Goal: Communication & Community: Share content

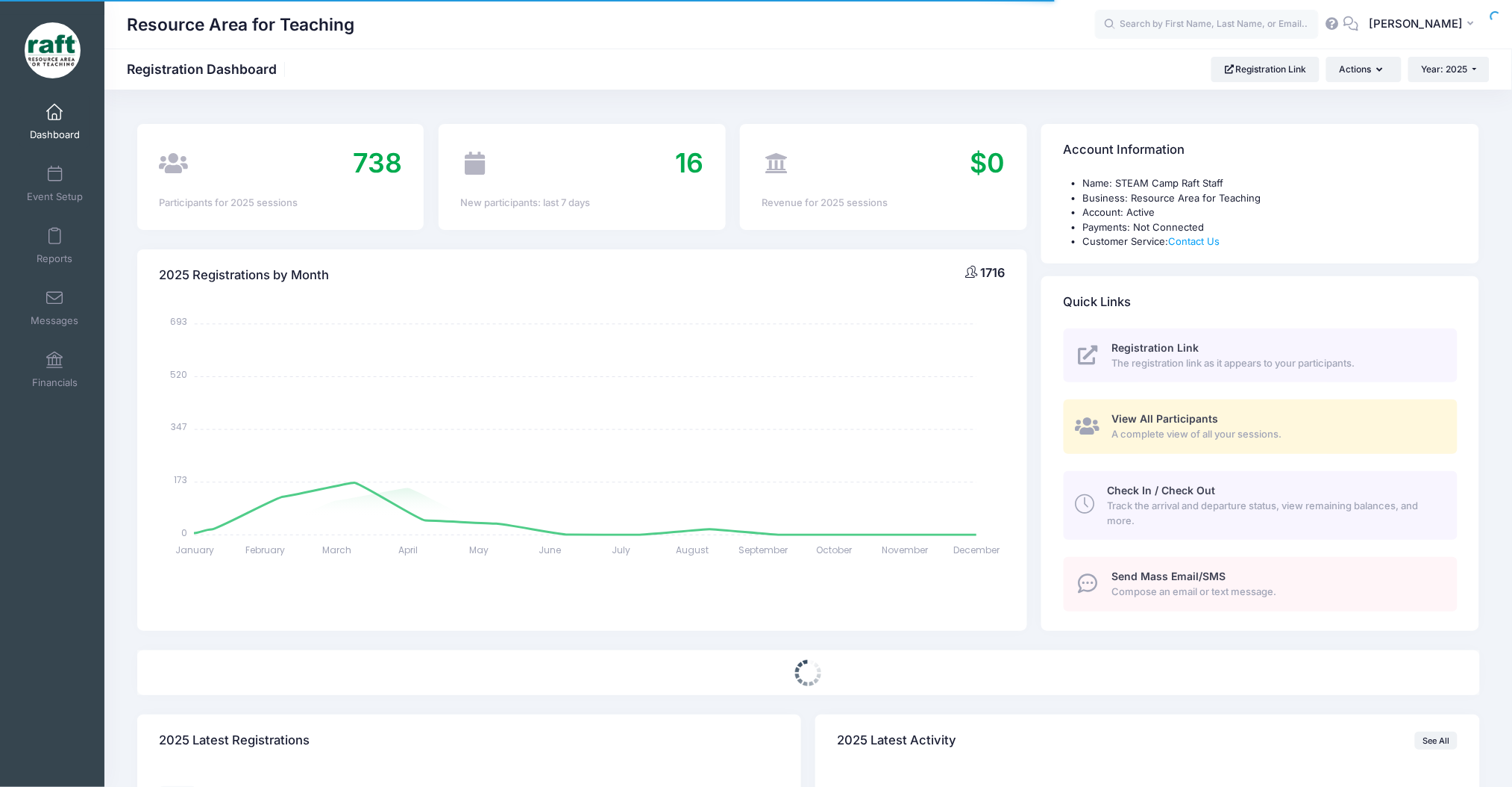
select select
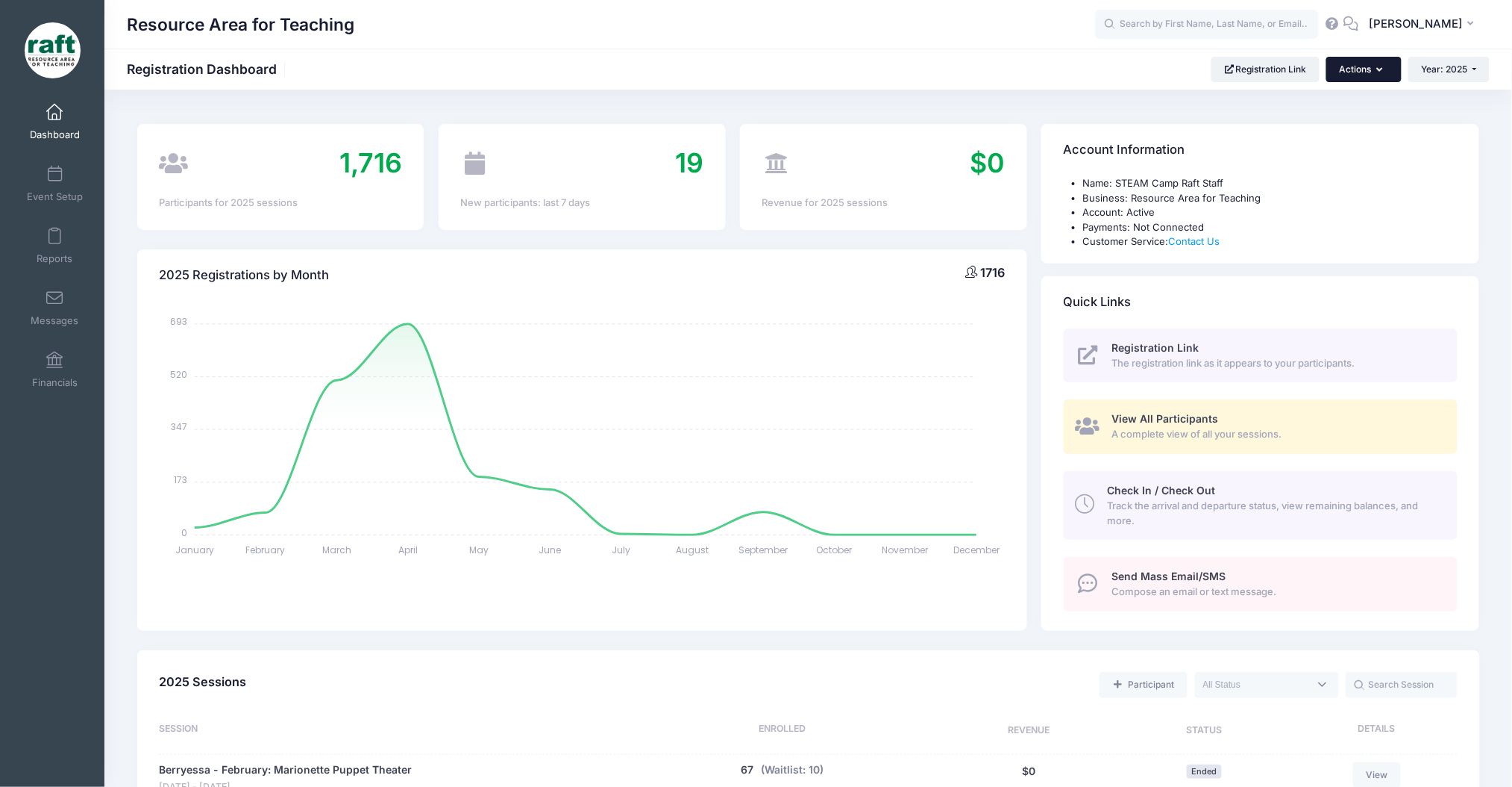
click at [1332, 80] on button "Actions" at bounding box center [1364, 69] width 75 height 26
click at [1128, 409] on link "View All Participants A complete view of all your sessions." at bounding box center [1260, 427] width 394 height 54
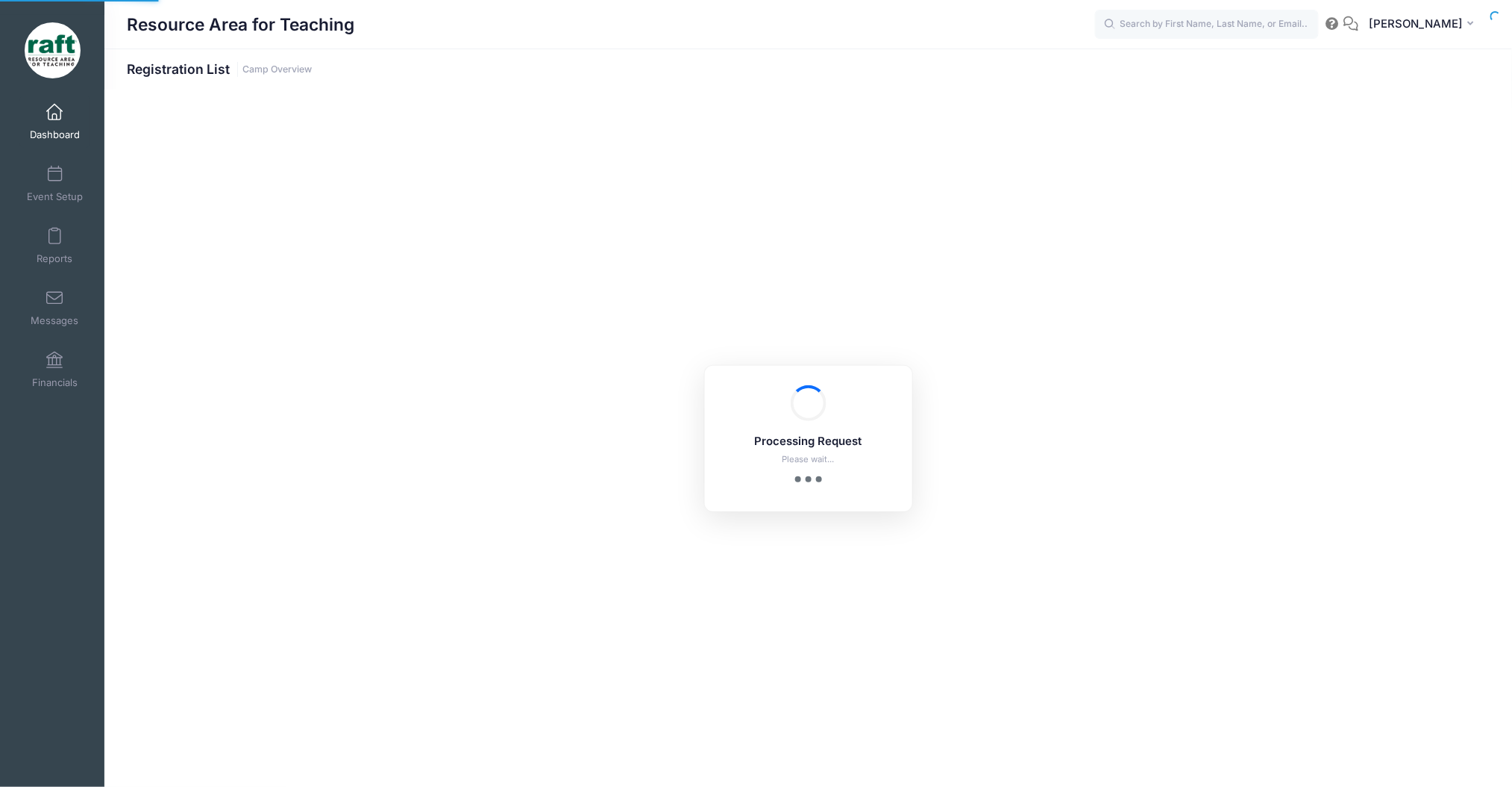
select select "10"
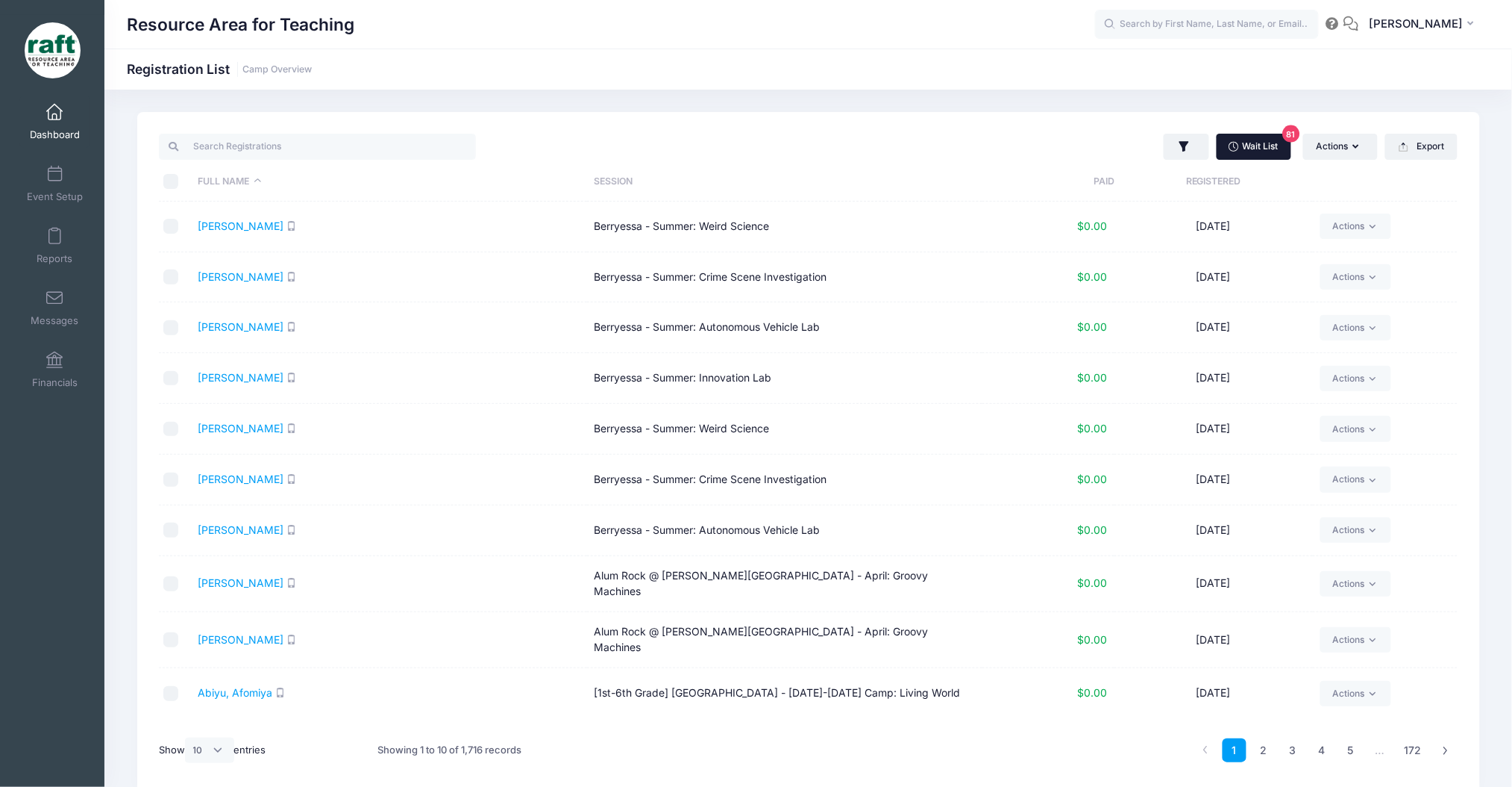
click at [1267, 134] on link "Wait List 81" at bounding box center [1254, 146] width 75 height 26
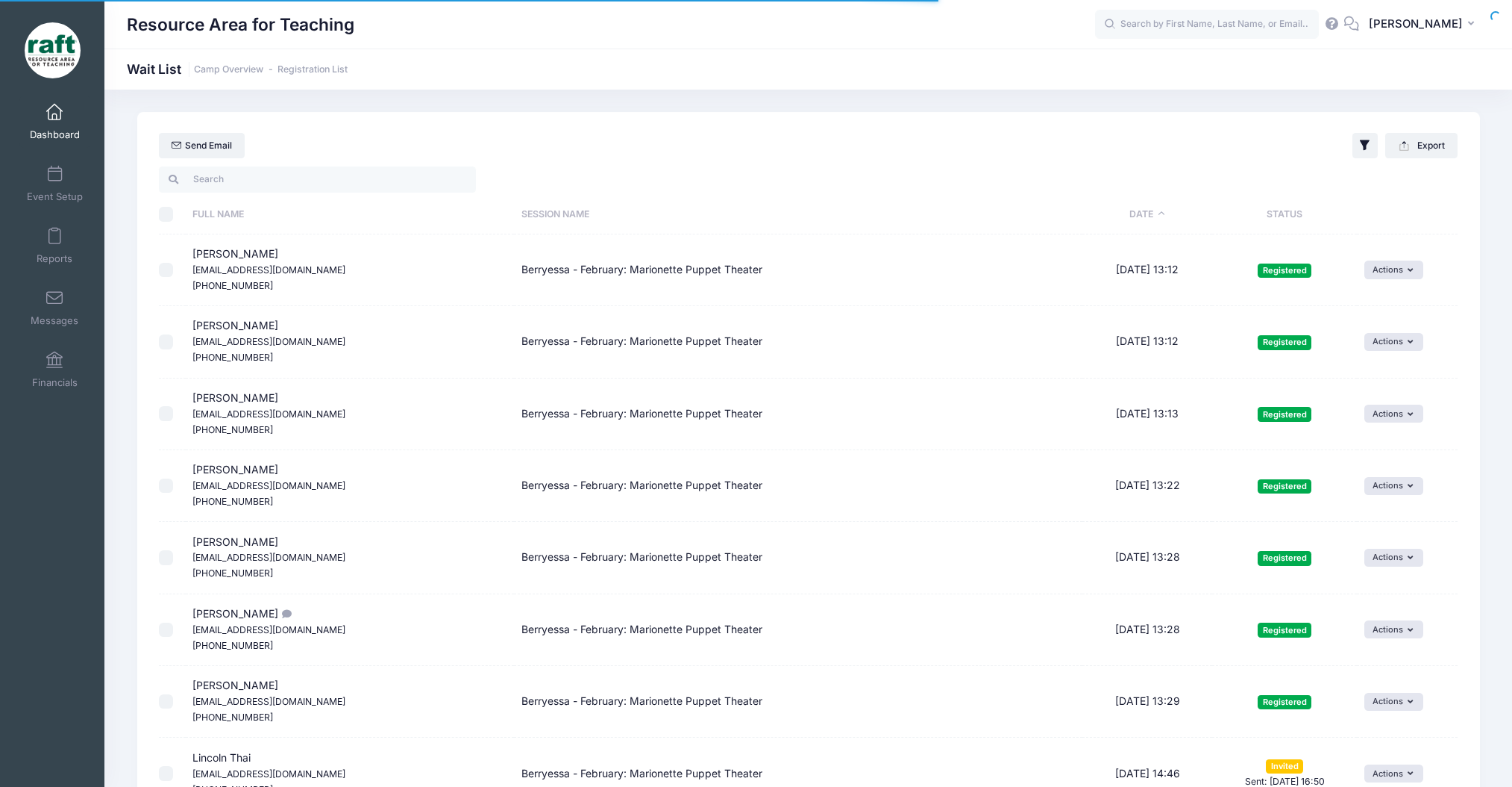
select select "50"
click at [1354, 139] on button "button" at bounding box center [1365, 145] width 26 height 26
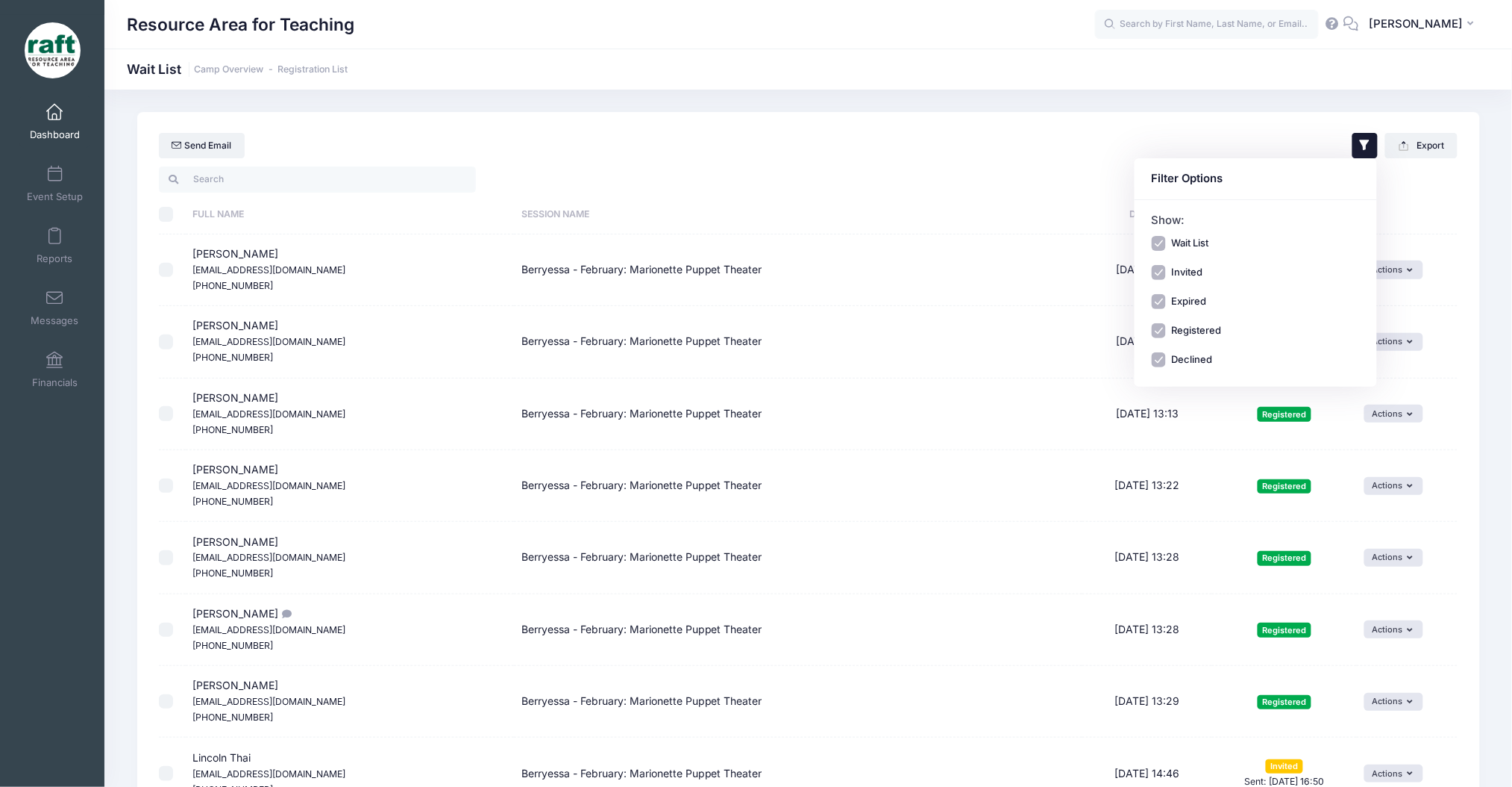
click at [1160, 235] on div "Show: Wait List Invited Expired Registered Declined" at bounding box center [1256, 290] width 209 height 155
click at [1161, 231] on div "Show: Wait List Invited Expired Registered Declined" at bounding box center [1256, 290] width 209 height 155
click at [1161, 240] on input "Wait List" at bounding box center [1159, 243] width 15 height 15
checkbox input "false"
click at [1162, 301] on input "Expired" at bounding box center [1159, 301] width 15 height 15
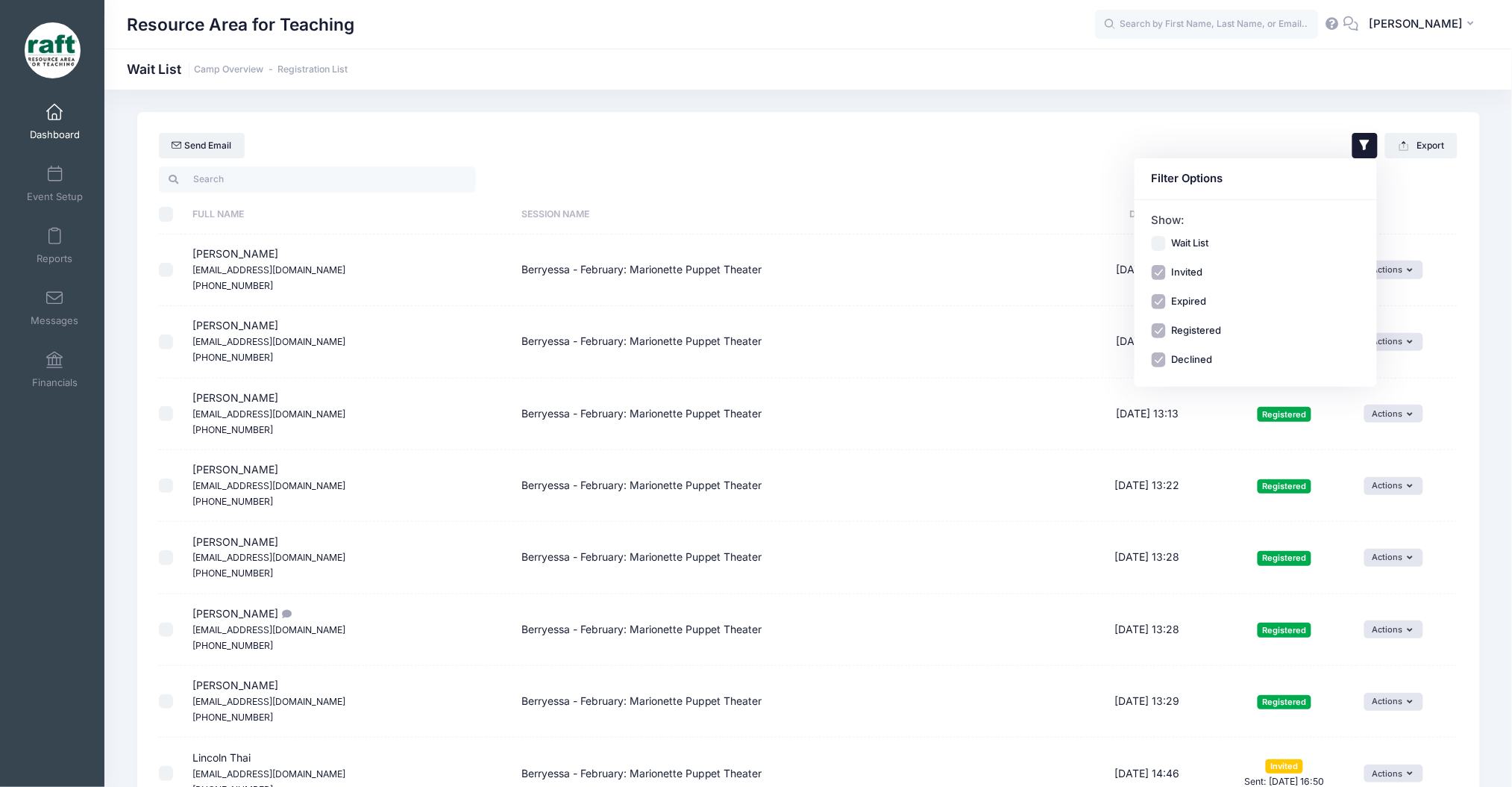
checkbox input "false"
click at [1166, 332] on input "Registered" at bounding box center [1159, 330] width 15 height 15
checkbox input "false"
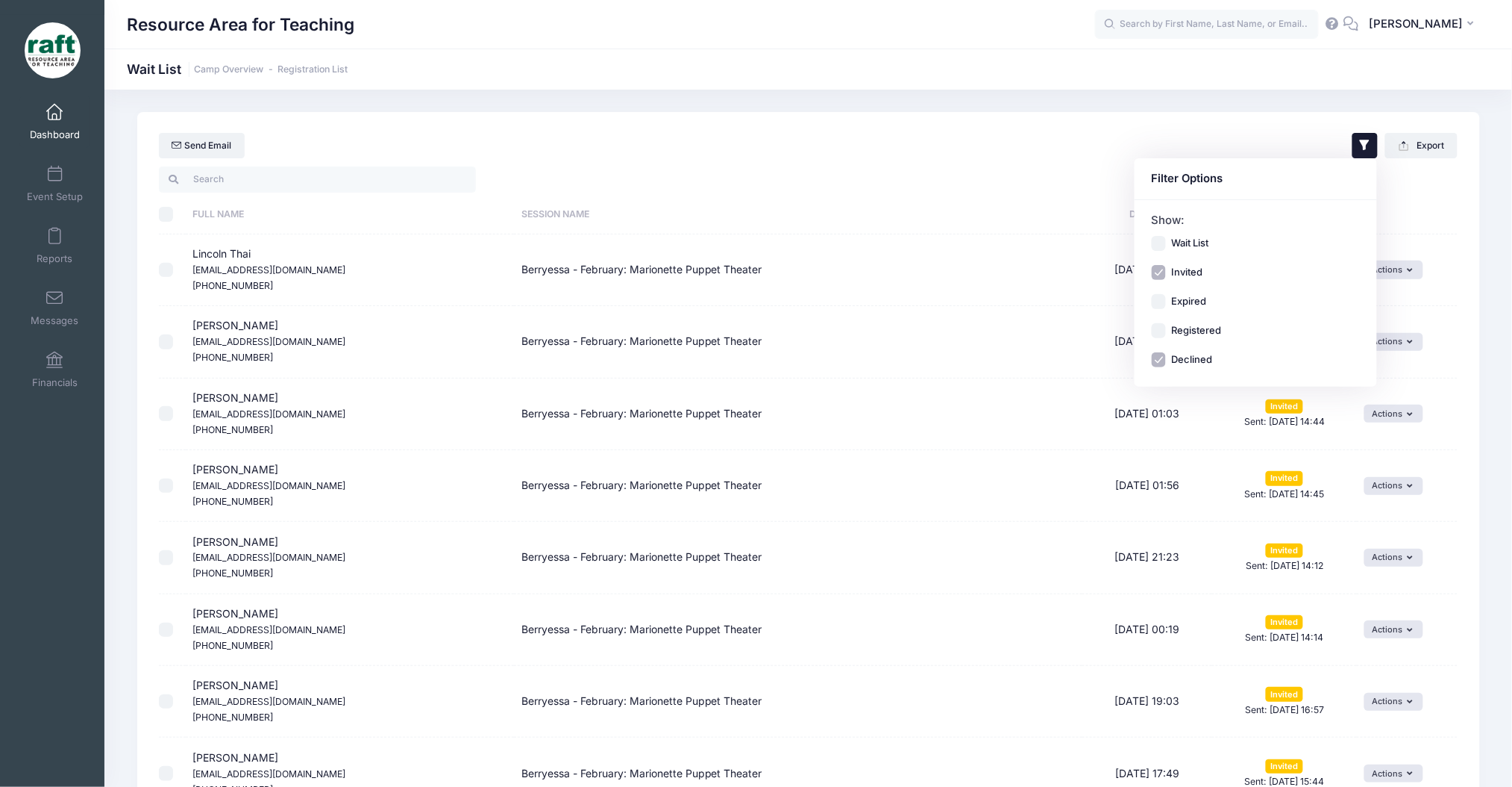
click at [1159, 357] on input "Declined" at bounding box center [1159, 359] width 15 height 15
checkbox input "false"
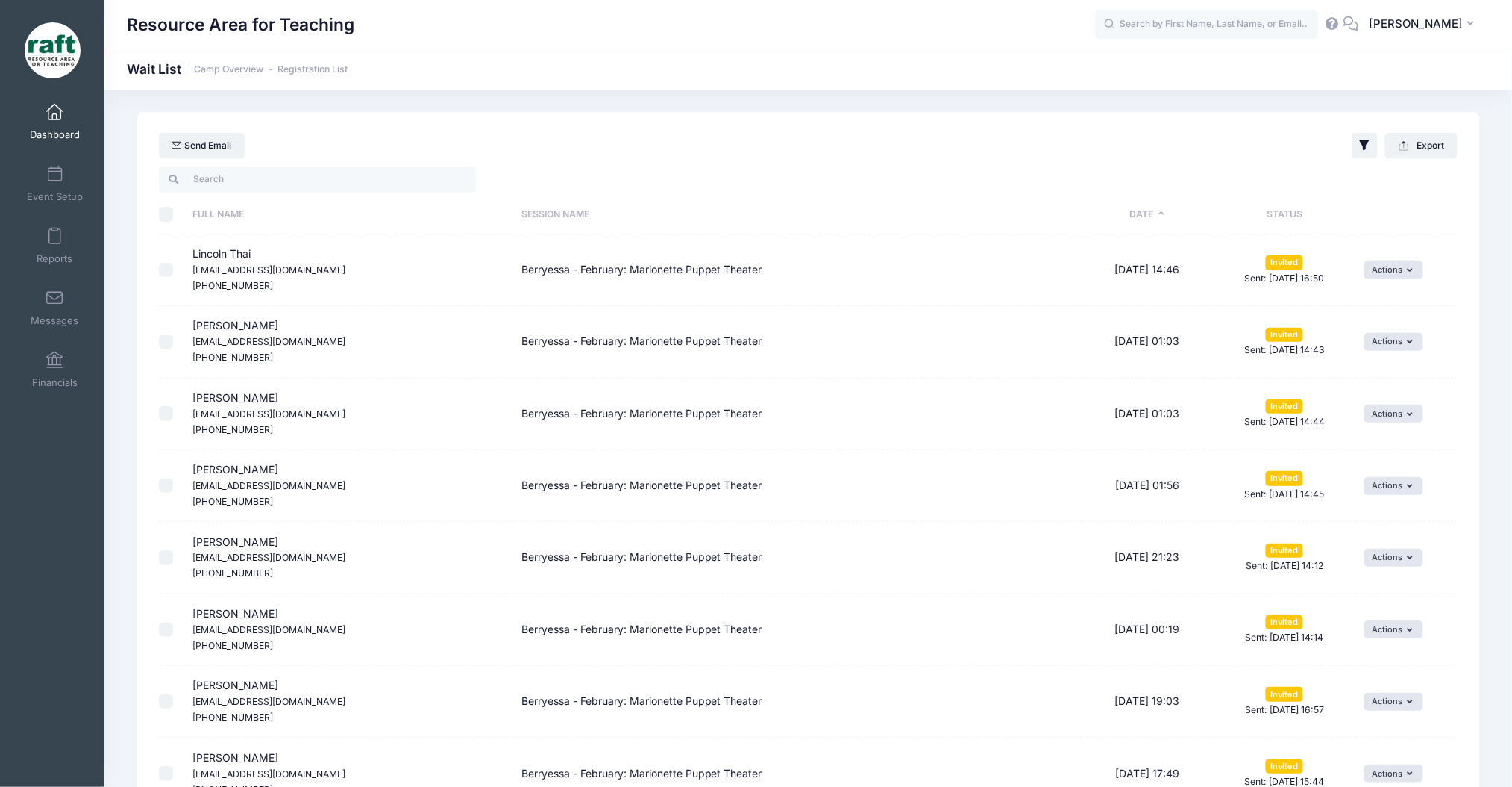
click at [843, 112] on div "Send Email Filter Options Show: Wait List Invited Expired" at bounding box center [808, 138] width 1343 height 52
click at [342, 184] on input "search" at bounding box center [318, 179] width 317 height 26
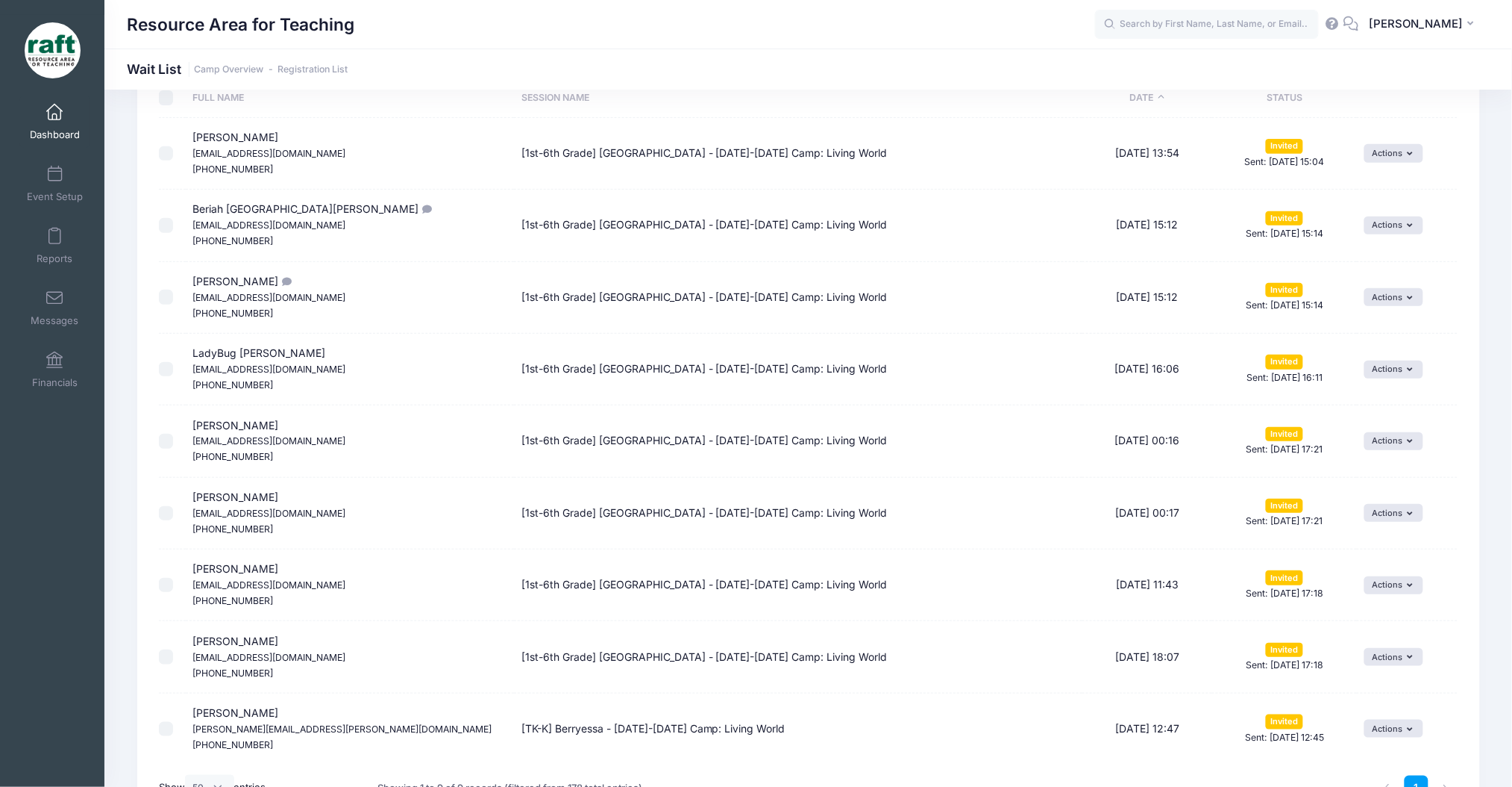
scroll to position [17, 0]
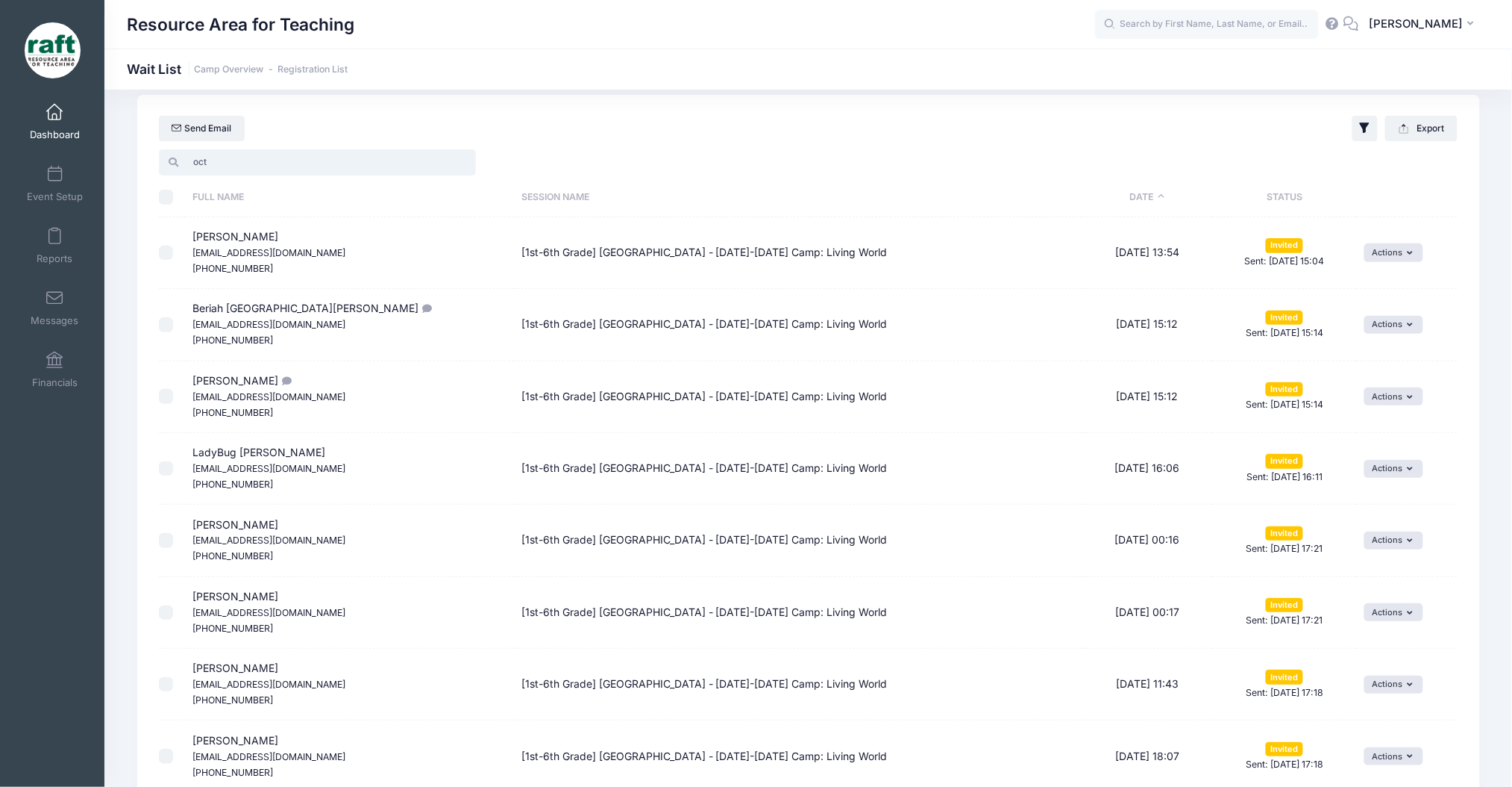
type input "oct"
click at [160, 204] on th "\a \a \a \a" at bounding box center [172, 197] width 27 height 40
click at [160, 196] on input "\a \a \a \a" at bounding box center [166, 197] width 15 height 15
checkbox input "true"
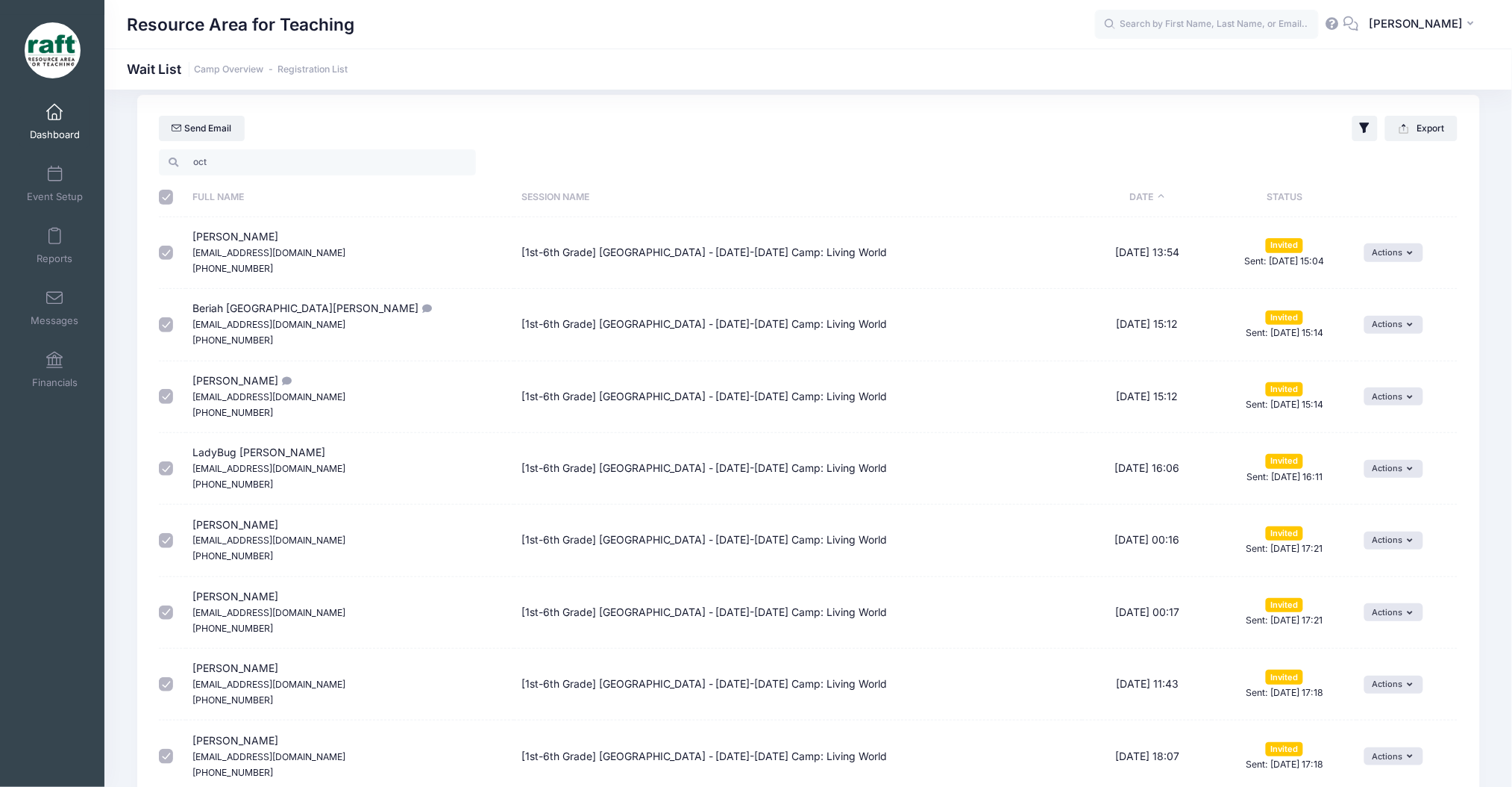
checkbox input "true"
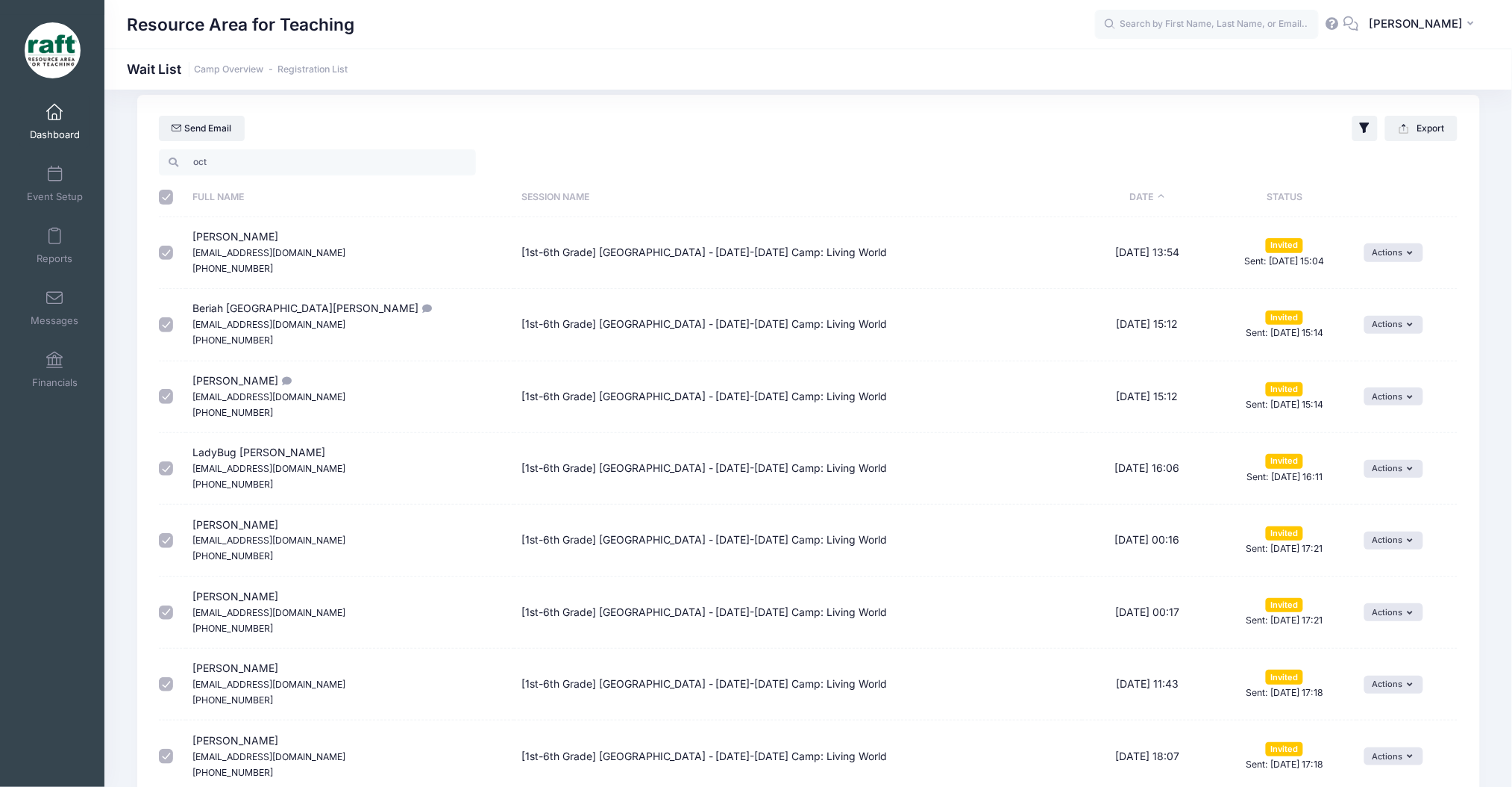
checkbox input "true"
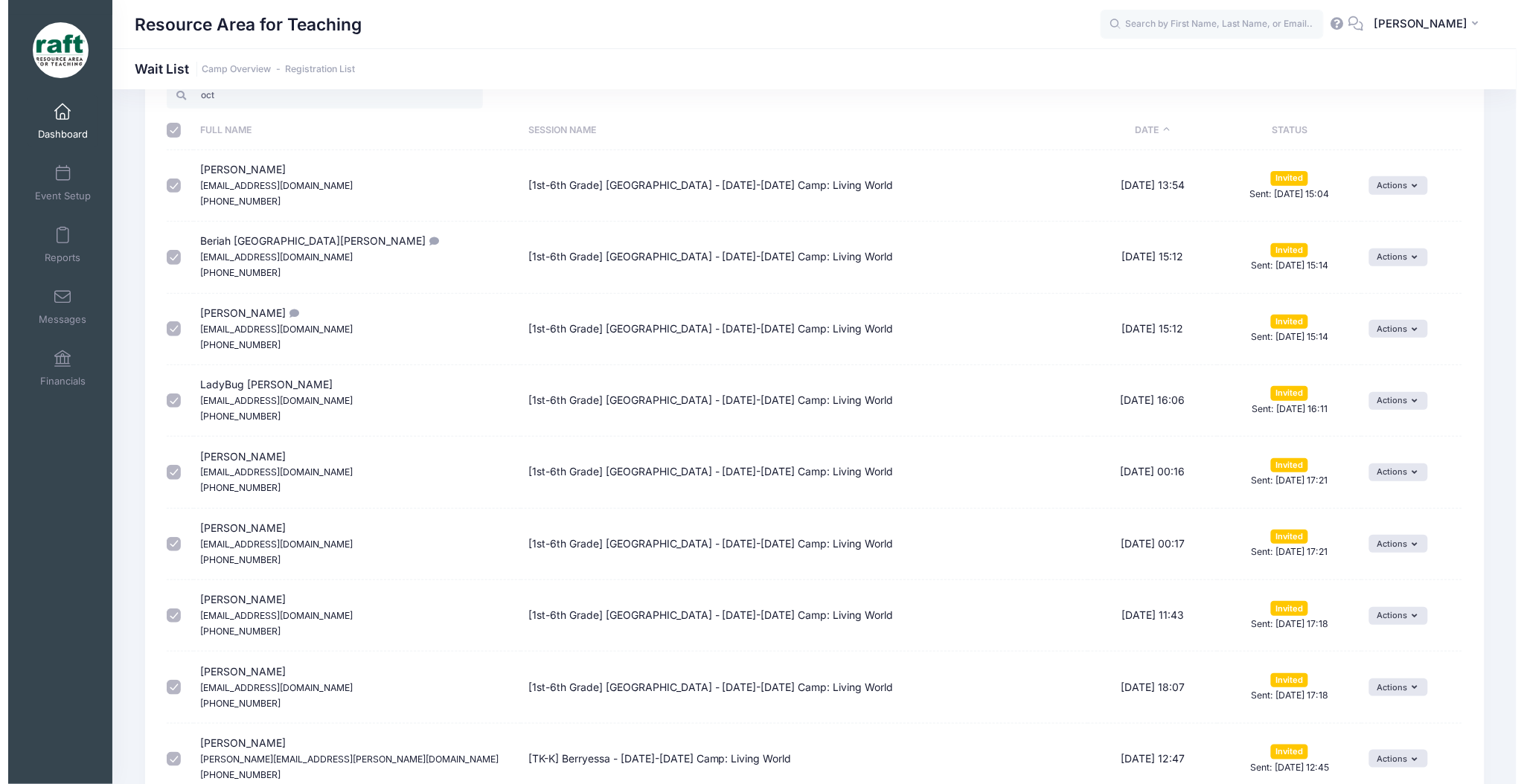
scroll to position [0, 0]
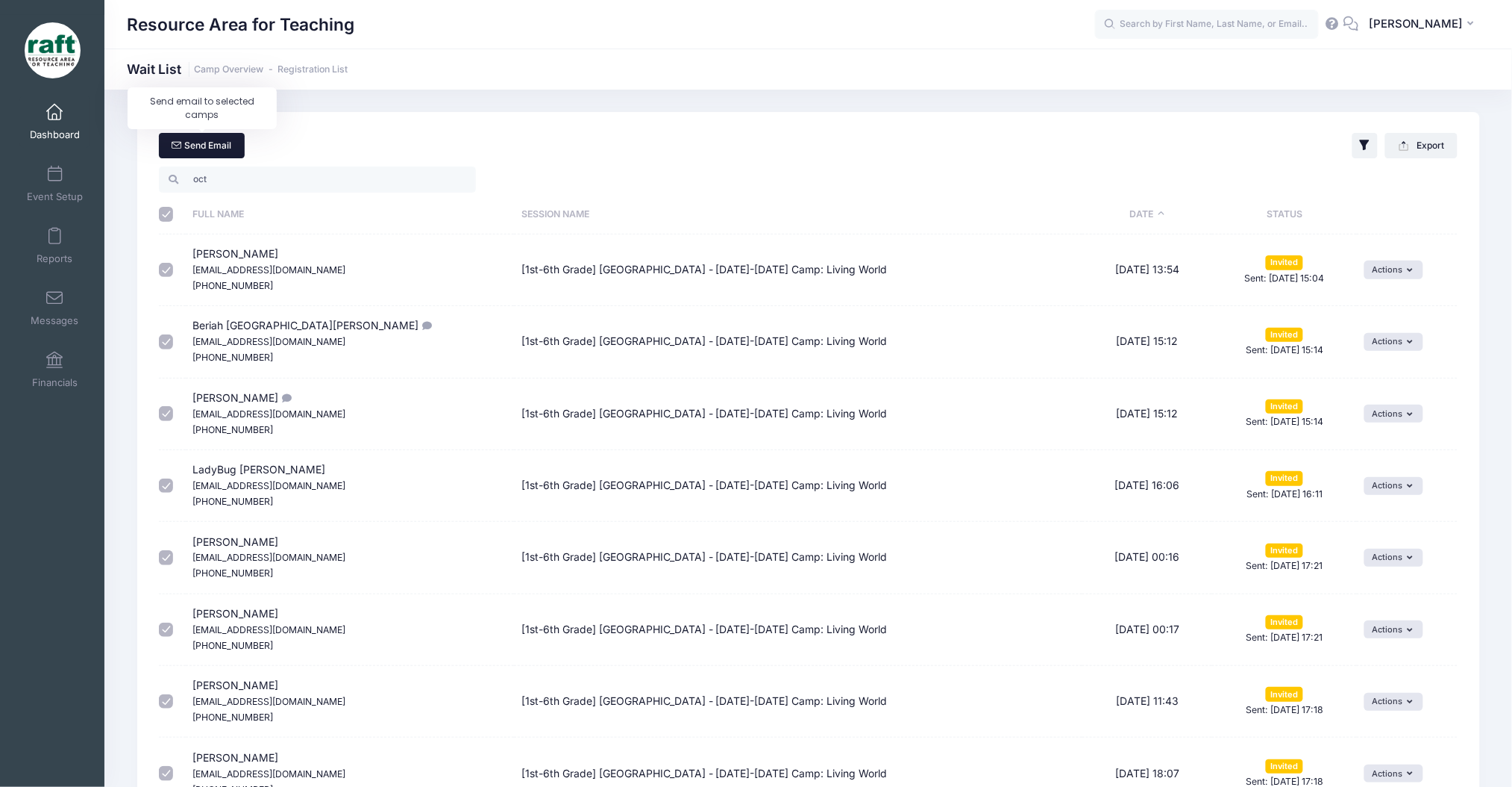
click at [176, 151] on link "Send Email" at bounding box center [202, 145] width 85 height 26
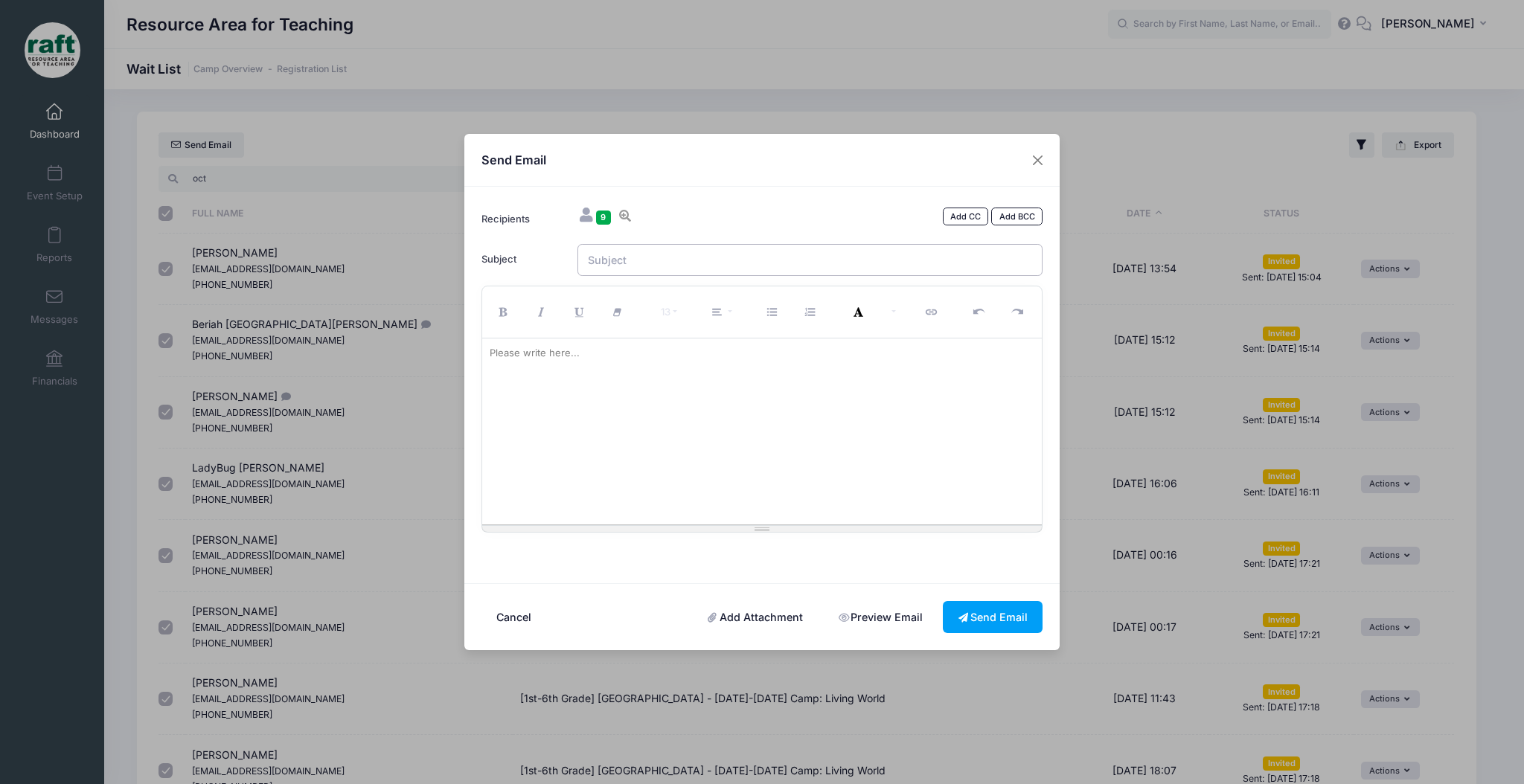
click at [688, 269] on input "Subject" at bounding box center [810, 259] width 465 height 32
type input "Complete Registration for RAFT STEAM Camp"
click at [677, 467] on div at bounding box center [762, 431] width 560 height 186
paste div
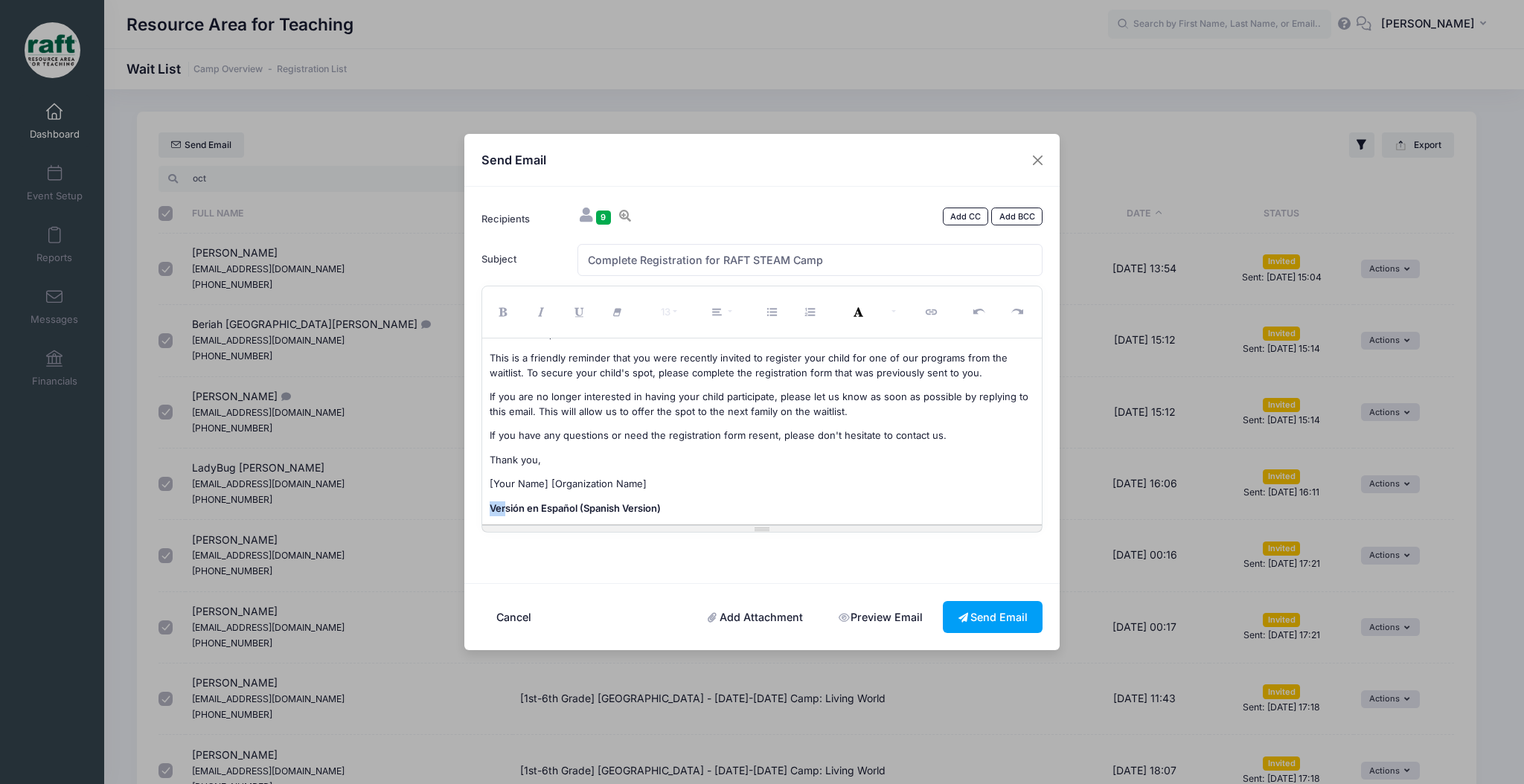
scroll to position [20, 0]
drag, startPoint x: 648, startPoint y: 508, endPoint x: 479, endPoint y: 472, distance: 172.8
click at [479, 472] on div "13 8 9 10 11 12 14 18 24 36 Background Color Transparent Select #ffff00 Text Co…" at bounding box center [762, 409] width 576 height 247
drag, startPoint x: 660, startPoint y: 474, endPoint x: 482, endPoint y: 470, distance: 178.0
click at [482, 470] on div "Dear families, This is a friendly reminder that you were recently invited to re…" at bounding box center [762, 431] width 560 height 186
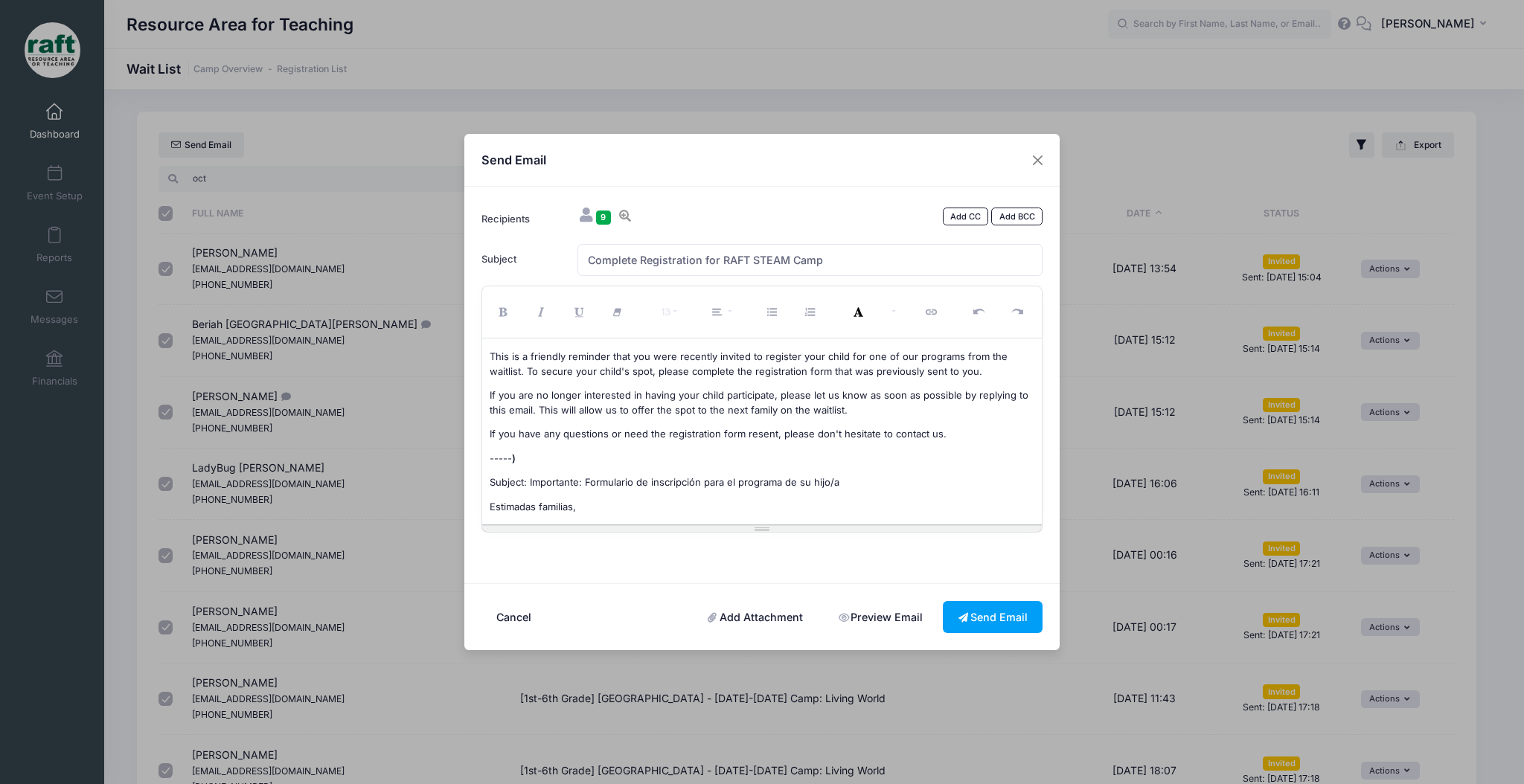
click at [541, 457] on p "----- )" at bounding box center [762, 458] width 545 height 15
click at [554, 484] on span "Subject: Importante: Formulario de inscripción para el programa de su hijo/a" at bounding box center [664, 481] width 350 height 12
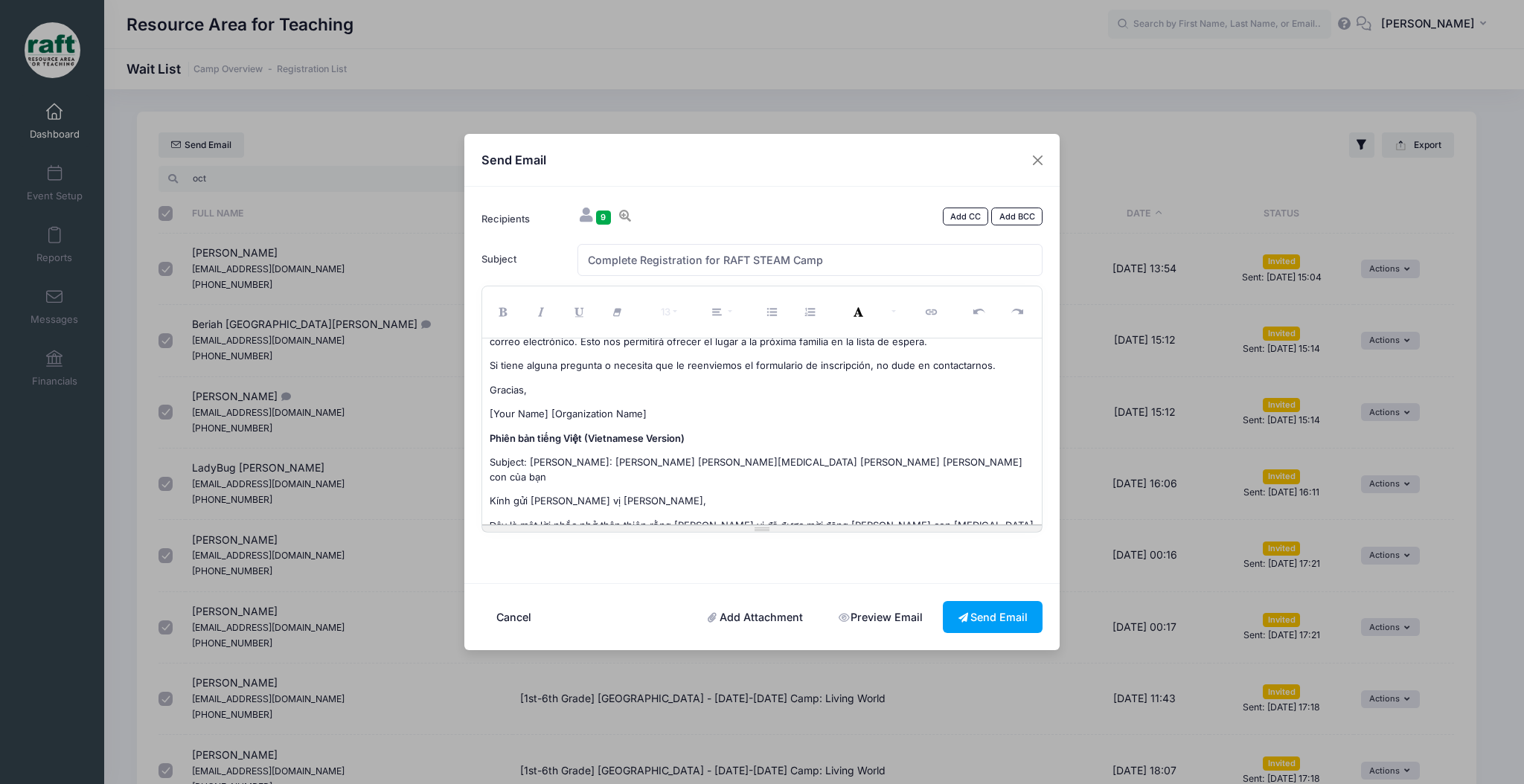
scroll to position [218, 0]
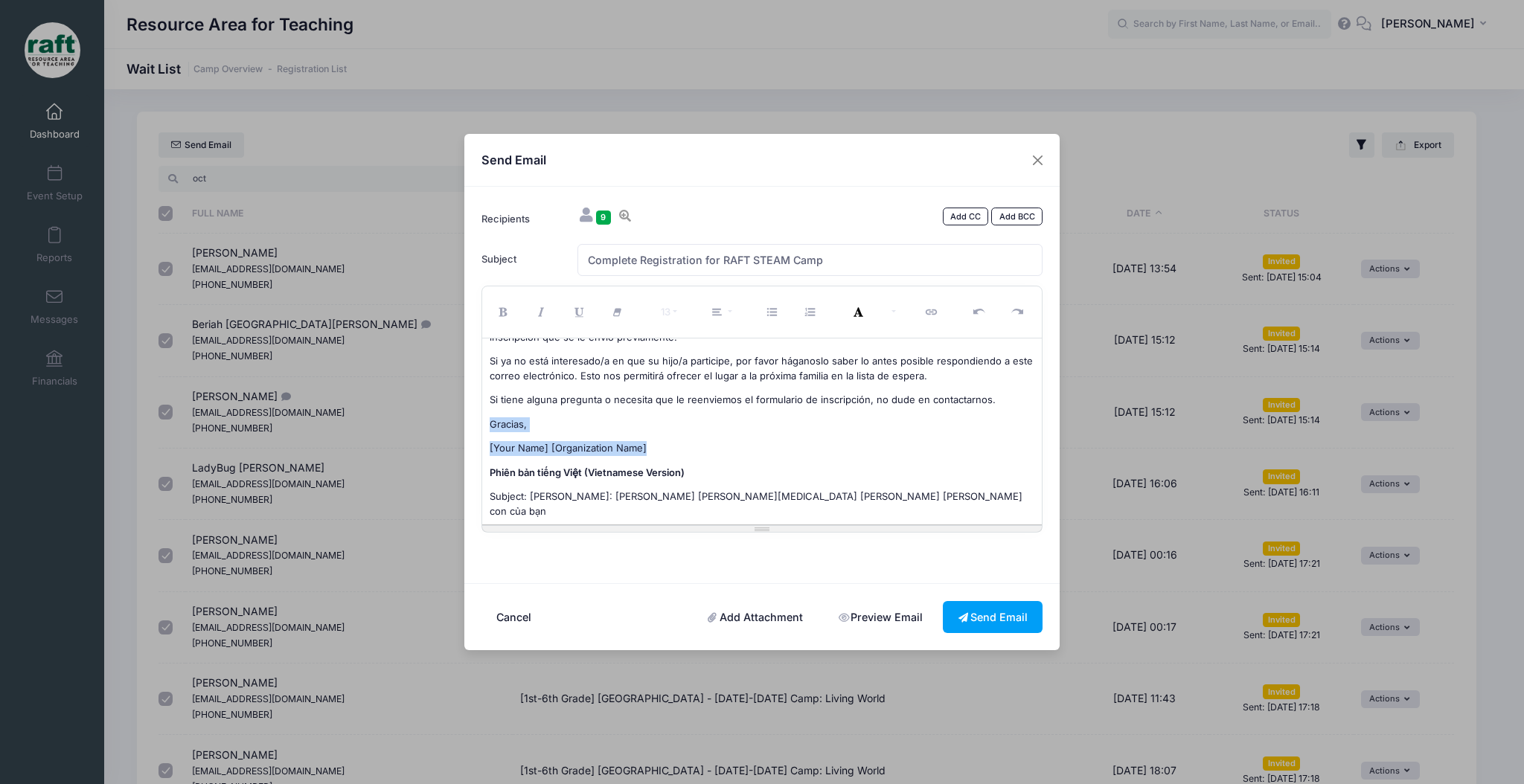
drag, startPoint x: 664, startPoint y: 438, endPoint x: 465, endPoint y: 426, distance: 199.4
click at [465, 426] on div "Recipients 9 Add CC Add BCC Subject CC BCC 13" at bounding box center [761, 385] width 596 height 396
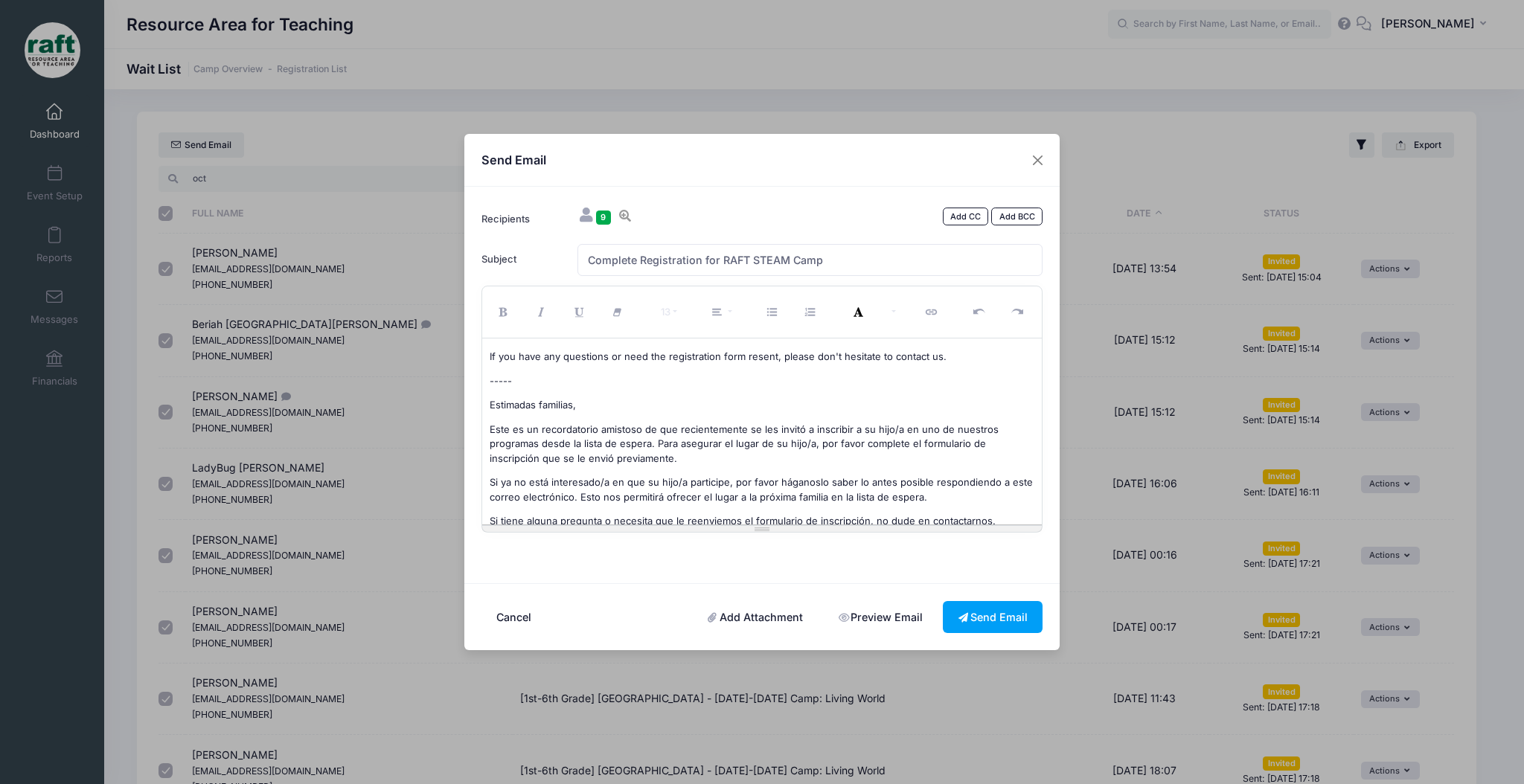
scroll to position [0, 0]
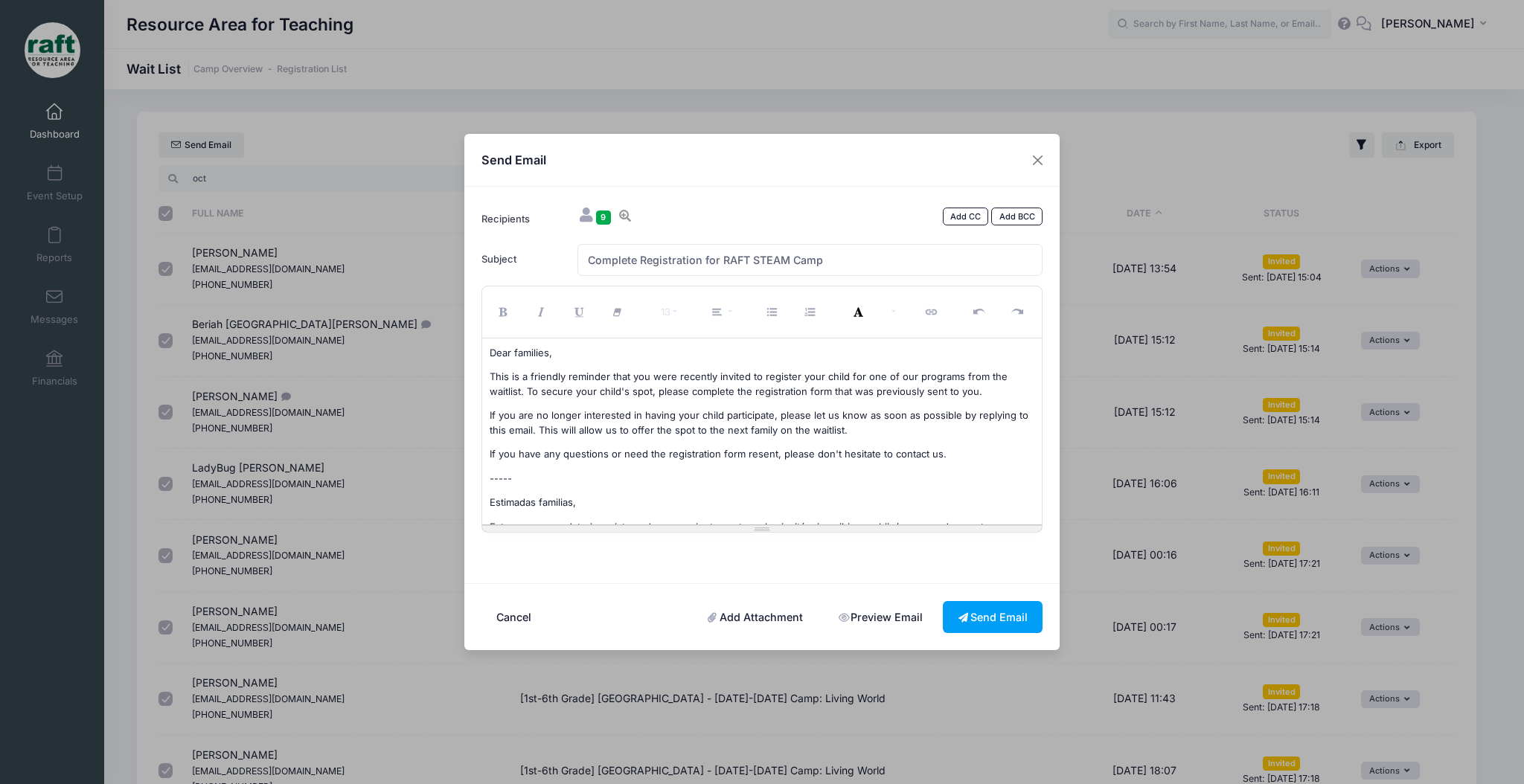
click at [496, 471] on div "Dear families, This is a friendly reminder that you were recently invited to re…" at bounding box center [762, 431] width 560 height 186
copy p "-----"
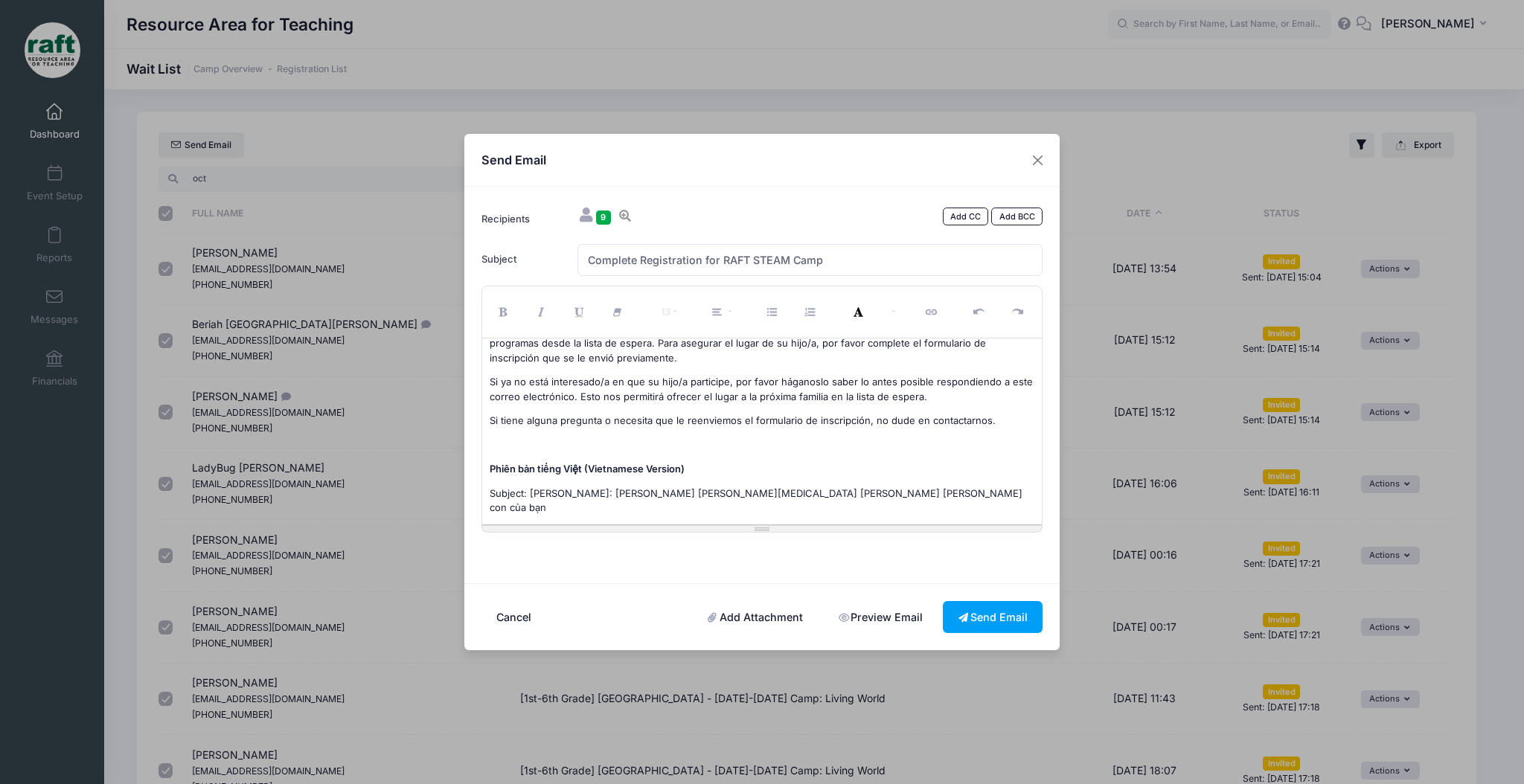
click at [503, 450] on p at bounding box center [762, 445] width 545 height 15
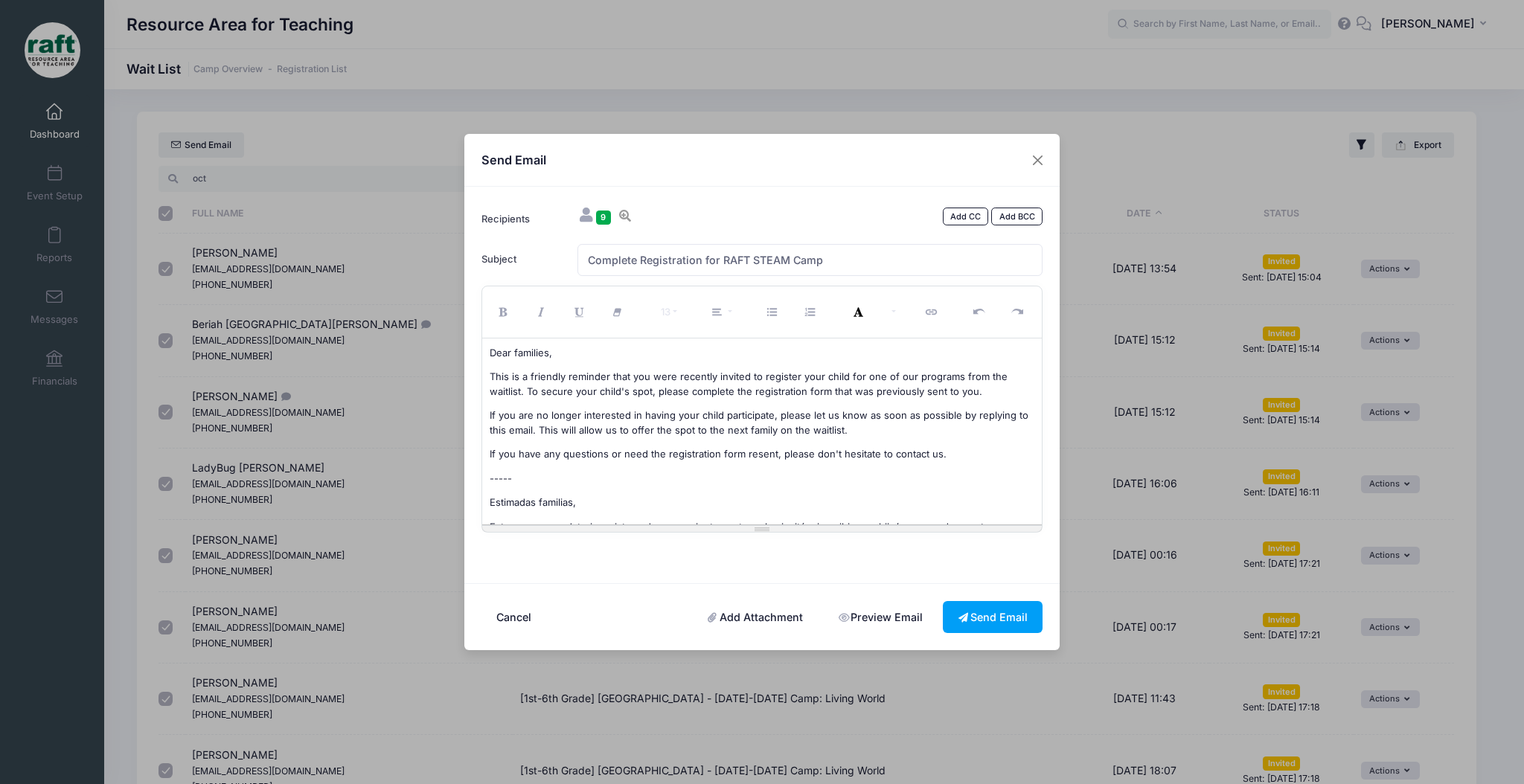
click at [599, 201] on div "Recipients 9 Add CC Add BCC Subject CC BCC 13" at bounding box center [761, 385] width 596 height 396
click at [588, 205] on div "9 Add CC Add BCC Amy Tran dothivuong1982@gmail.com (408) 580-1570 ;" at bounding box center [810, 218] width 480 height 30
click at [605, 217] on span "9" at bounding box center [603, 217] width 15 height 14
click at [620, 213] on icon at bounding box center [624, 215] width 15 height 12
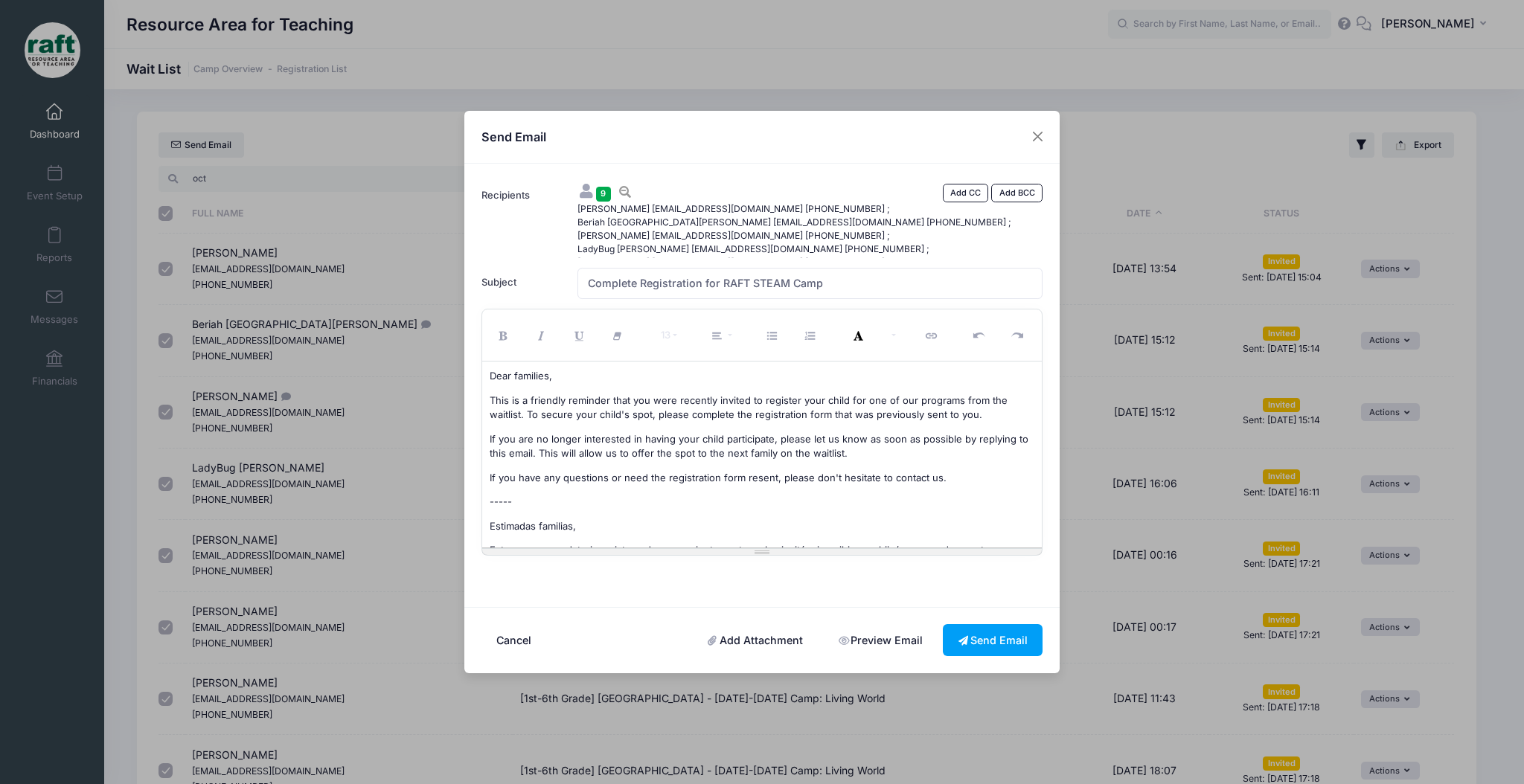
click at [718, 241] on span "Julian De Anda Mcgranados24@gmail.com (650) 495-4895 ;" at bounding box center [737, 235] width 320 height 13
click at [695, 253] on span "LadyBug Harris vannythaharris@gmail.com (408) 964-8205 ;" at bounding box center [757, 248] width 359 height 13
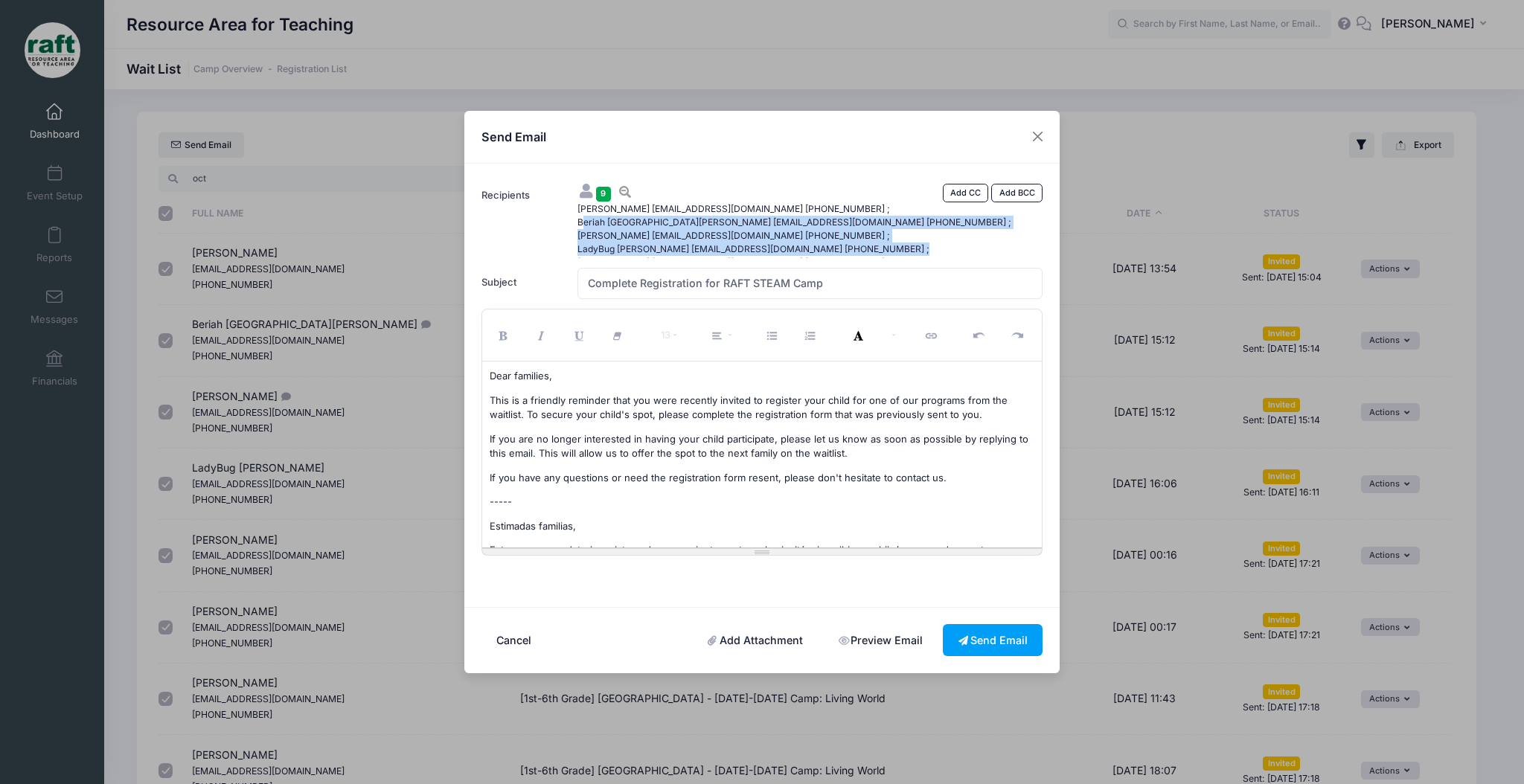
click at [647, 215] on div "Amy Tran dothivuong1982@gmail.com (408) 580-1570 ; Beriah De Anda hall Mcgranad…" at bounding box center [810, 230] width 480 height 56
click at [685, 234] on span "Julian De Anda Mcgranados24@gmail.com (650) 495-4895 ;" at bounding box center [737, 235] width 320 height 13
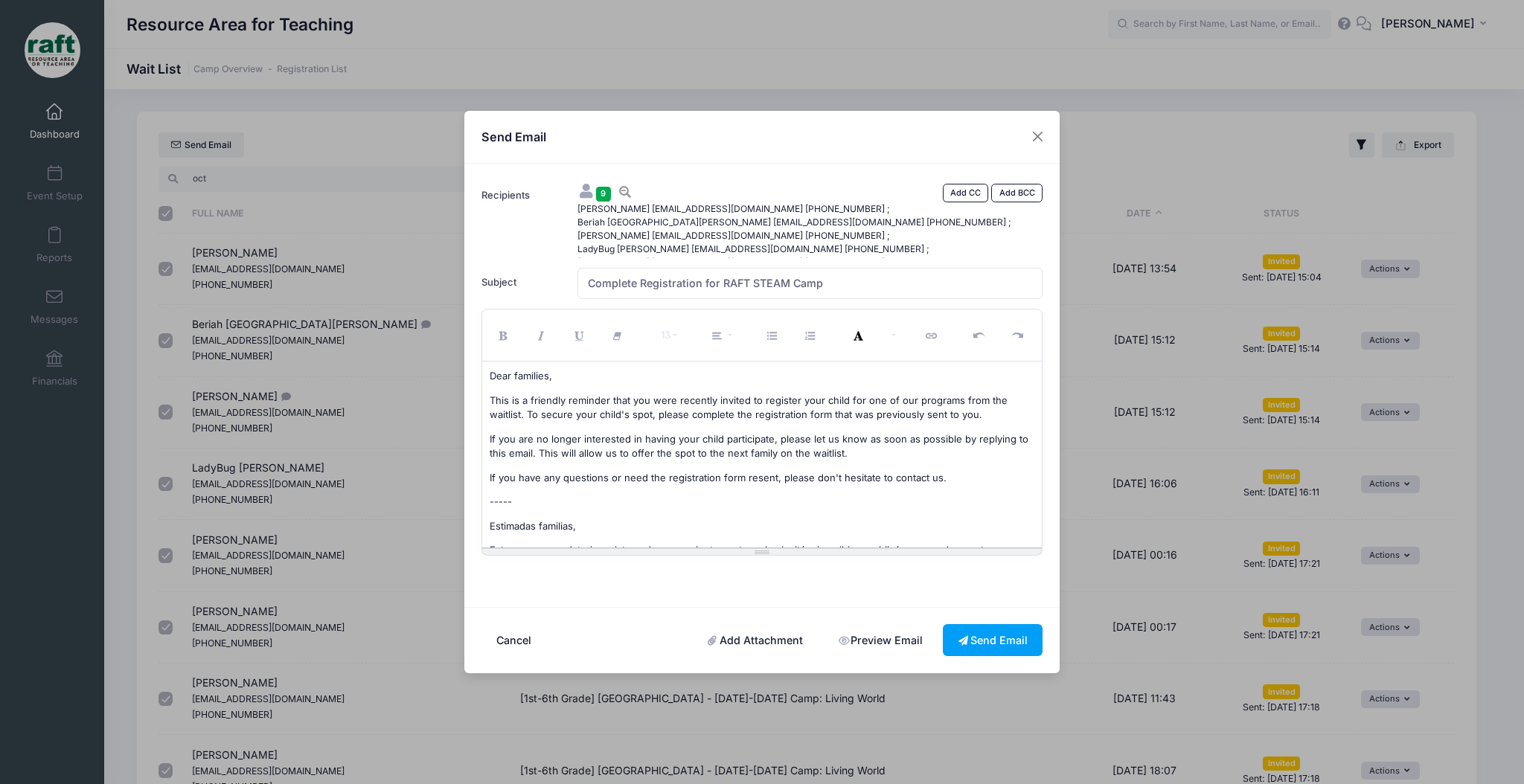
click at [693, 238] on span "Julian De Anda Mcgranados24@gmail.com (650) 495-4895 ;" at bounding box center [737, 235] width 320 height 13
click at [694, 242] on span "LadyBug Harris vannythaharris@gmail.com (408) 964-8205 ;" at bounding box center [757, 248] width 359 height 13
click at [696, 245] on span "LadyBug Harris vannythaharris@gmail.com (408) 964-8205 ;" at bounding box center [757, 248] width 359 height 13
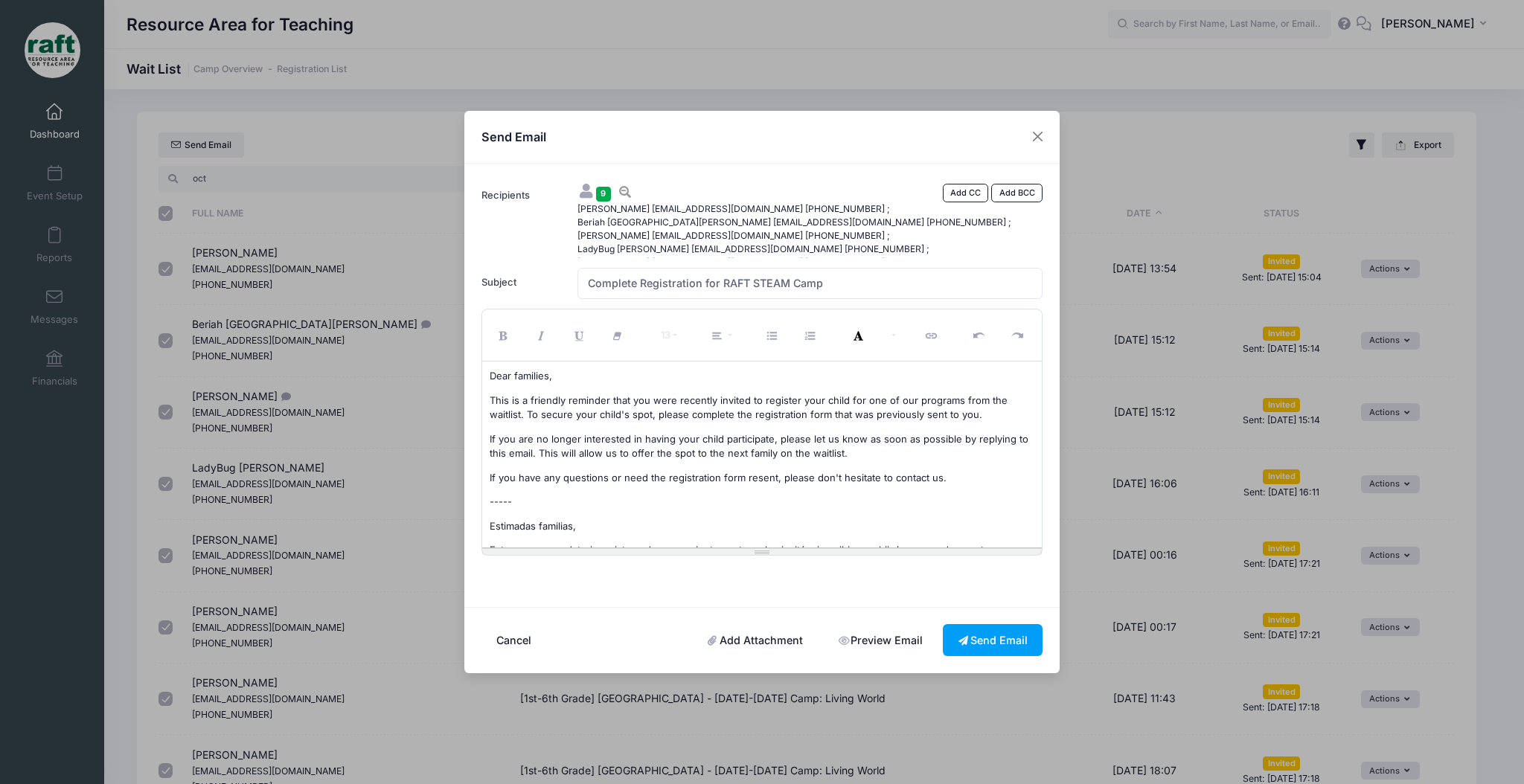
click at [603, 182] on div "9 Add CC Add BCC Amy Tran dothivuong1982@gmail.com (408) 580-1570 ;" at bounding box center [810, 218] width 480 height 77
click at [602, 196] on span "9" at bounding box center [603, 193] width 15 height 14
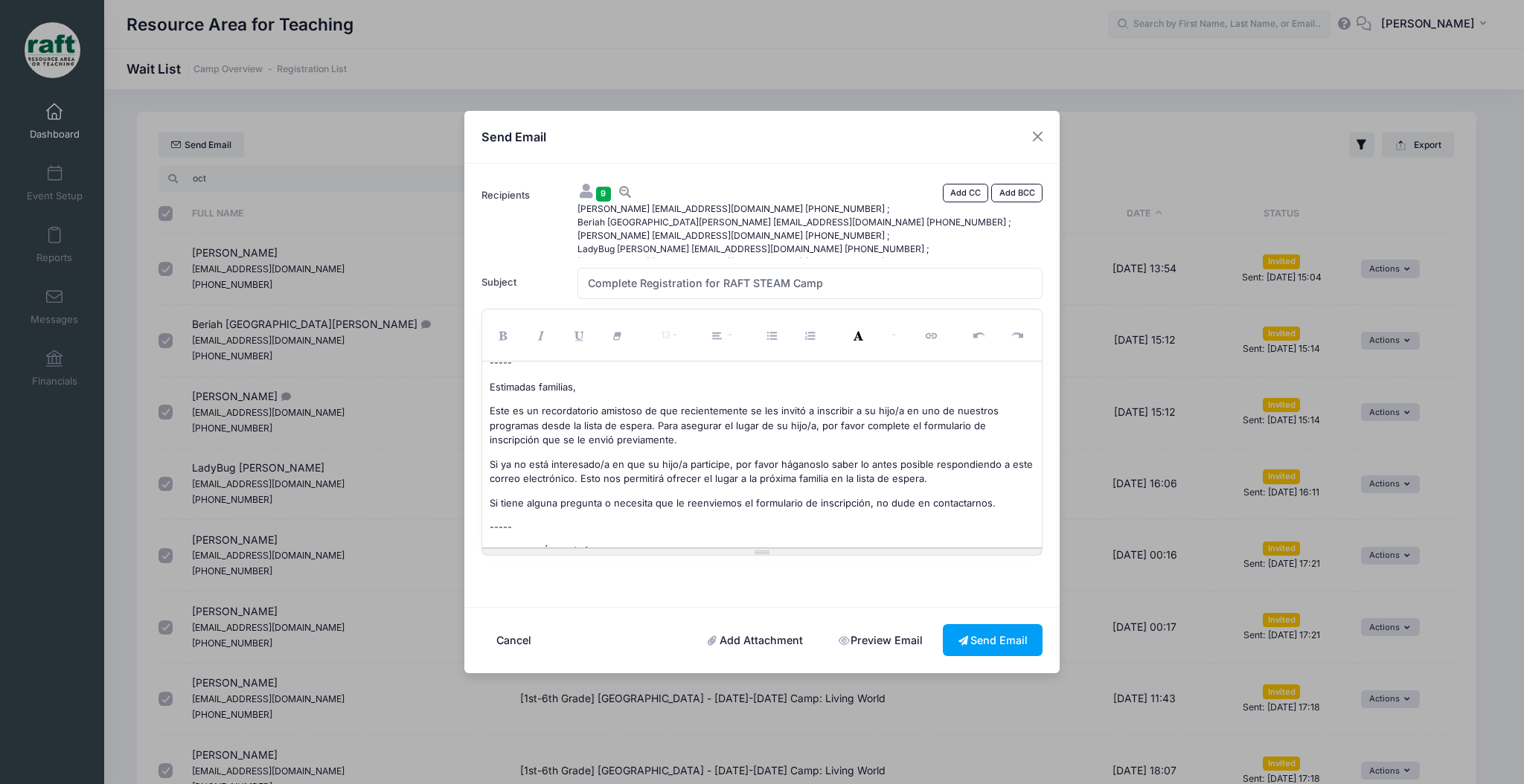
scroll to position [297, 0]
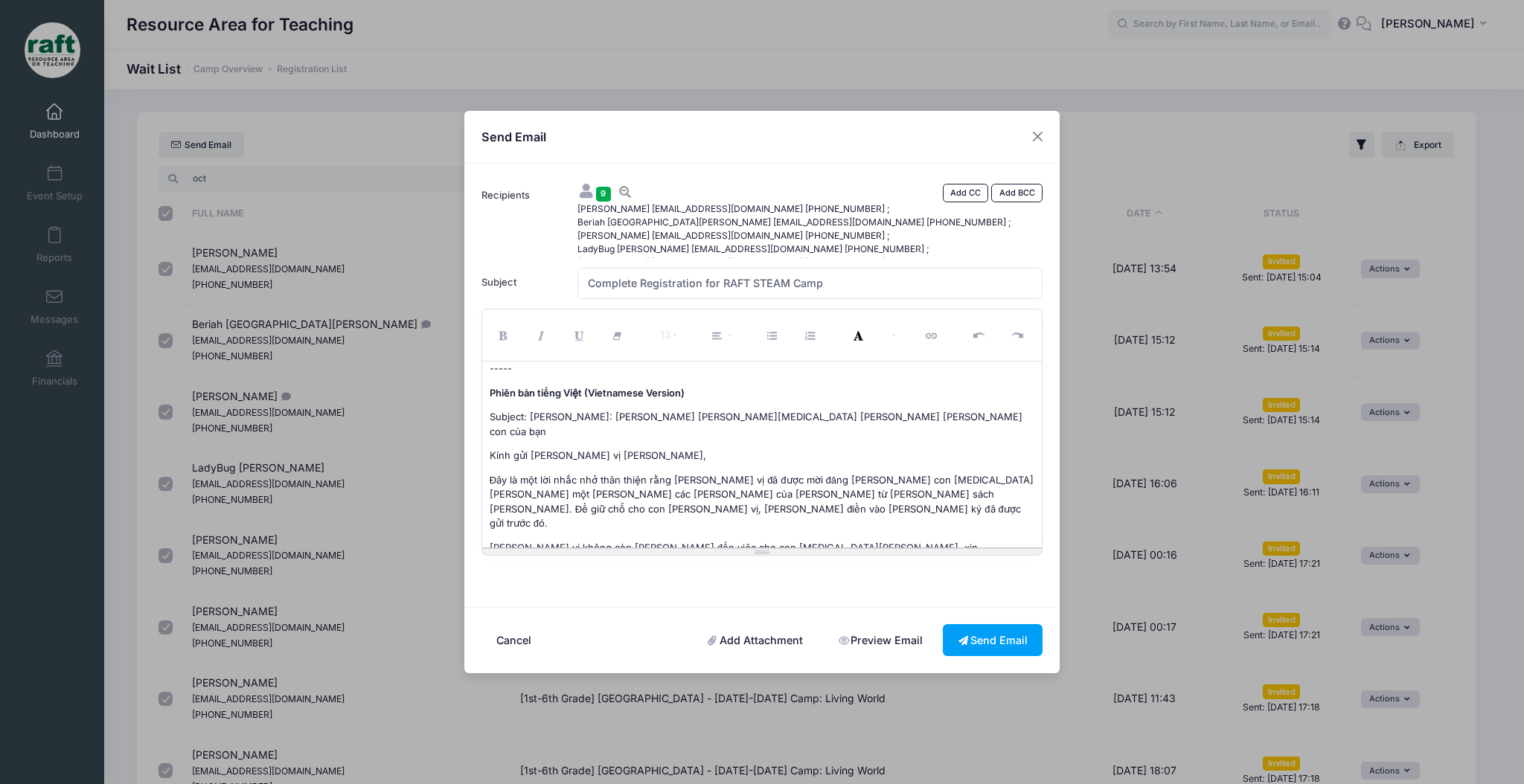
click at [612, 387] on span "Phiên bản tiếng Việt (Vietnamese Version)" at bounding box center [587, 392] width 195 height 12
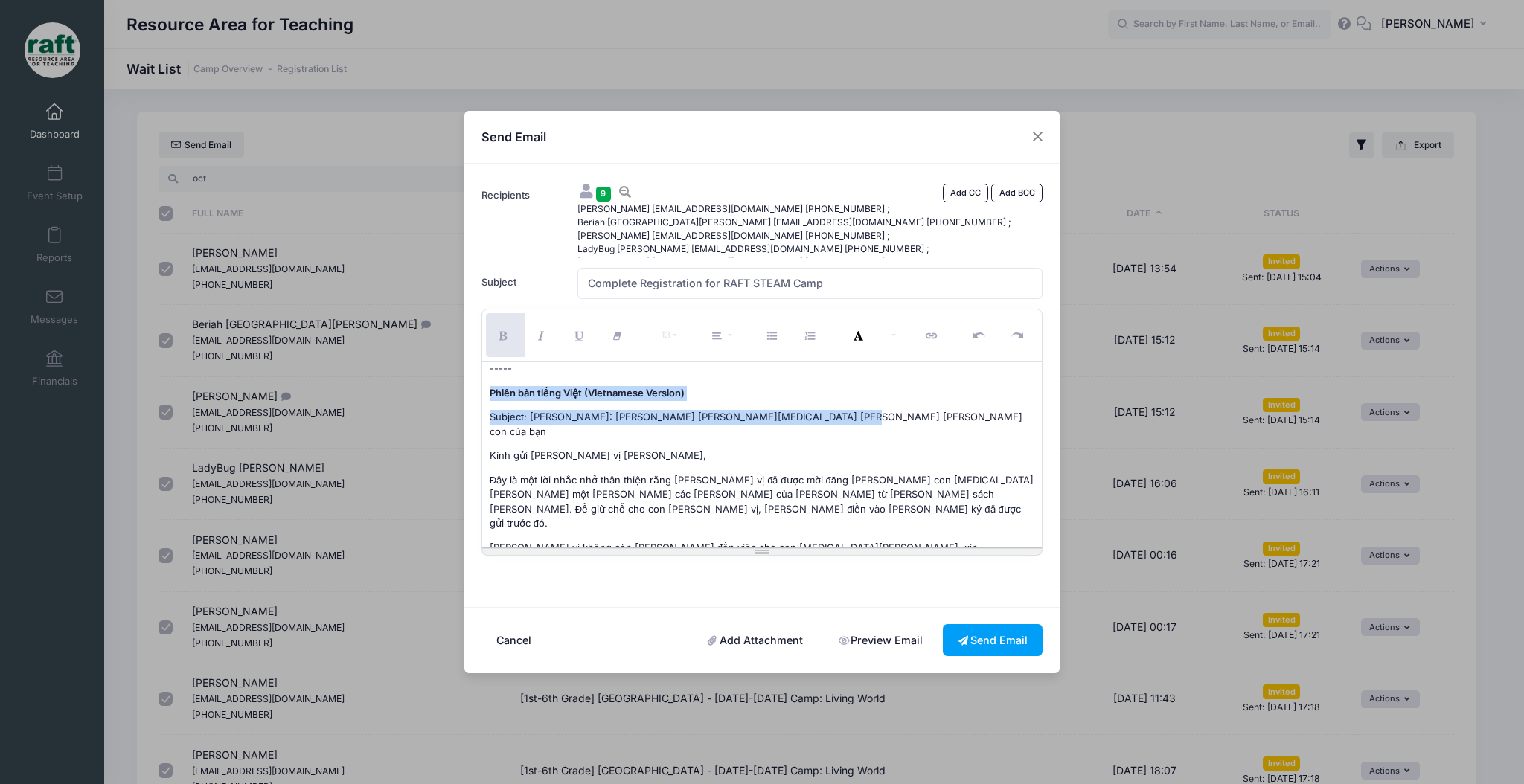
drag, startPoint x: 836, startPoint y: 422, endPoint x: 448, endPoint y: 390, distance: 389.3
click at [448, 390] on div "Send Email Recipients 9 Add CC Add BCC" at bounding box center [762, 392] width 1524 height 784
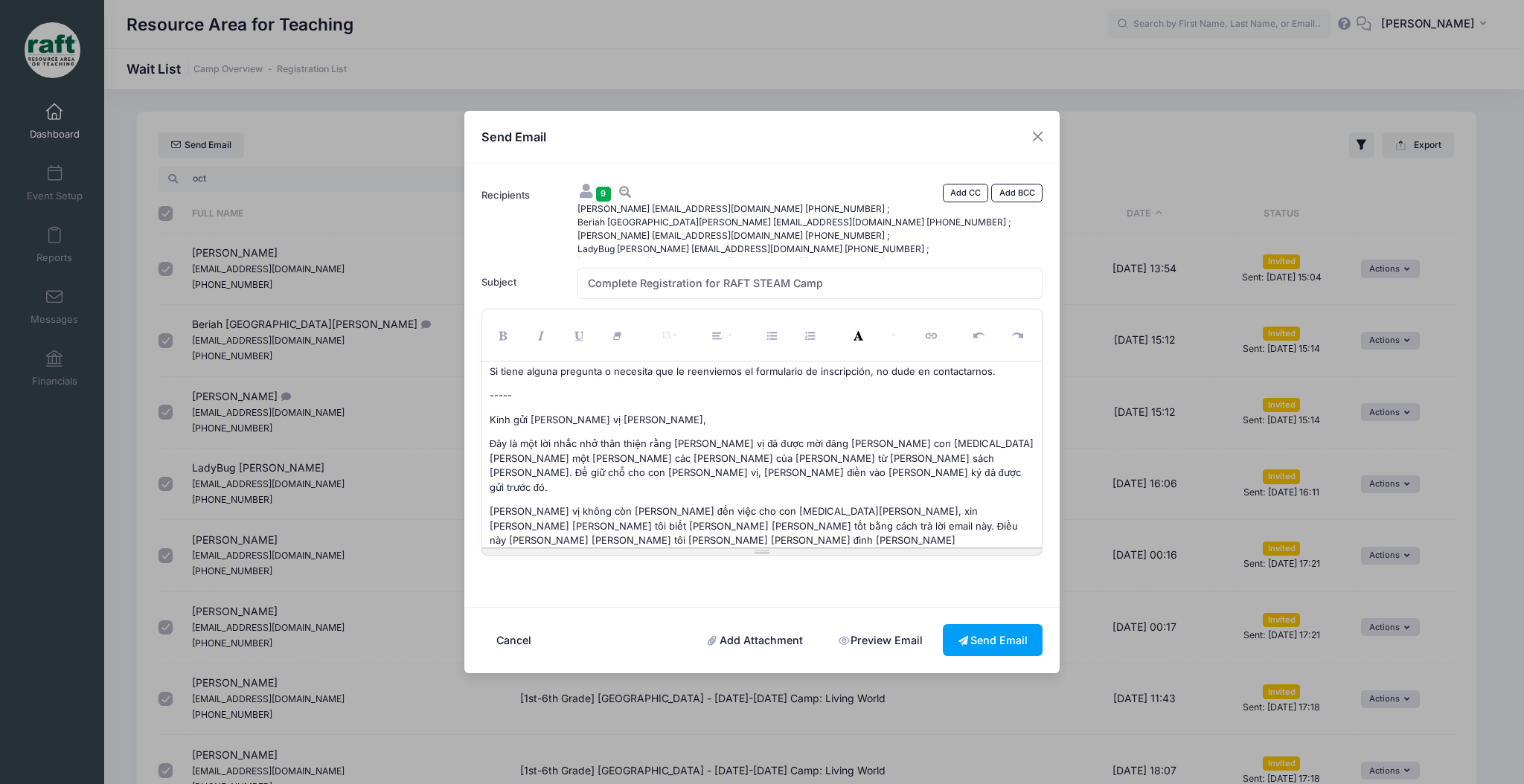
scroll to position [293, 0]
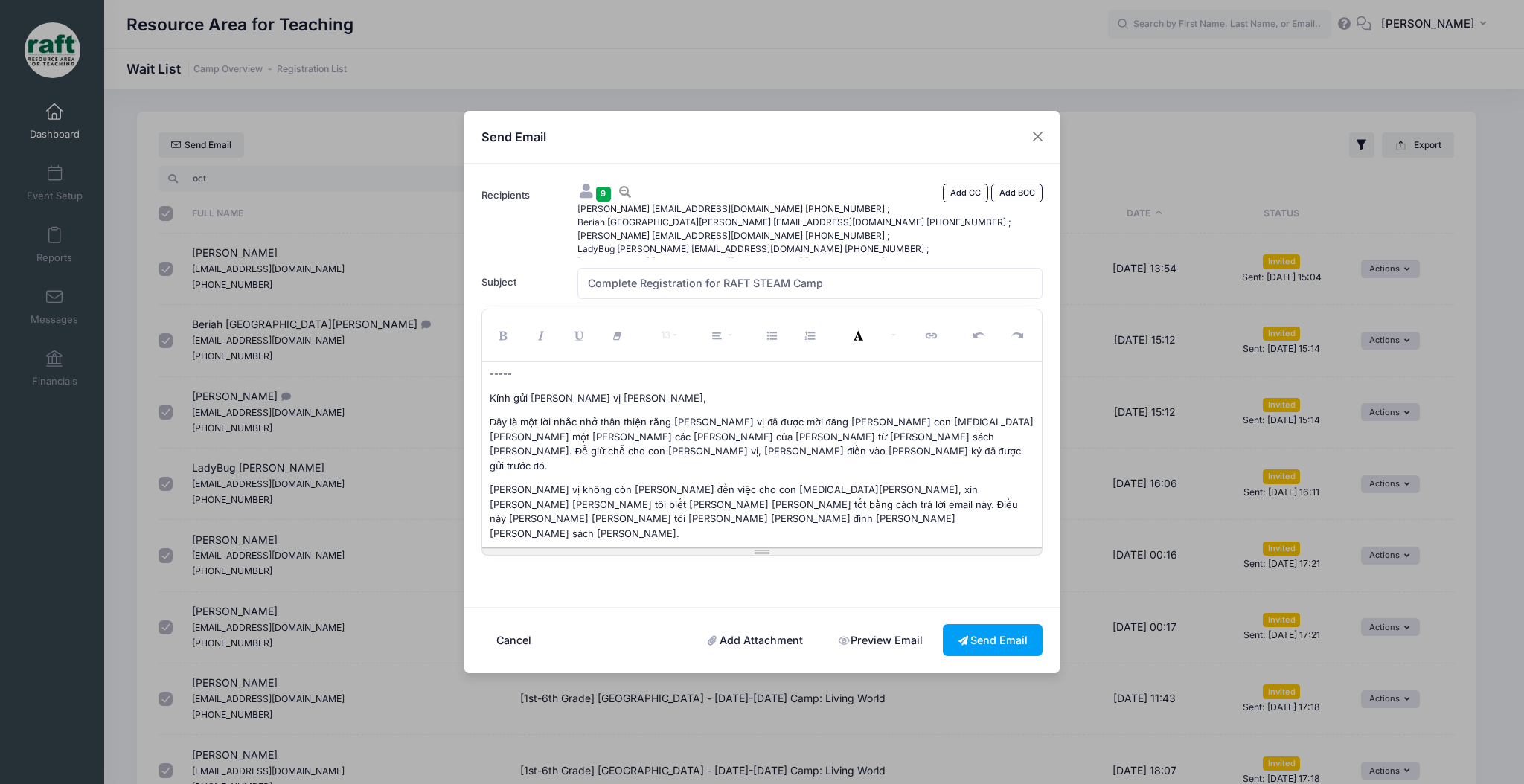
click at [565, 532] on div "Dear families, This is a friendly reminder that you were recently invited to re…" at bounding box center [762, 454] width 560 height 186
click at [530, 590] on span "Xin cảm ơn," at bounding box center [517, 595] width 54 height 12
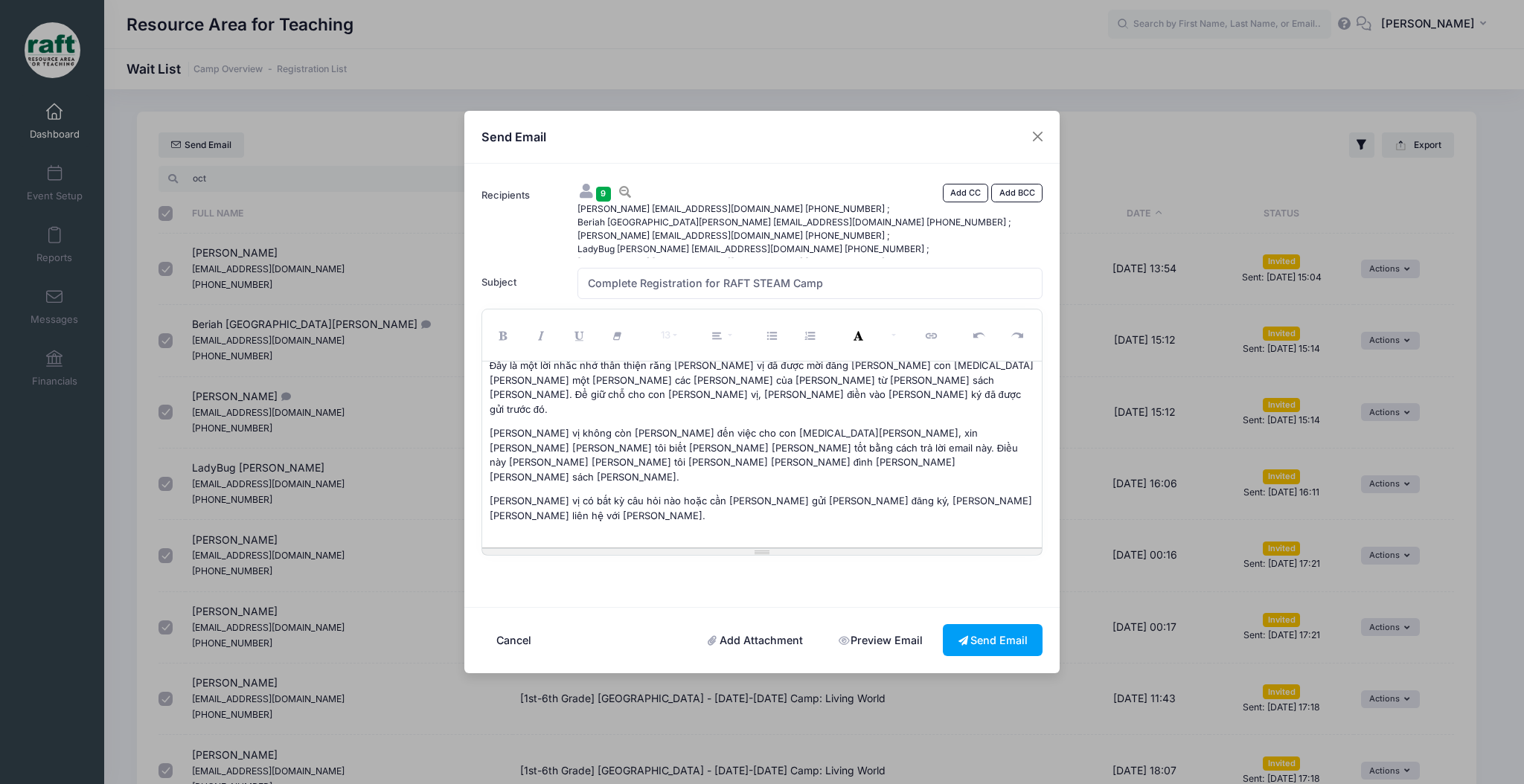
scroll to position [373, 0]
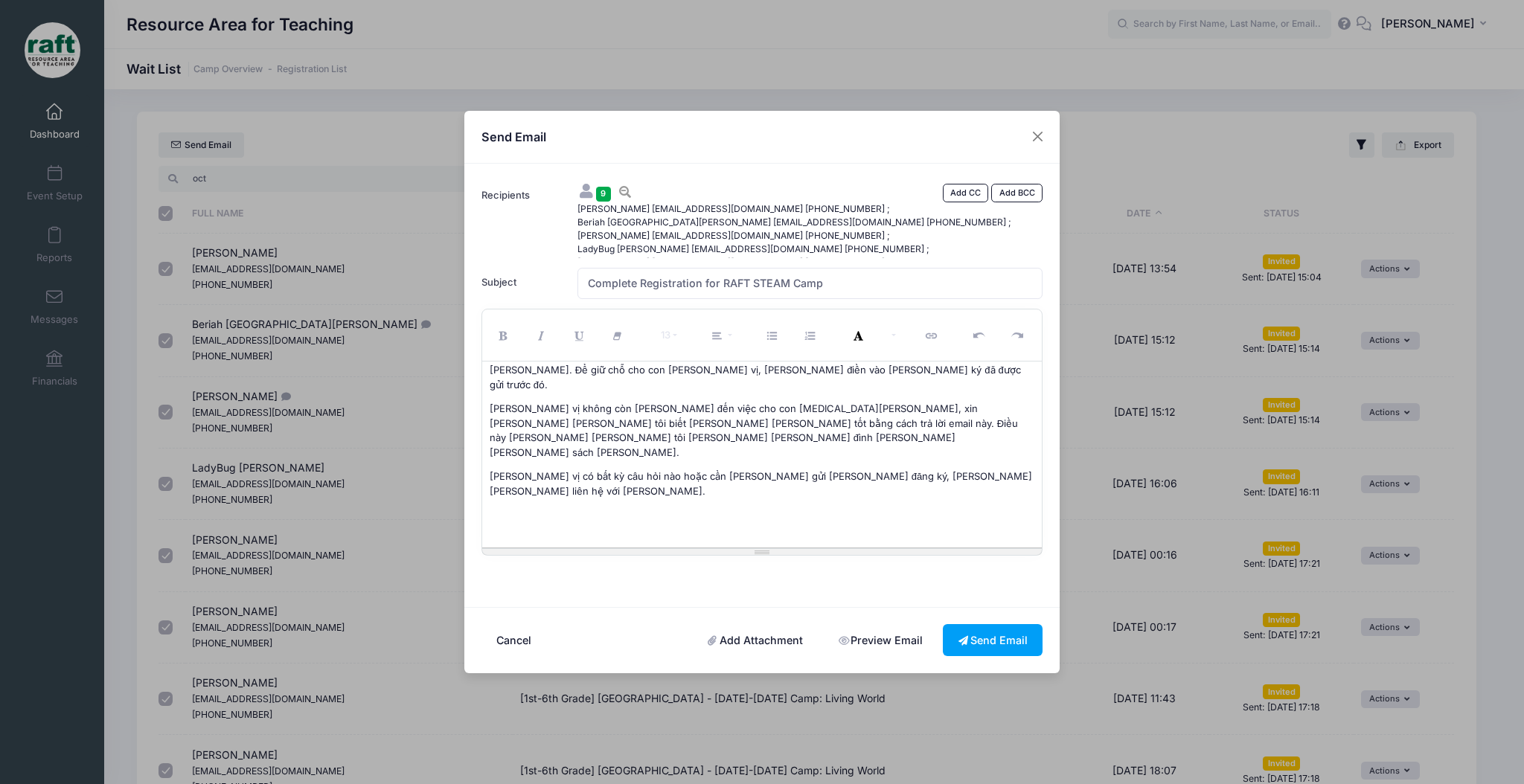
click at [857, 629] on link "Preview Email" at bounding box center [880, 639] width 115 height 32
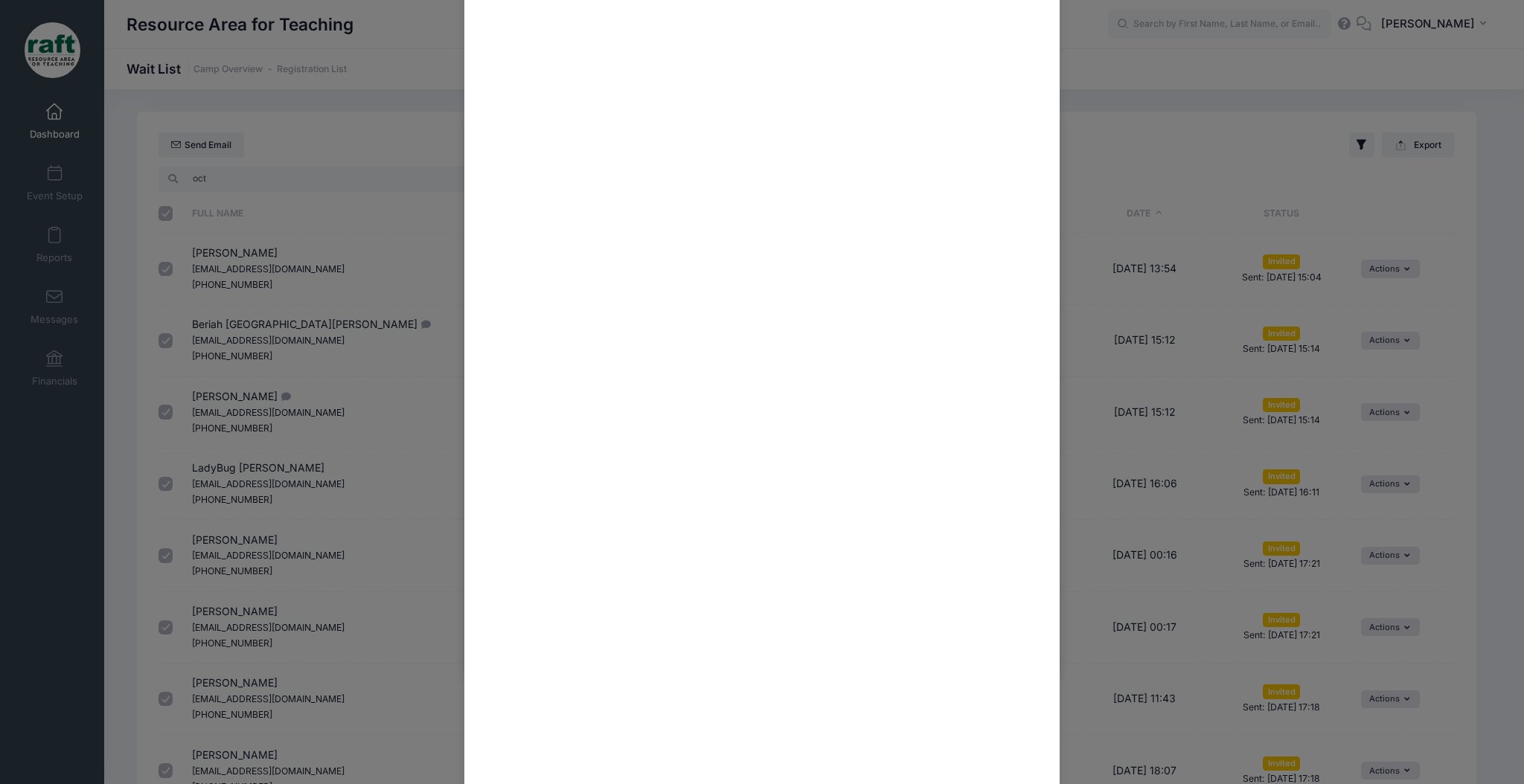
scroll to position [837, 0]
click at [1004, 747] on button "Close" at bounding box center [1012, 751] width 60 height 32
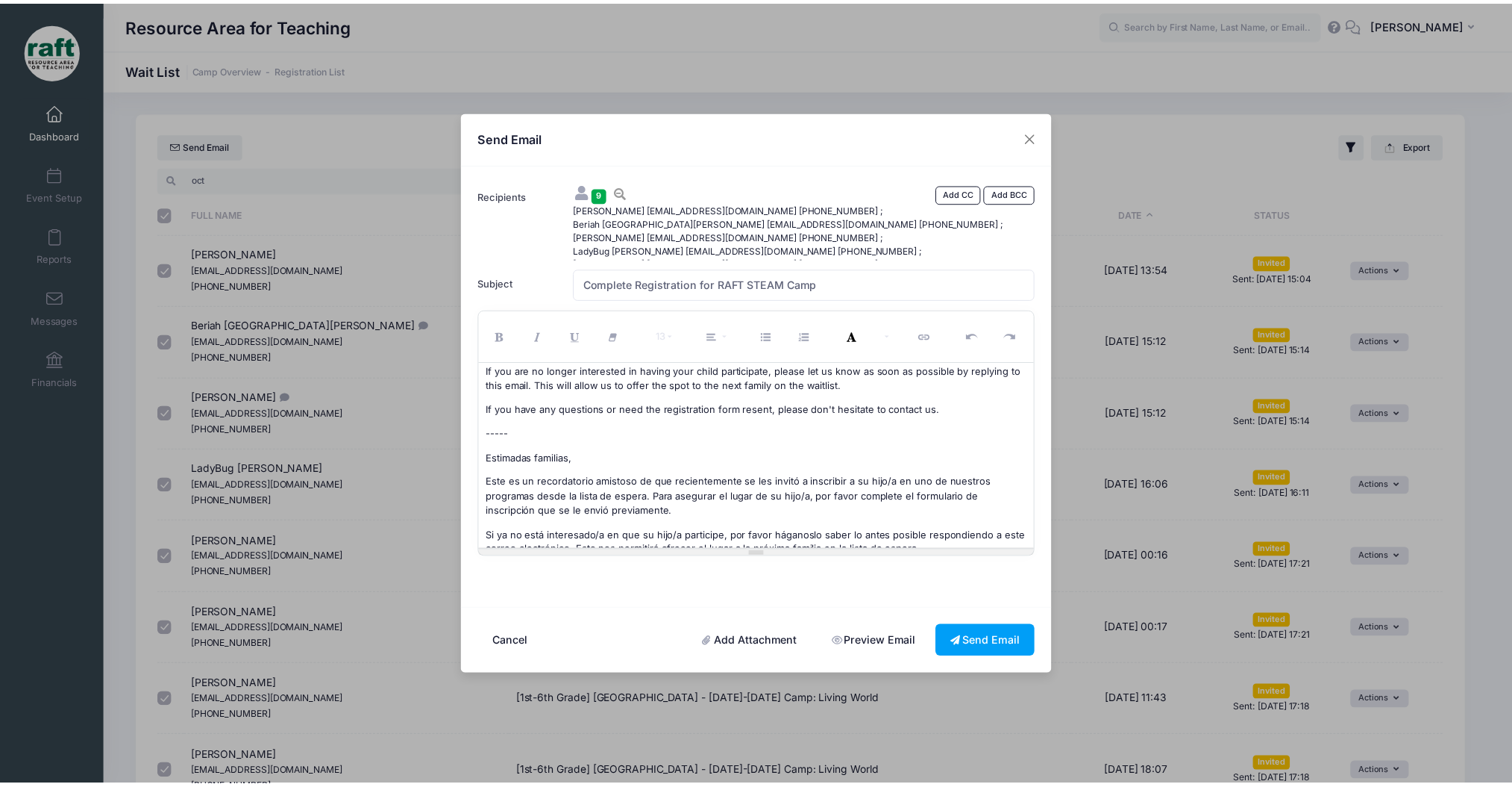
scroll to position [0, 0]
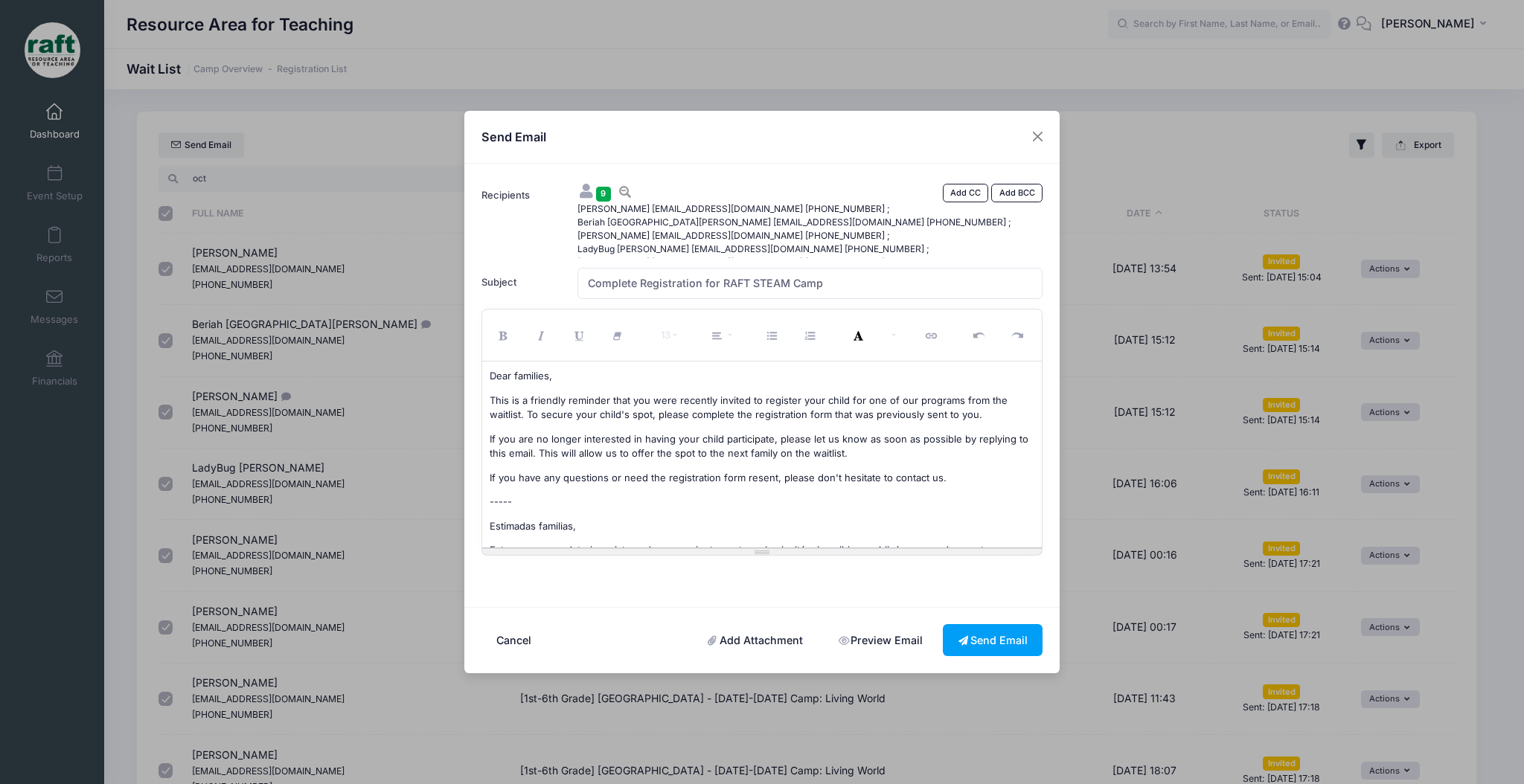
click at [654, 443] on span "If you are no longer interested in having your child participate, please let us…" at bounding box center [759, 446] width 539 height 27
click at [662, 478] on span "If you have any questions or need the registration form resent, please don't he…" at bounding box center [718, 477] width 457 height 12
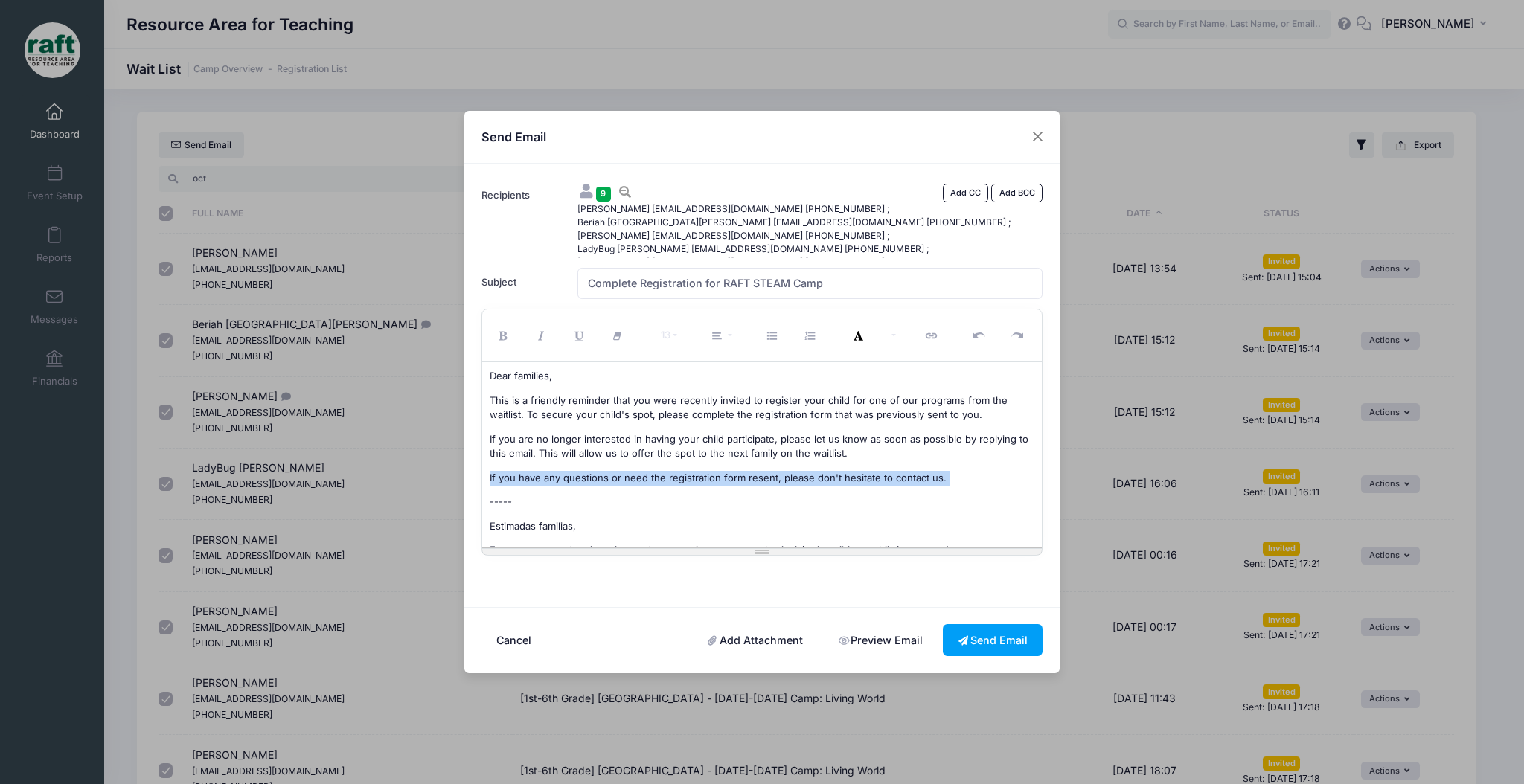
click at [662, 478] on span "If you have any questions or need the registration form resent, please don't he…" at bounding box center [718, 477] width 457 height 12
click at [975, 646] on button "Send Email" at bounding box center [992, 639] width 100 height 32
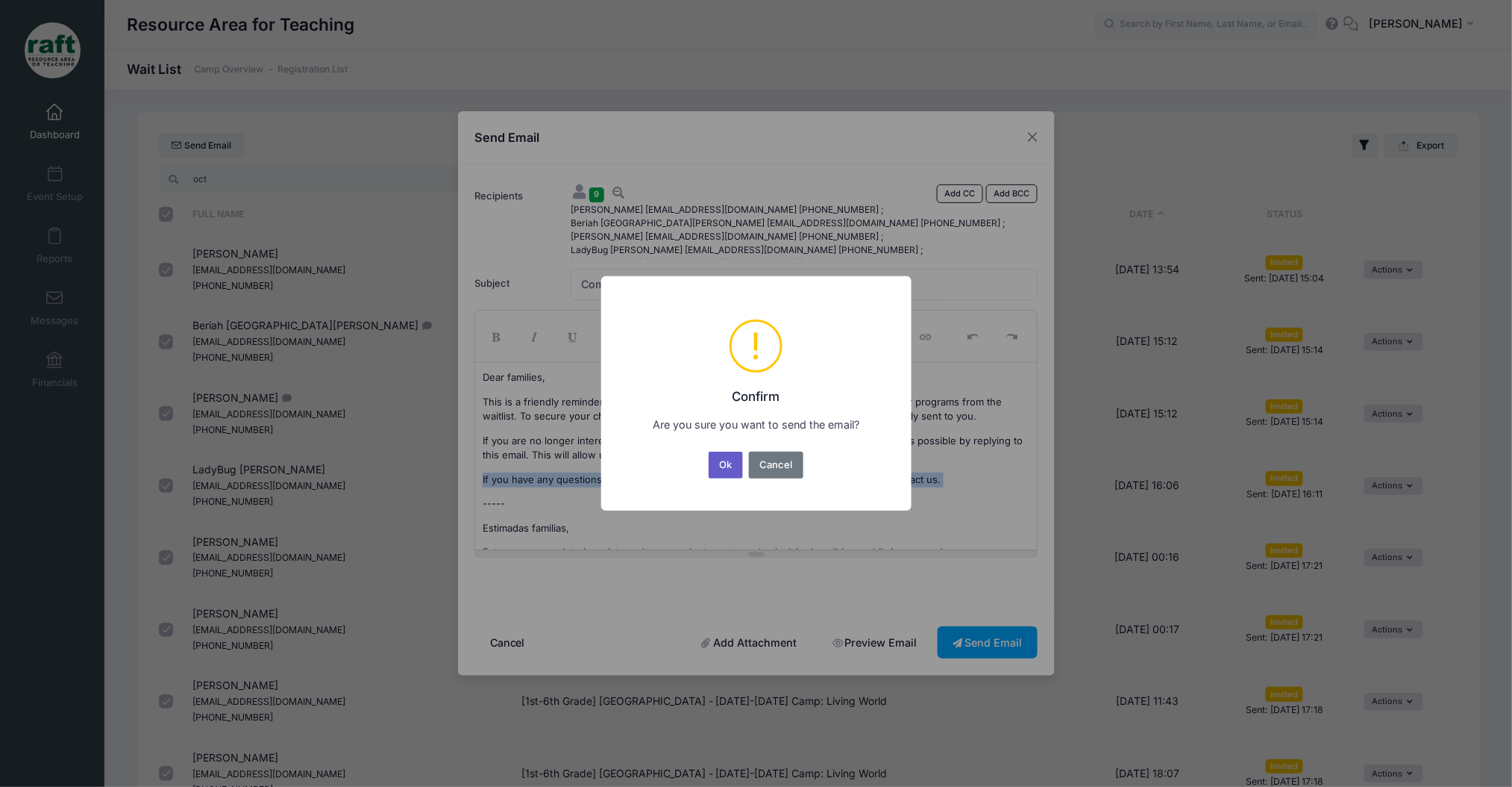
click at [721, 457] on button "Ok" at bounding box center [726, 465] width 34 height 27
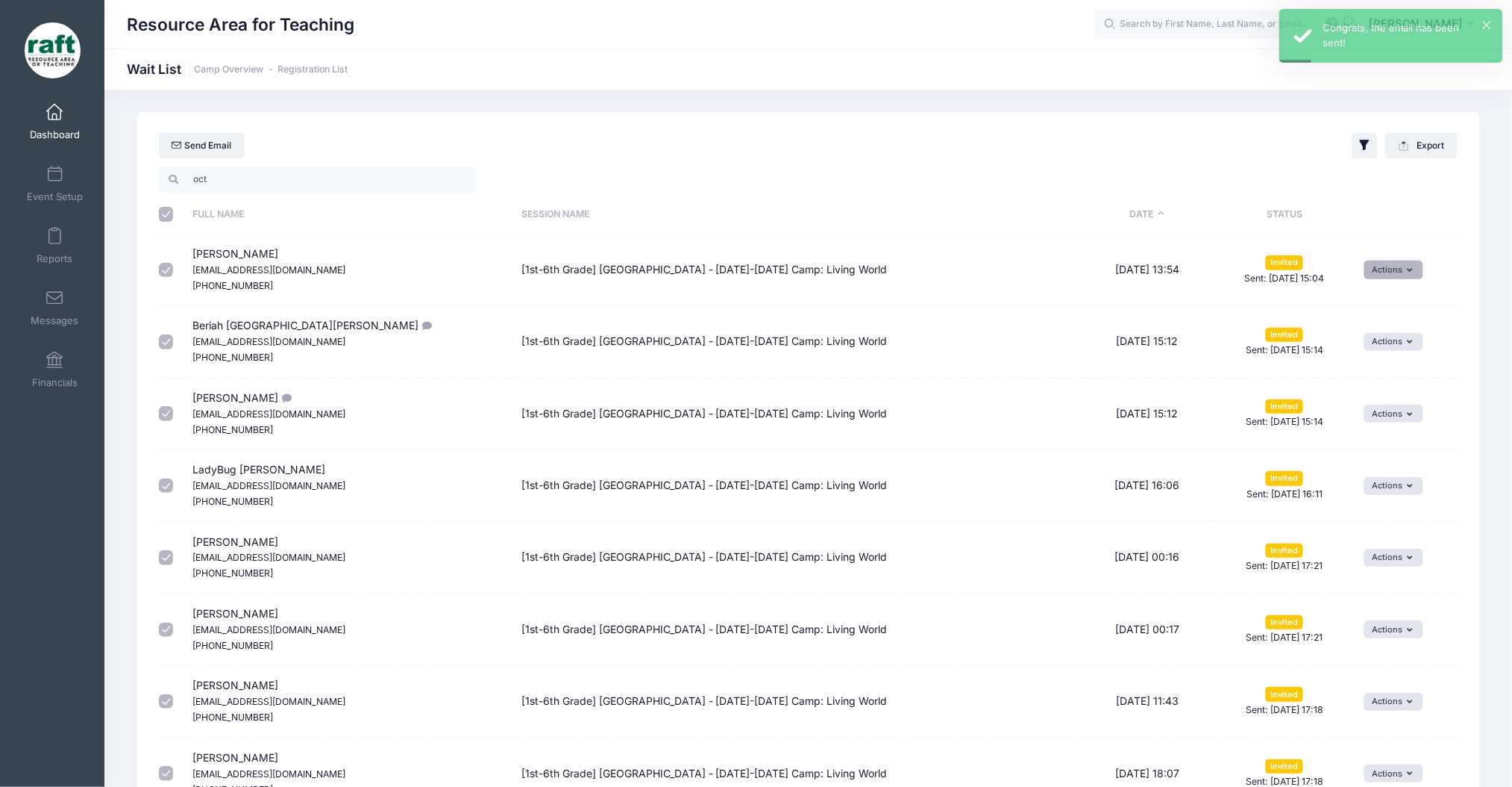
click at [1404, 275] on button "Actions" at bounding box center [1394, 269] width 59 height 18
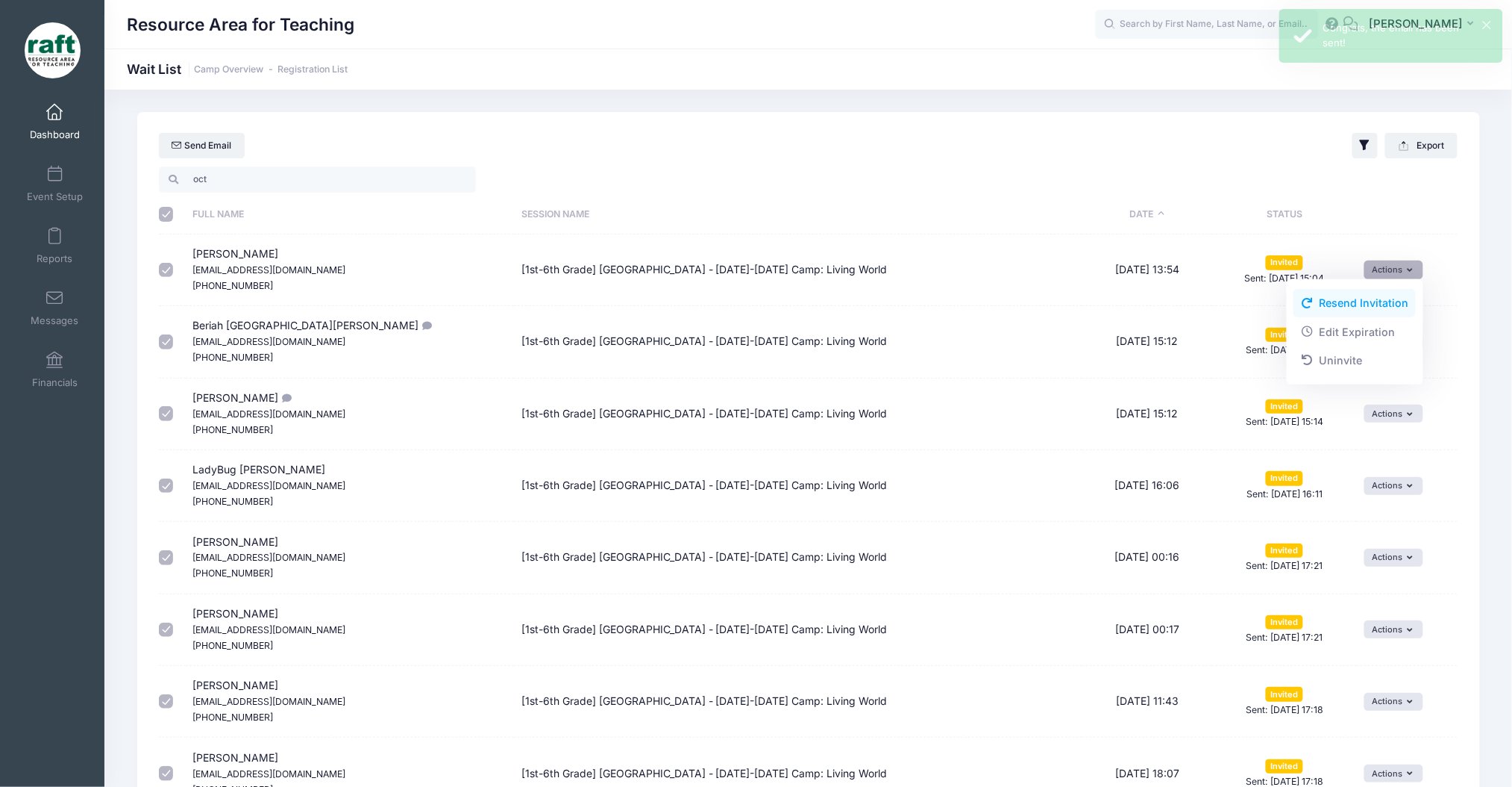
click at [1371, 303] on link "Resend Invitation" at bounding box center [1355, 303] width 123 height 29
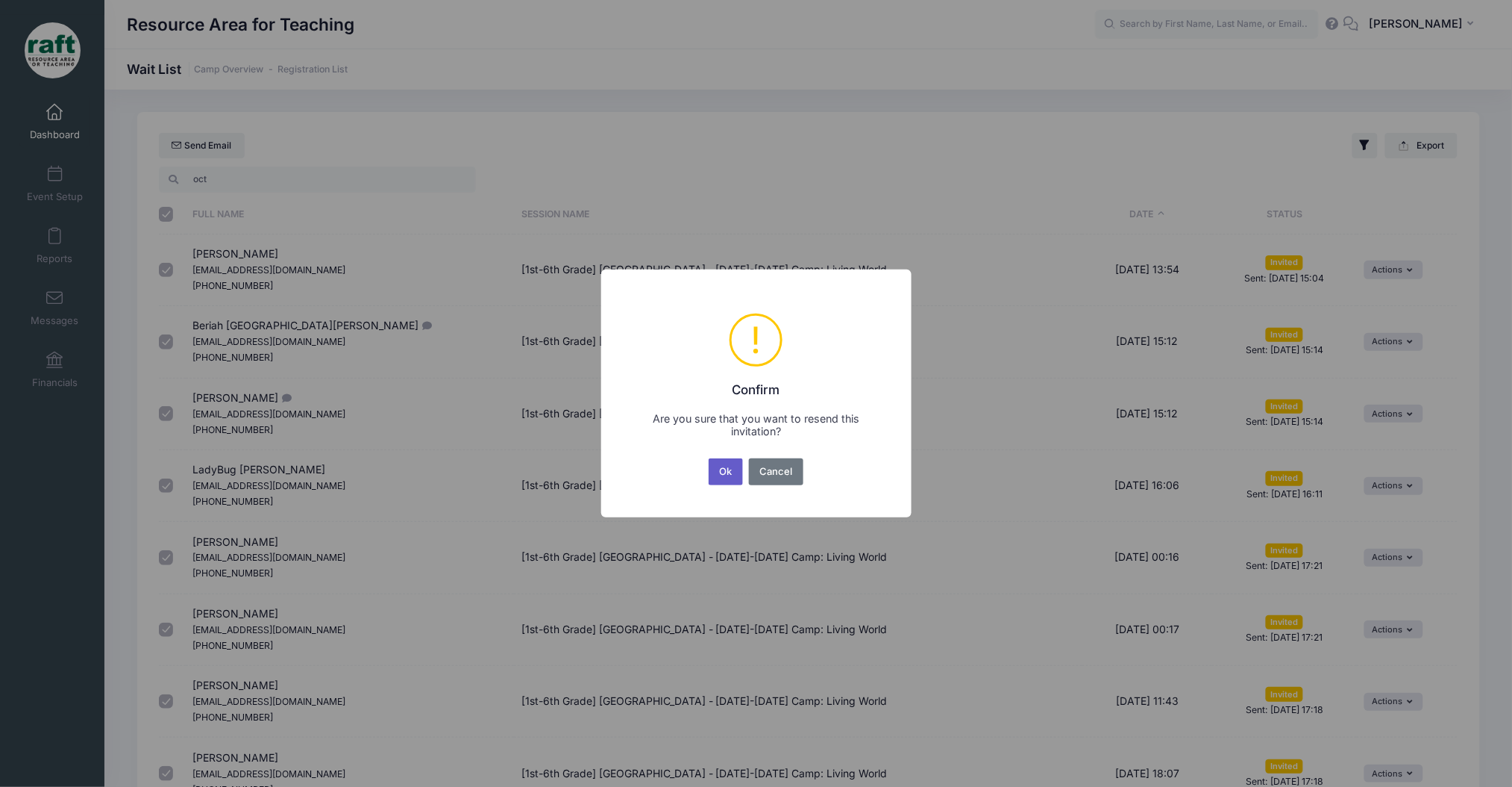
click at [733, 482] on button "Ok" at bounding box center [726, 472] width 34 height 27
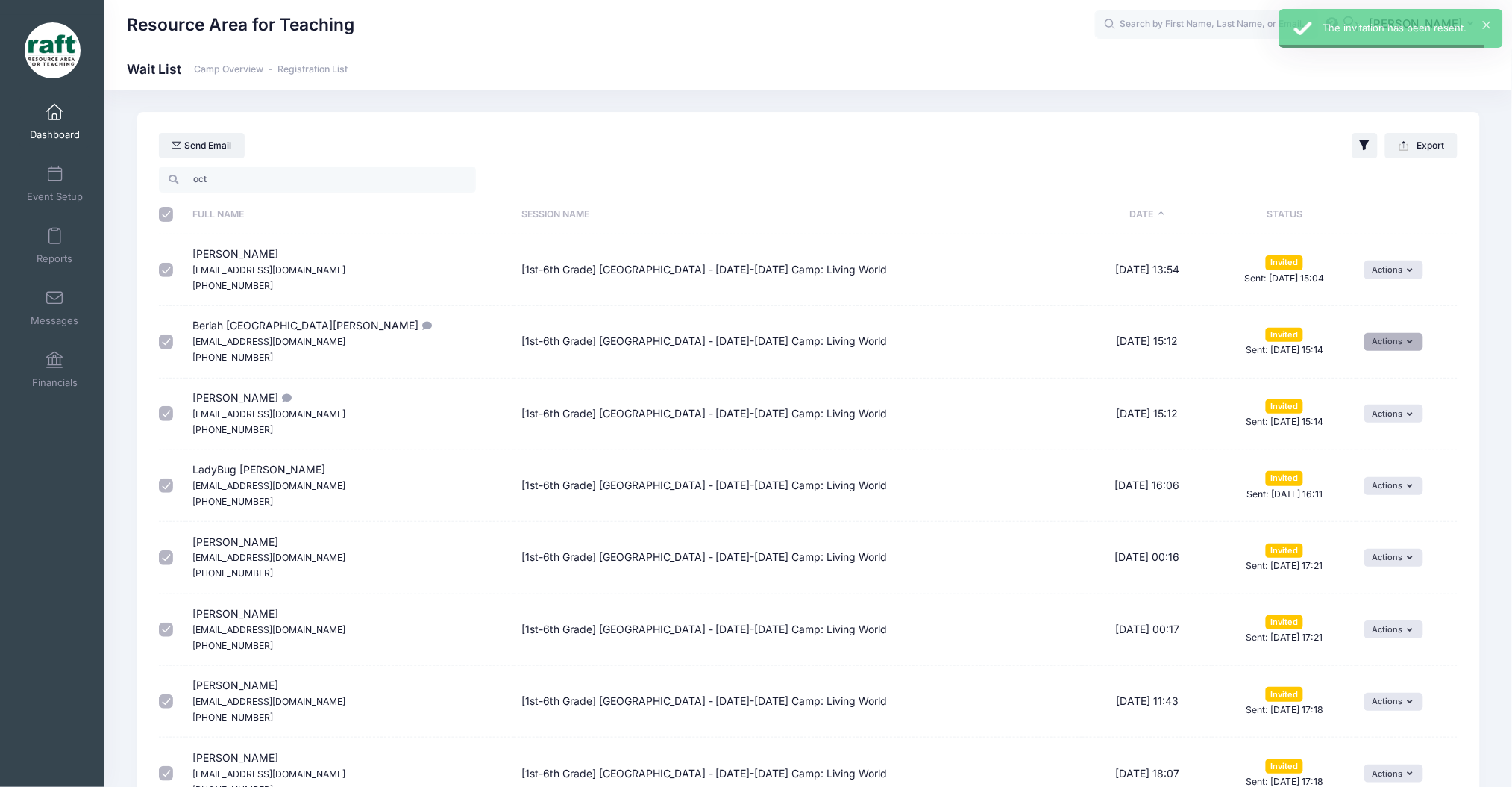
click at [1377, 345] on button "Actions" at bounding box center [1394, 341] width 59 height 18
click at [1326, 382] on link "Resend Invitation" at bounding box center [1355, 374] width 123 height 29
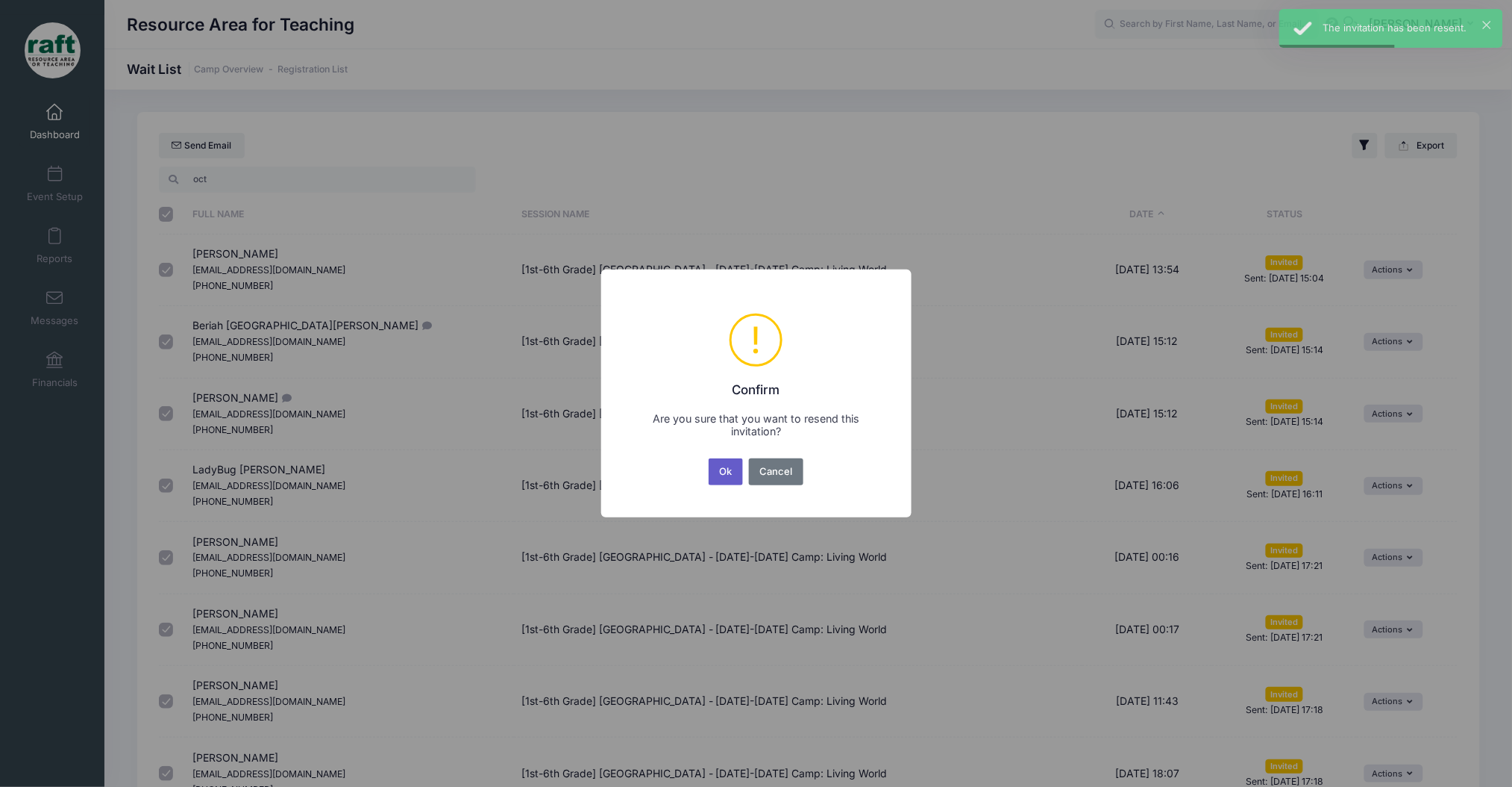
click at [726, 471] on button "Ok" at bounding box center [726, 472] width 34 height 27
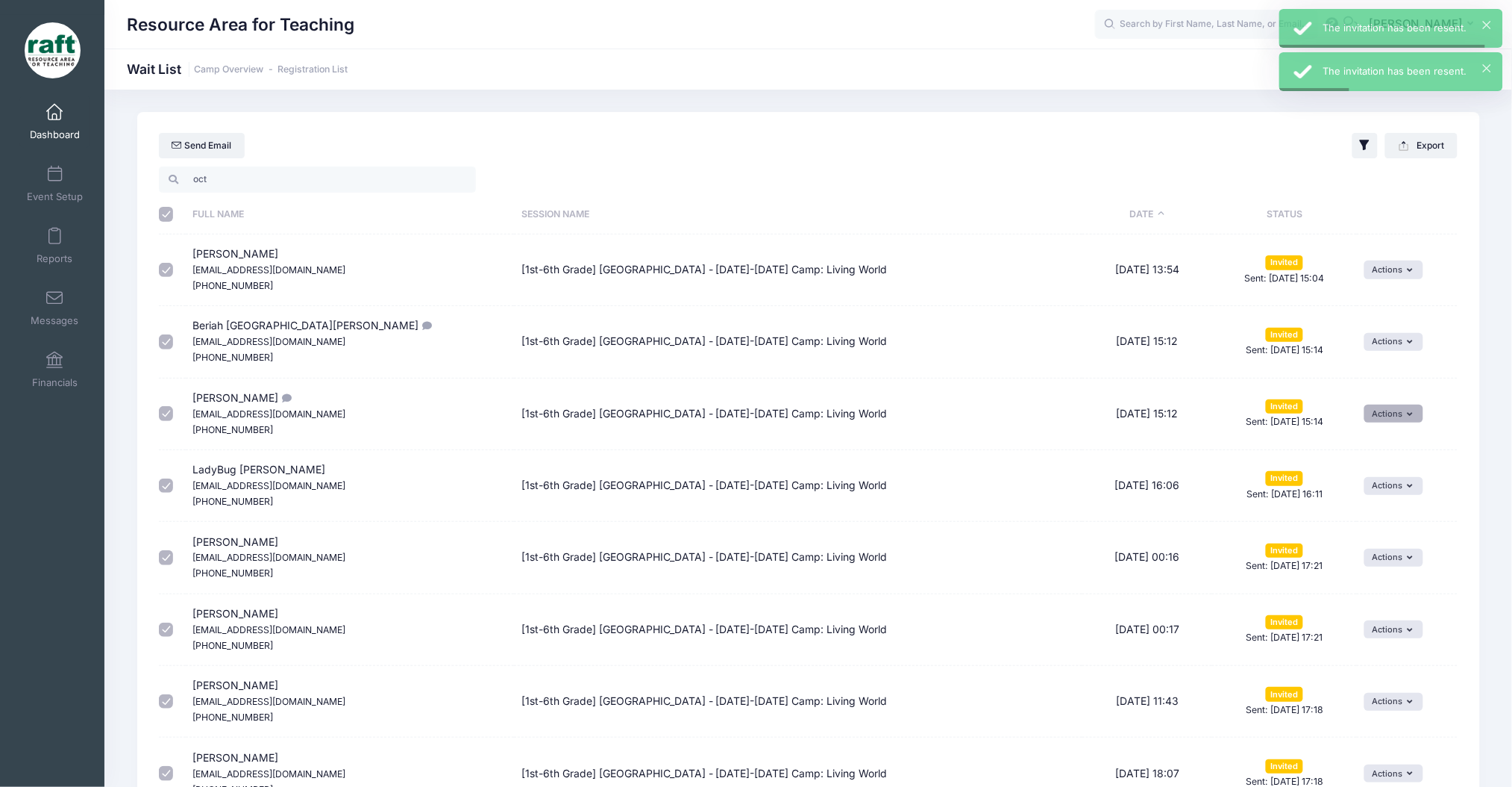
click at [1399, 411] on button "Actions" at bounding box center [1394, 413] width 59 height 18
click at [1346, 451] on link "Resend Invitation" at bounding box center [1355, 447] width 123 height 29
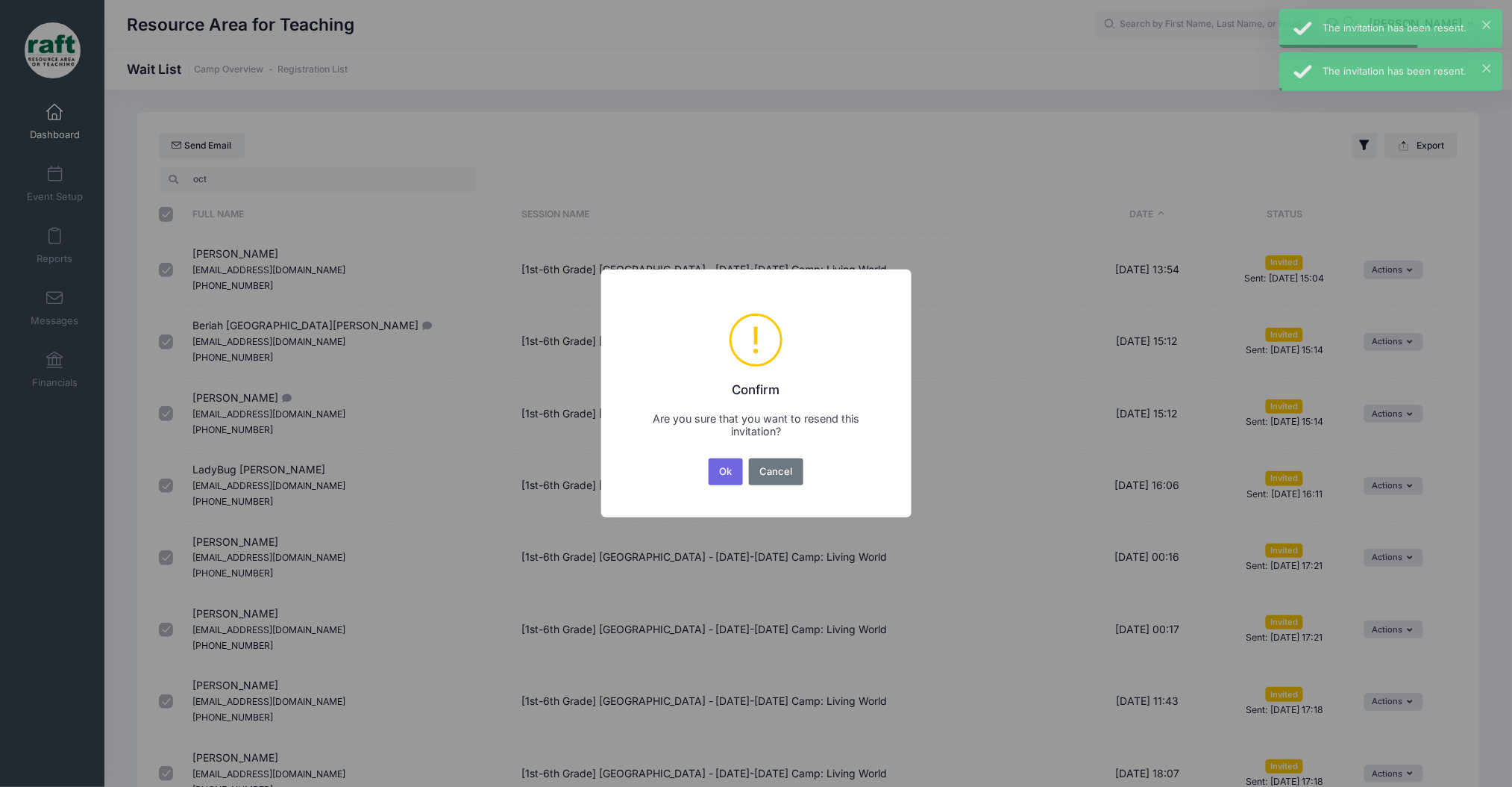
click at [706, 474] on div "Ok No Cancel" at bounding box center [756, 472] width 100 height 33
click at [722, 476] on button "Ok" at bounding box center [726, 472] width 34 height 27
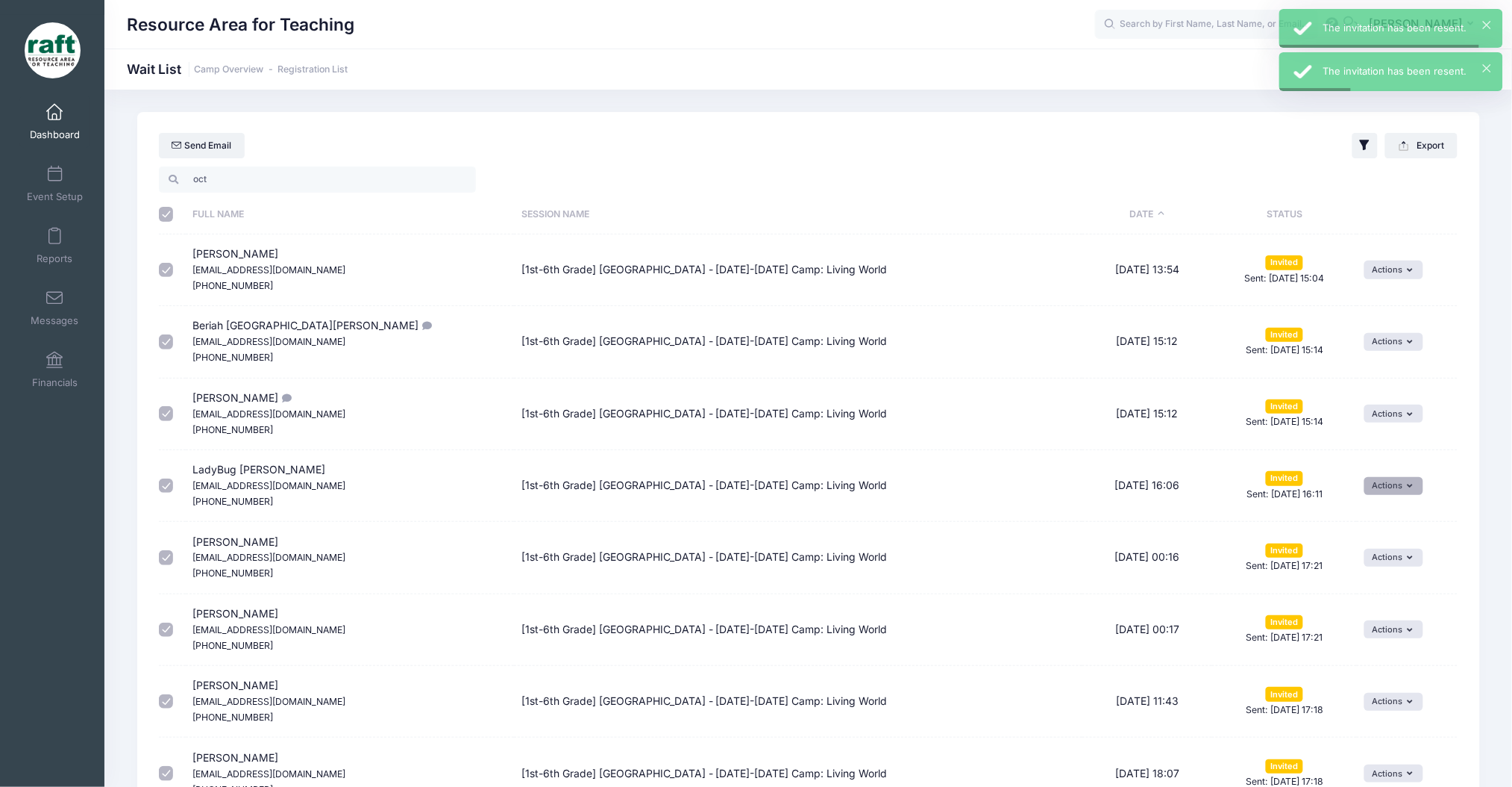
click at [1378, 485] on button "Actions" at bounding box center [1394, 486] width 59 height 18
click at [1356, 511] on link "Resend Invitation" at bounding box center [1355, 518] width 123 height 29
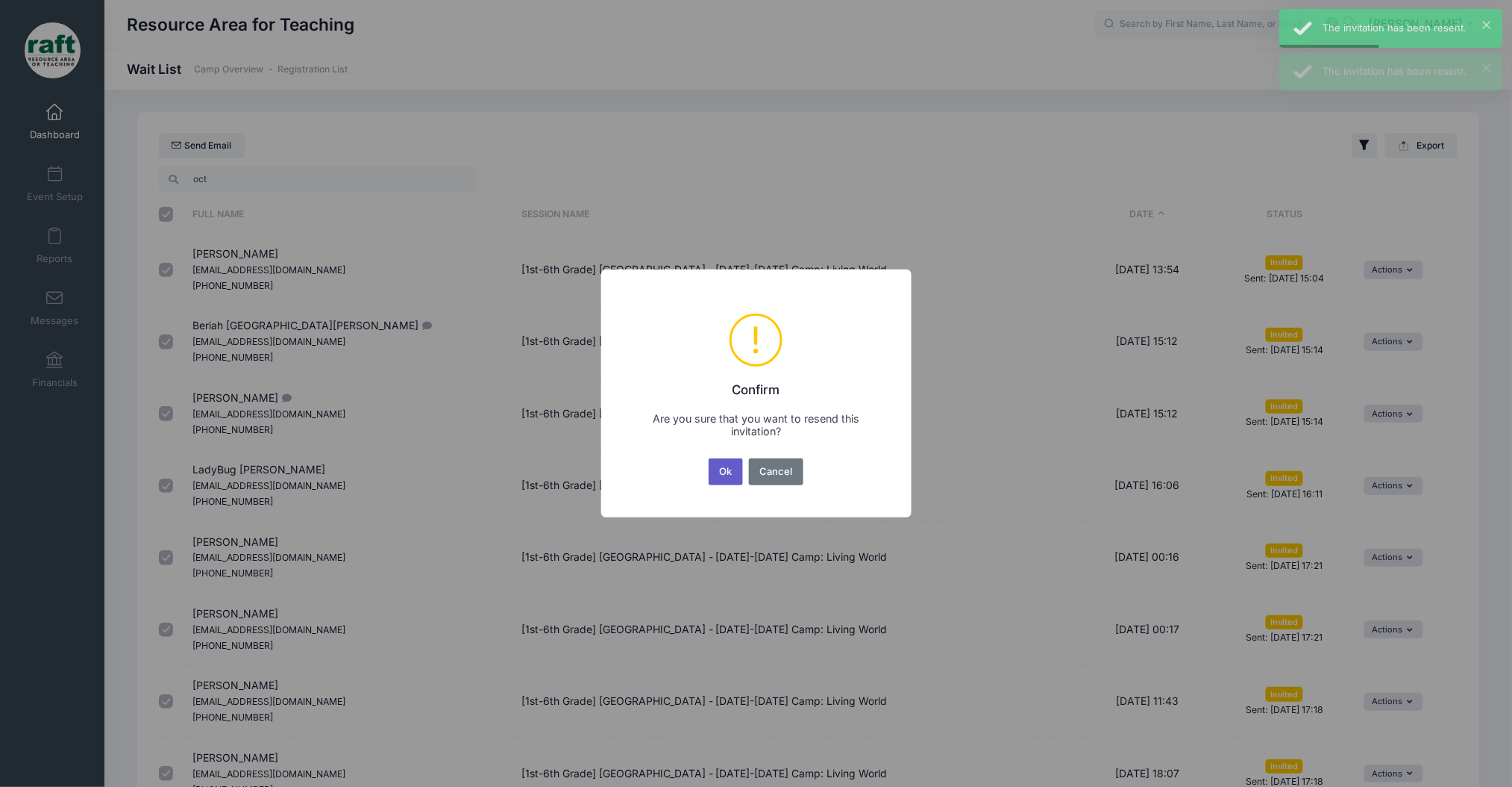
click at [736, 465] on button "Ok" at bounding box center [726, 472] width 34 height 27
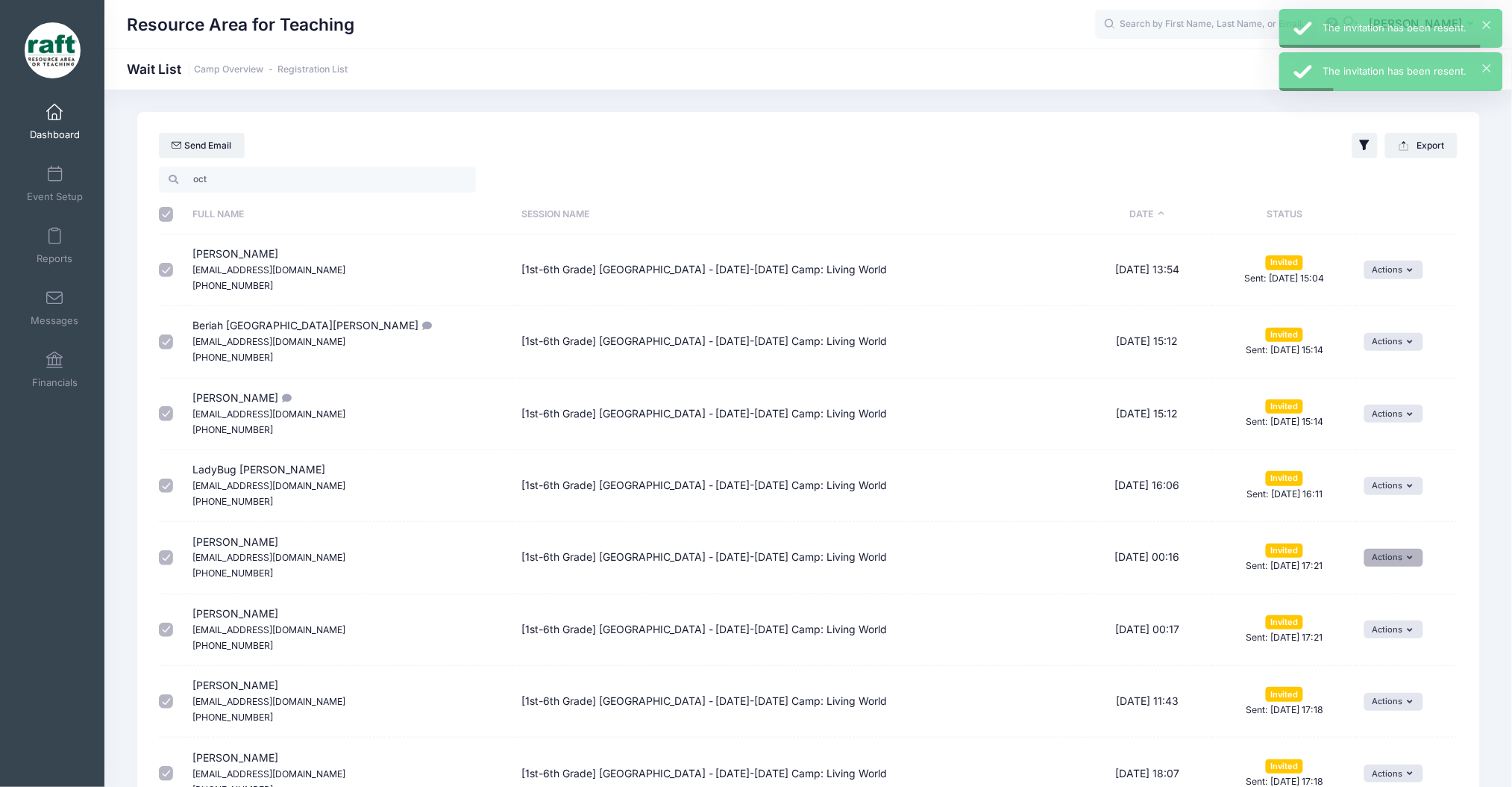
click at [1399, 564] on button "Actions" at bounding box center [1394, 557] width 59 height 18
click at [1380, 587] on link "Resend Invitation" at bounding box center [1355, 592] width 123 height 29
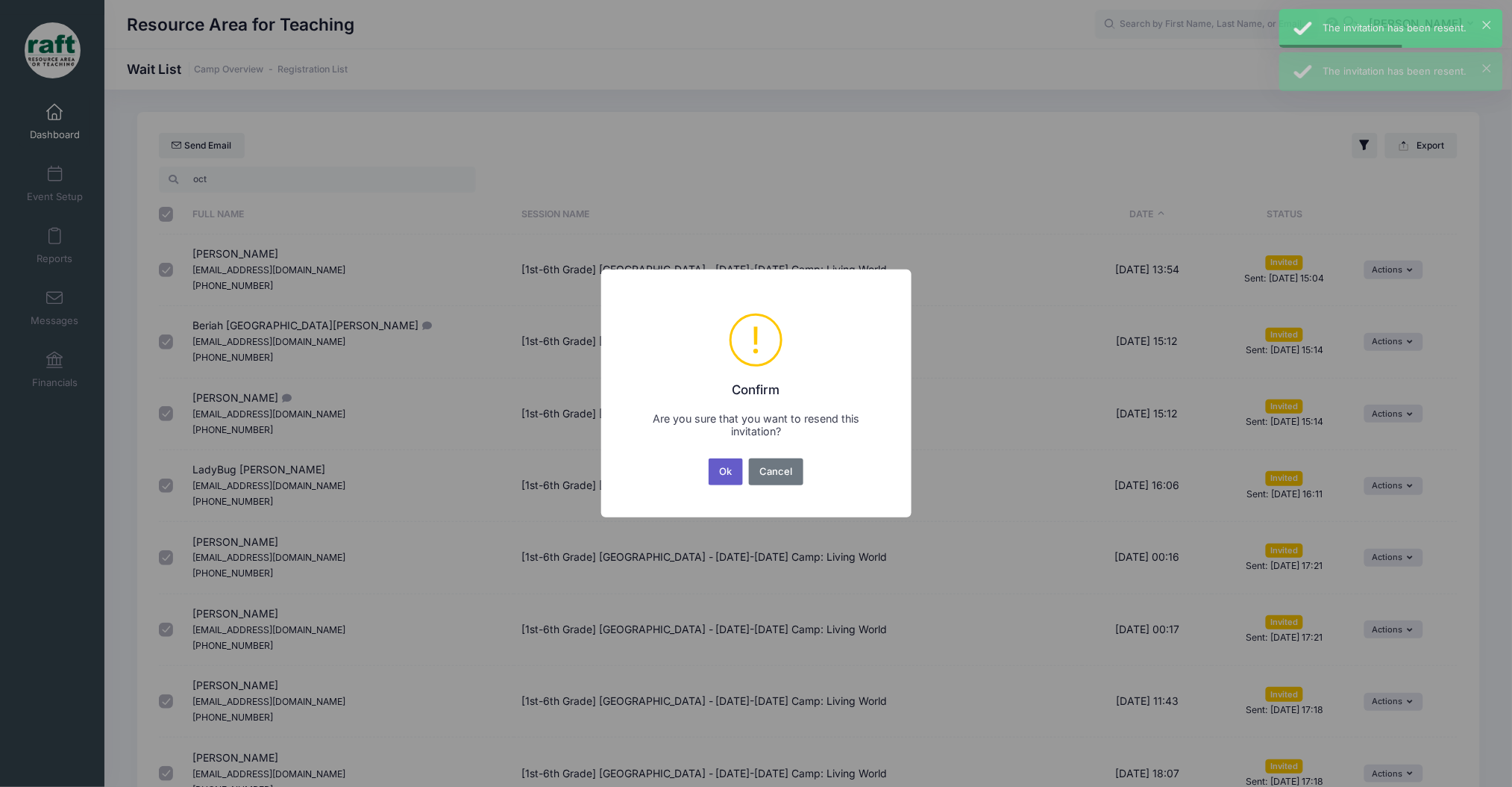
click at [727, 479] on button "Ok" at bounding box center [726, 472] width 34 height 27
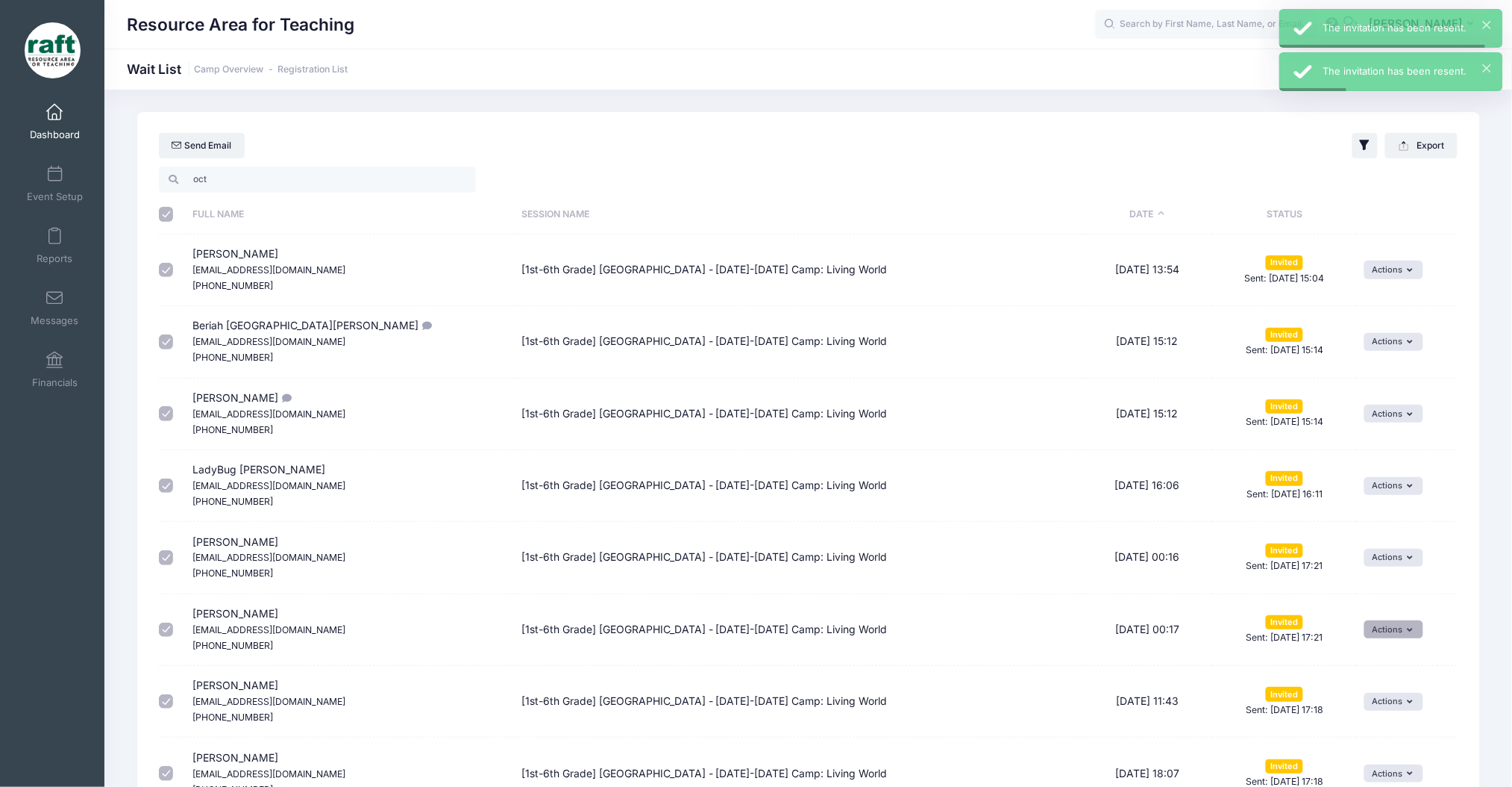
click at [1380, 622] on button "Actions" at bounding box center [1394, 629] width 59 height 18
click at [1358, 661] on link "Resend Invitation" at bounding box center [1355, 663] width 123 height 29
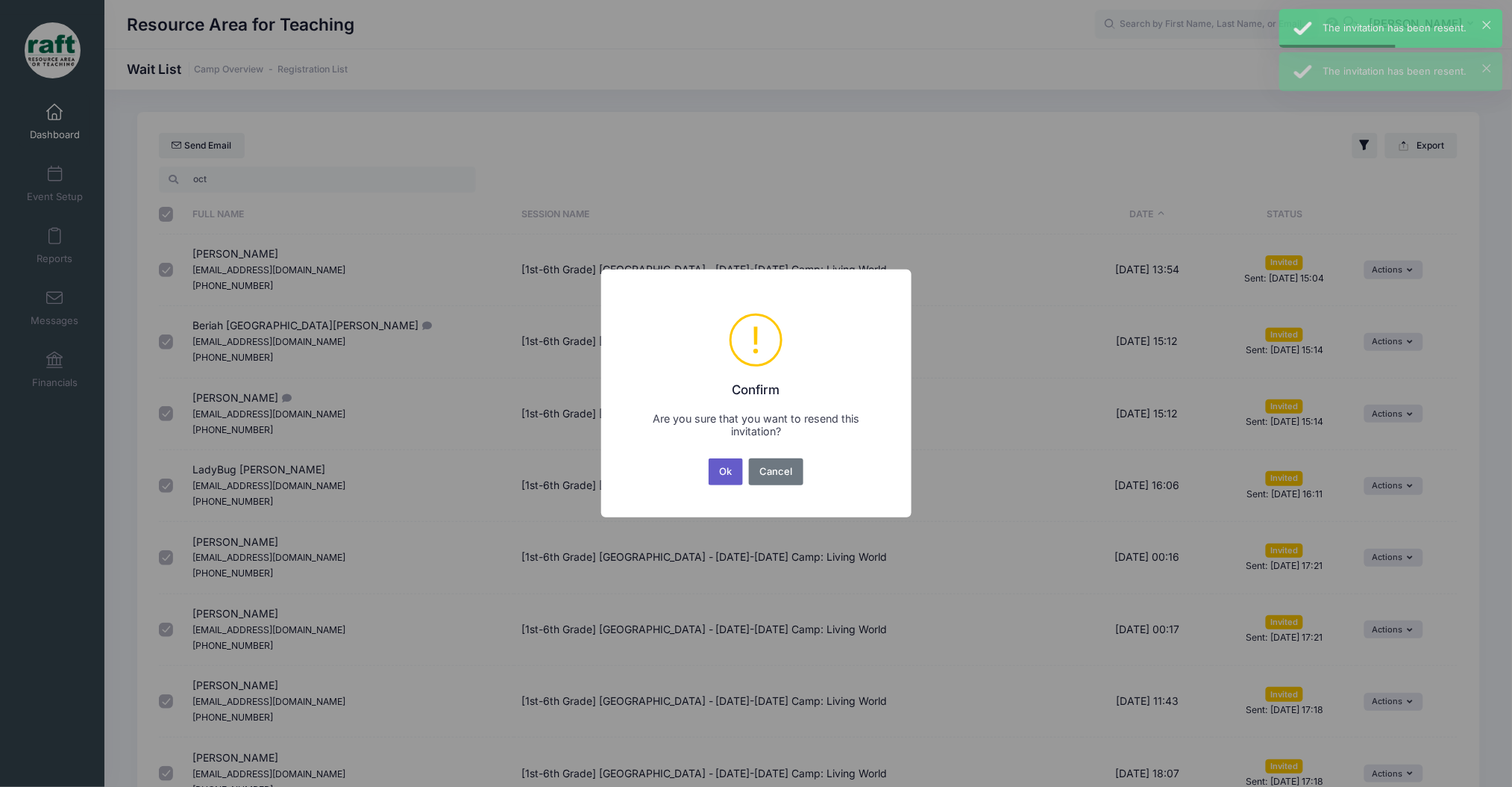
click at [729, 461] on button "Ok" at bounding box center [726, 472] width 34 height 27
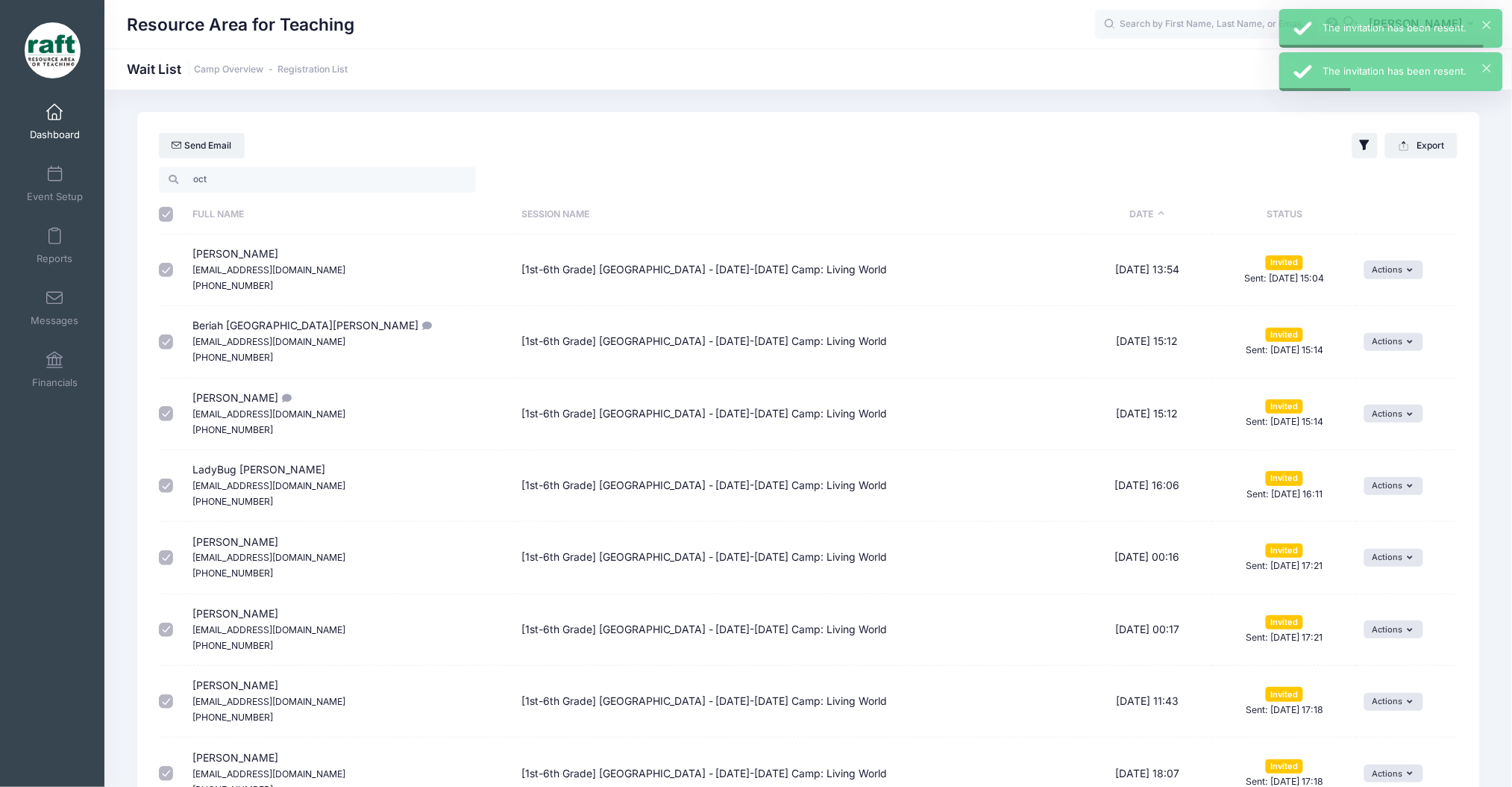
scroll to position [99, 0]
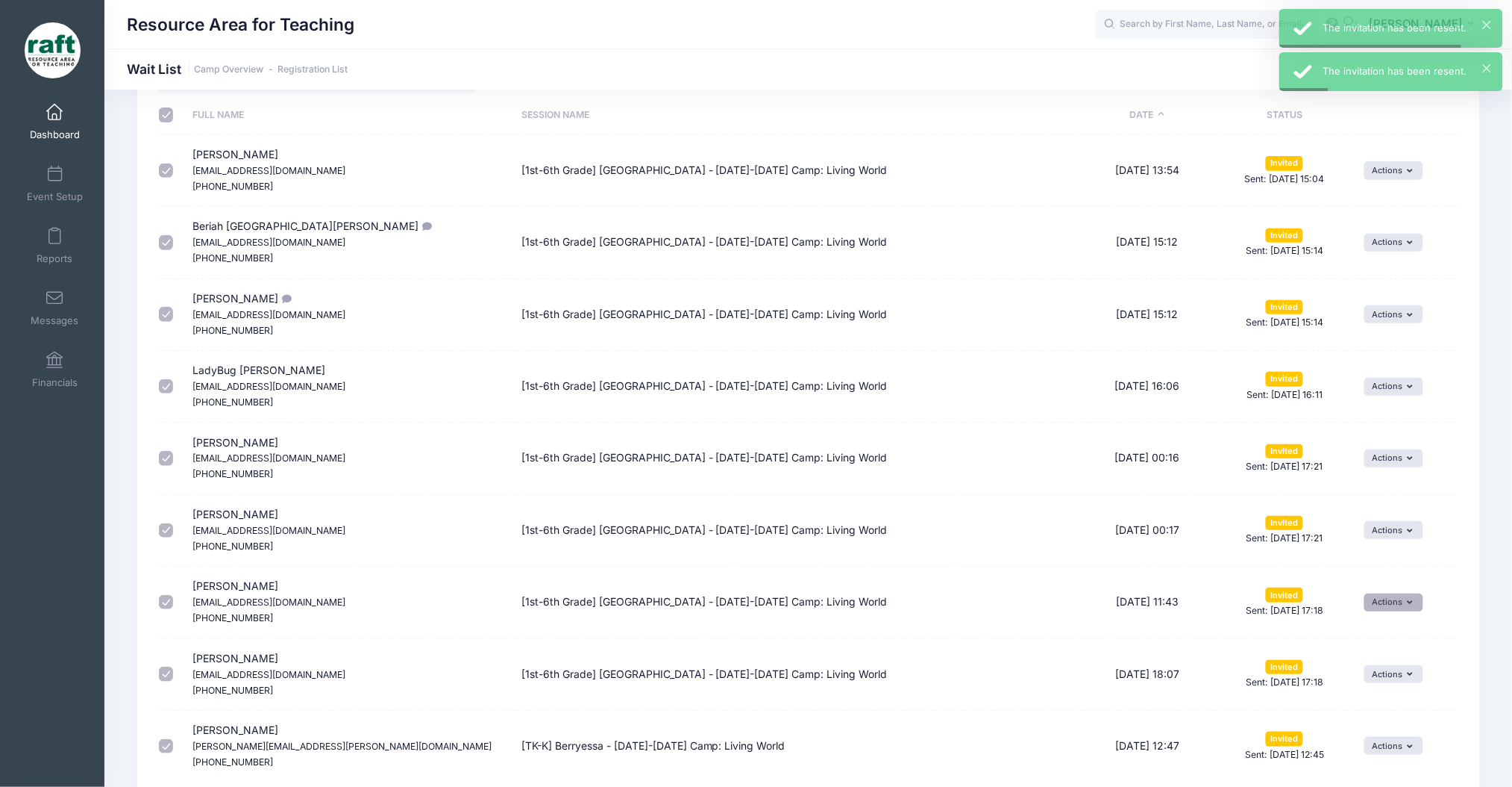
click at [1376, 596] on button "Actions" at bounding box center [1394, 602] width 59 height 18
click at [1363, 627] on link "Resend Invitation" at bounding box center [1355, 635] width 123 height 29
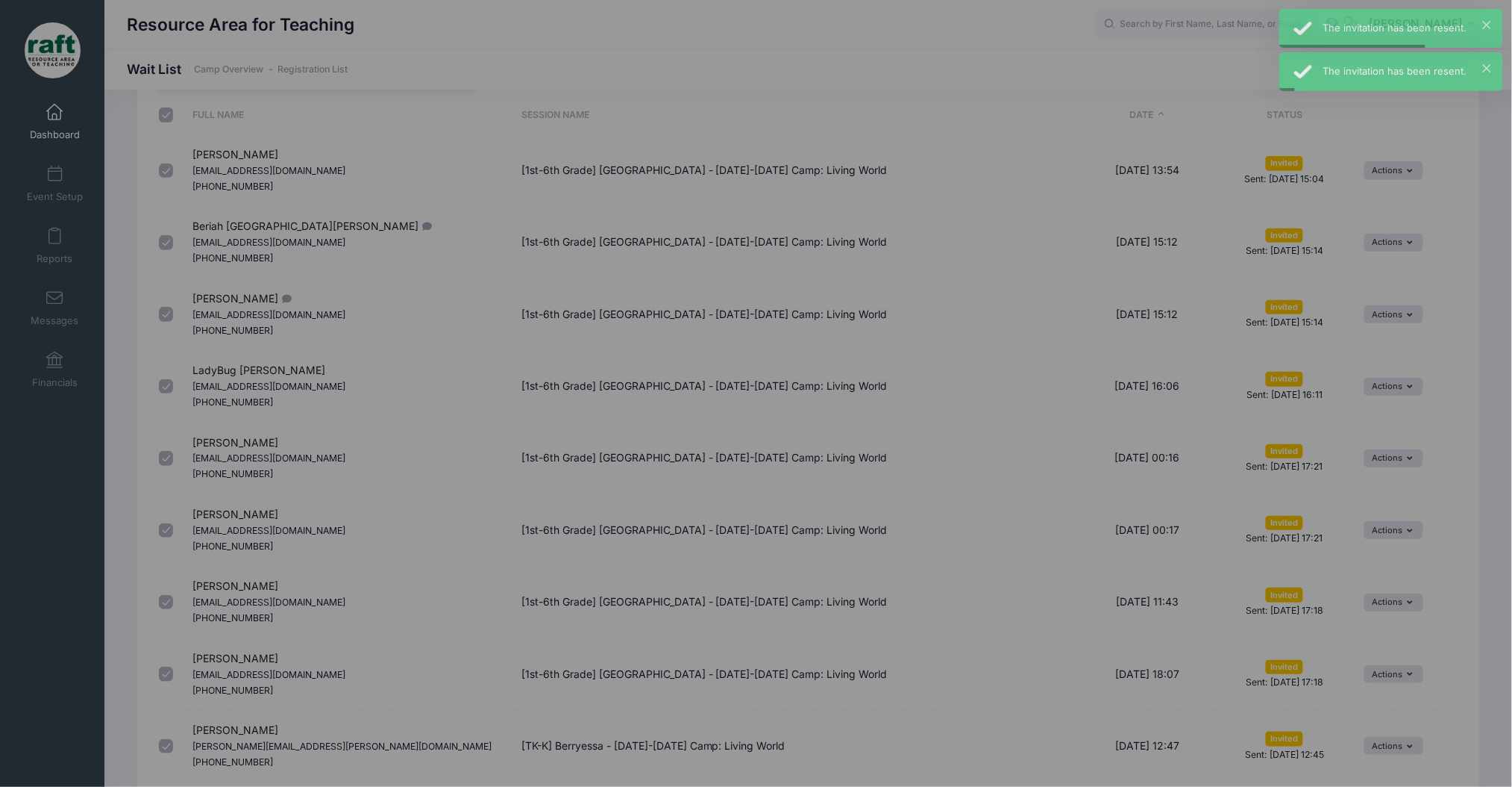
scroll to position [0, 0]
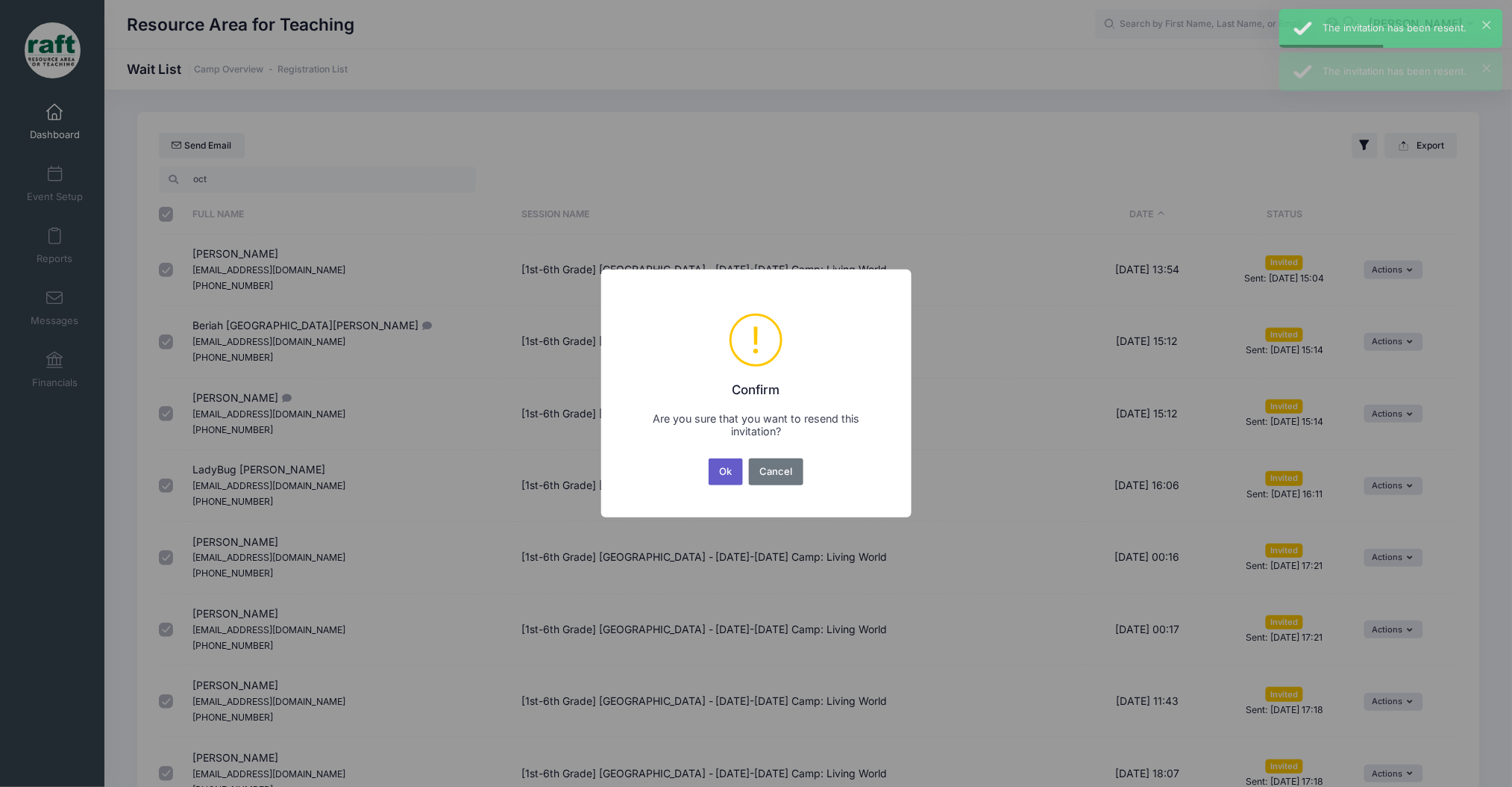
click at [732, 469] on button "Ok" at bounding box center [726, 472] width 34 height 27
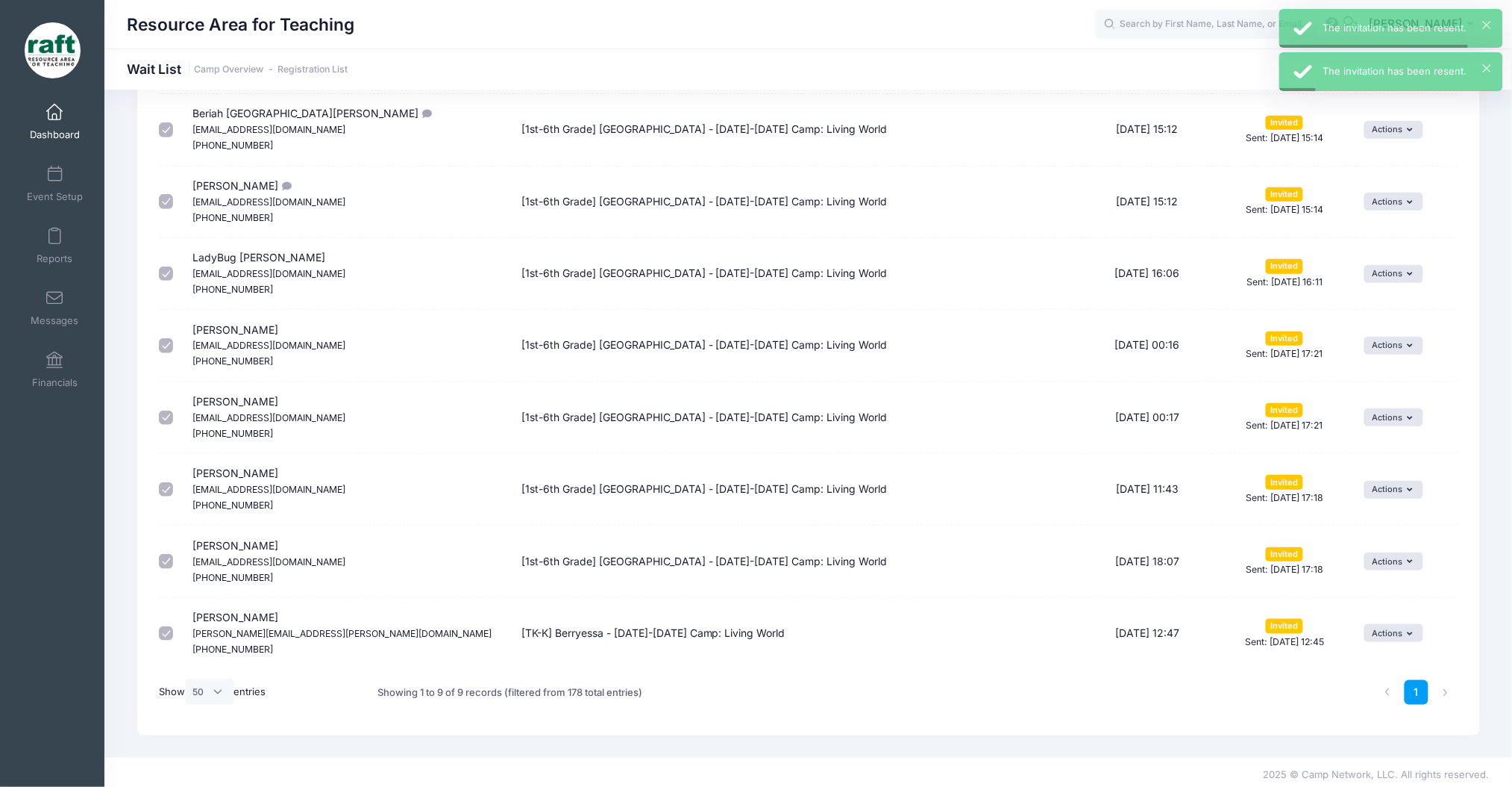
scroll to position [217, 0]
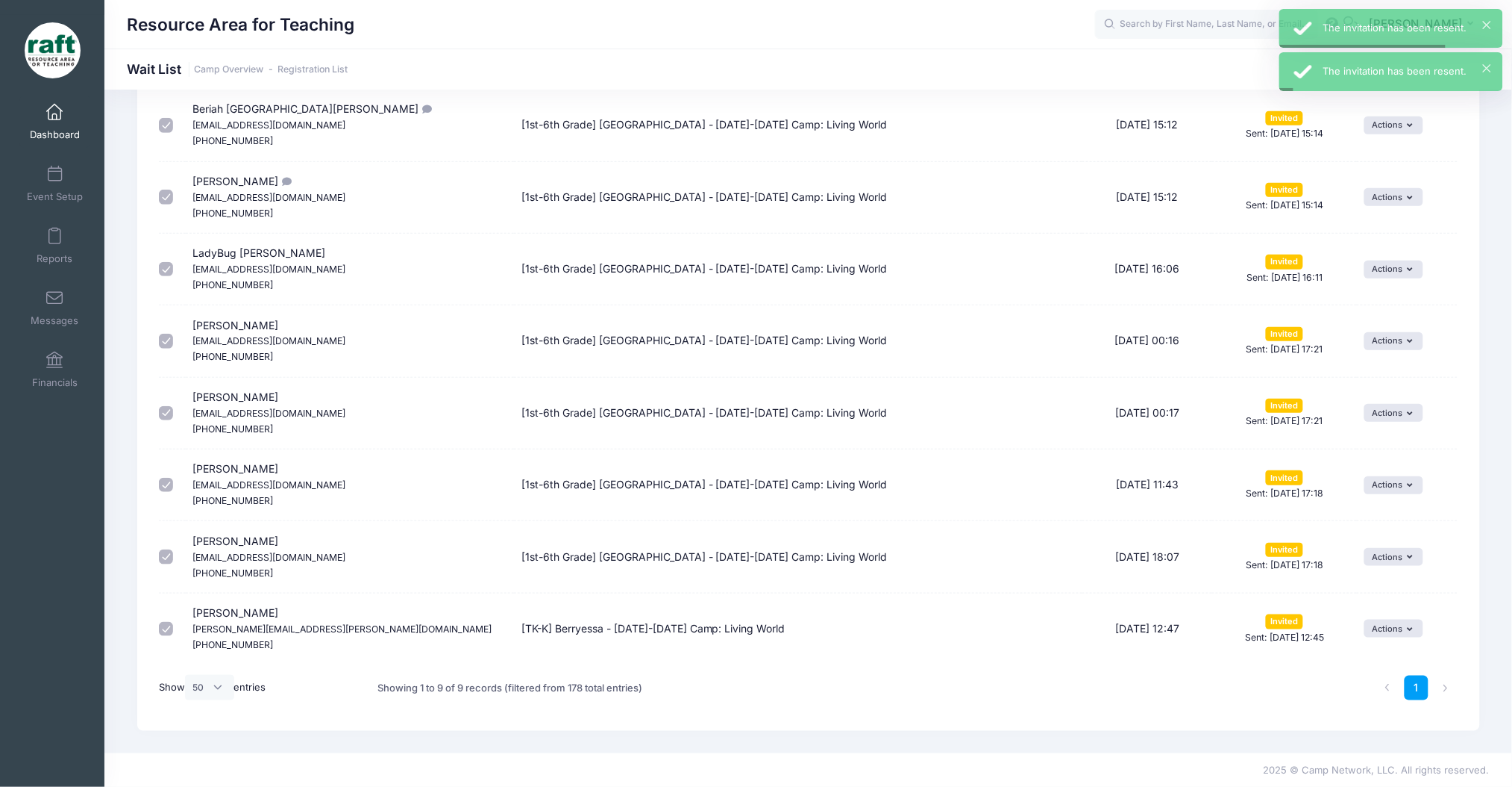
click at [1375, 469] on td "Actions Invite Resend Invitation Edit Expiration Uninvite" at bounding box center [1408, 485] width 101 height 71
click at [1396, 496] on td "Actions Invite Resend Invitation Edit Expiration Uninvite" at bounding box center [1408, 485] width 101 height 71
click at [1385, 483] on button "Actions" at bounding box center [1394, 485] width 59 height 18
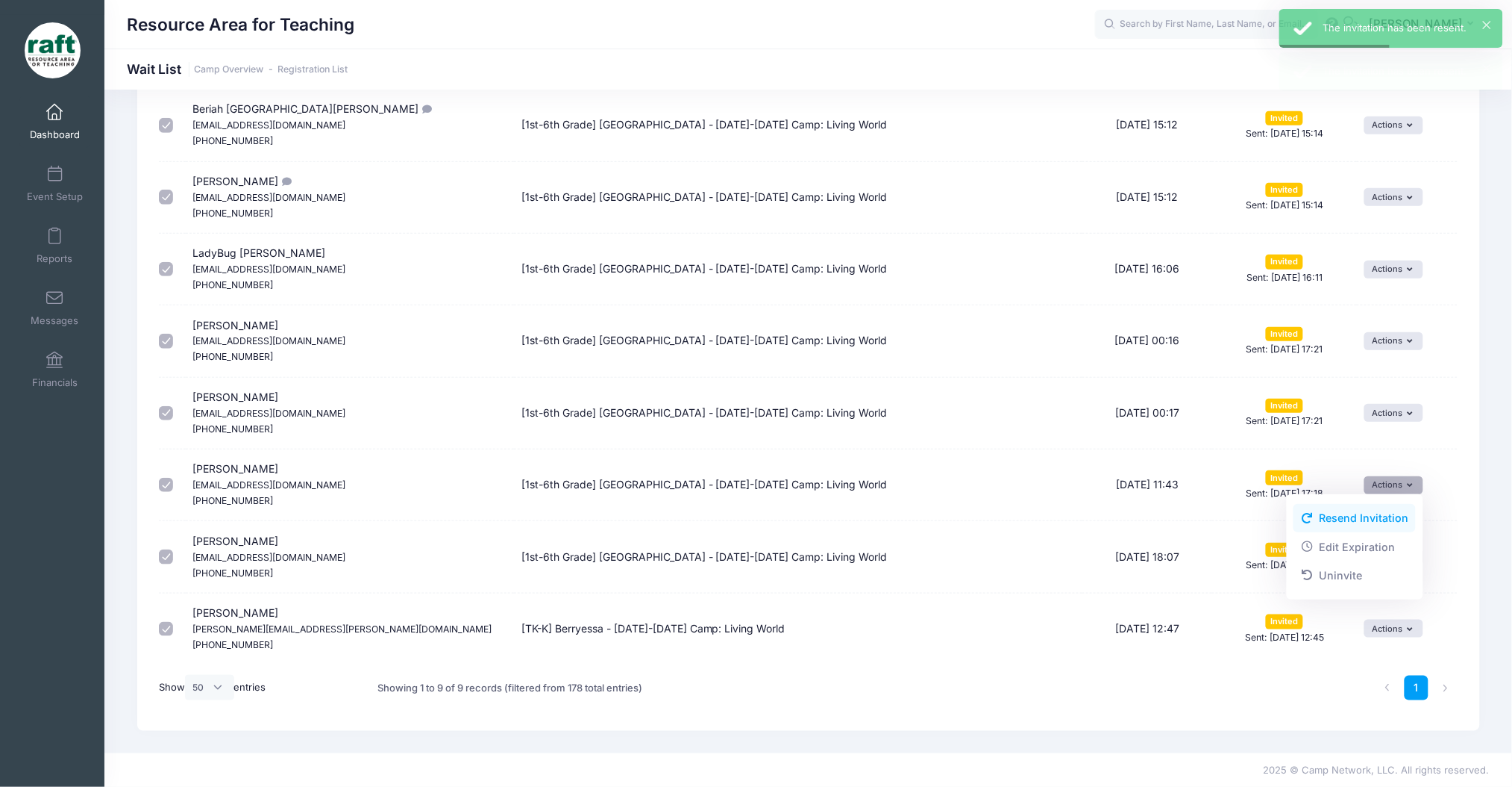
click at [1369, 507] on link "Resend Invitation" at bounding box center [1355, 517] width 123 height 29
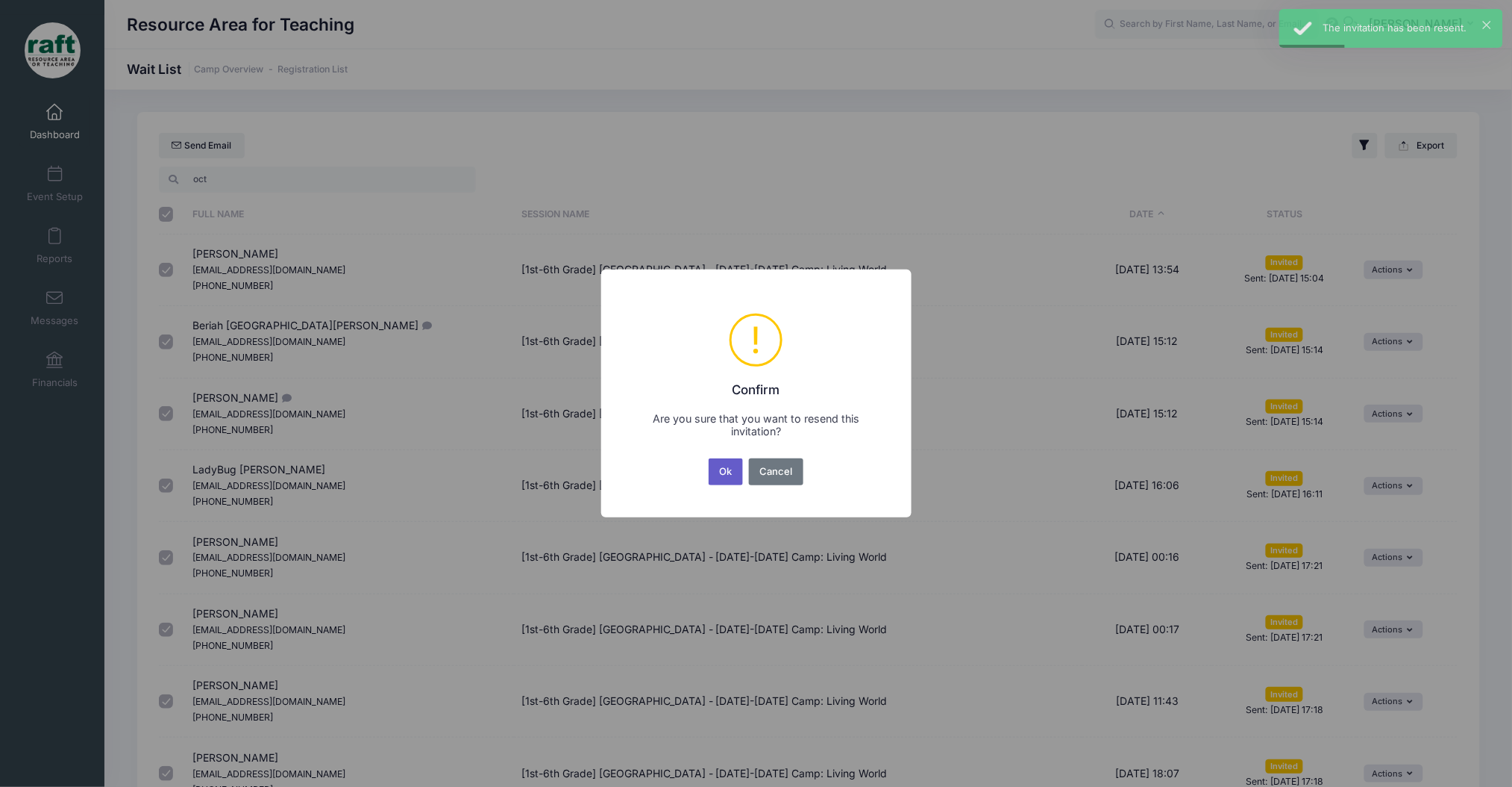
click at [718, 472] on button "Ok" at bounding box center [726, 472] width 34 height 27
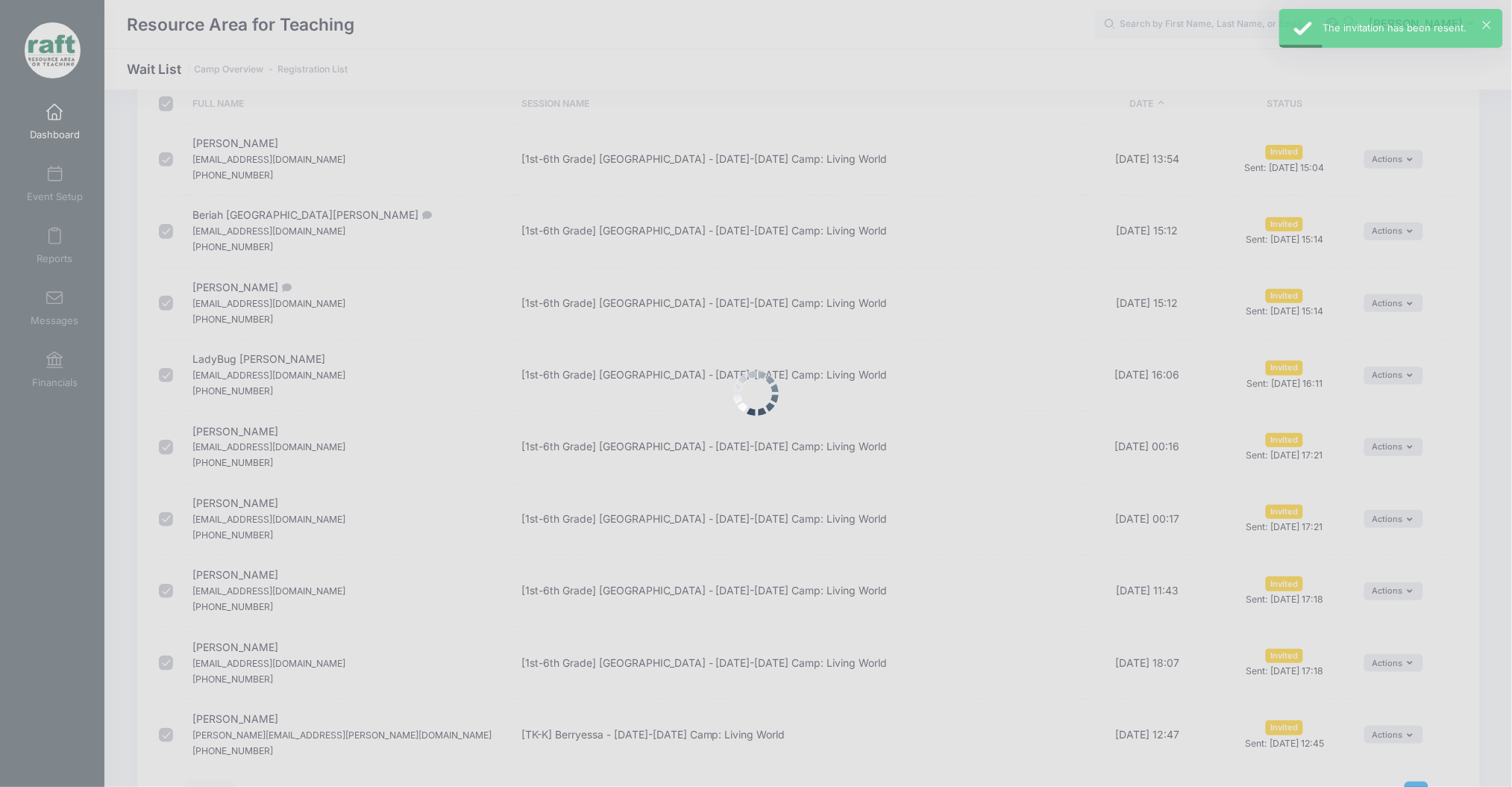
scroll to position [217, 0]
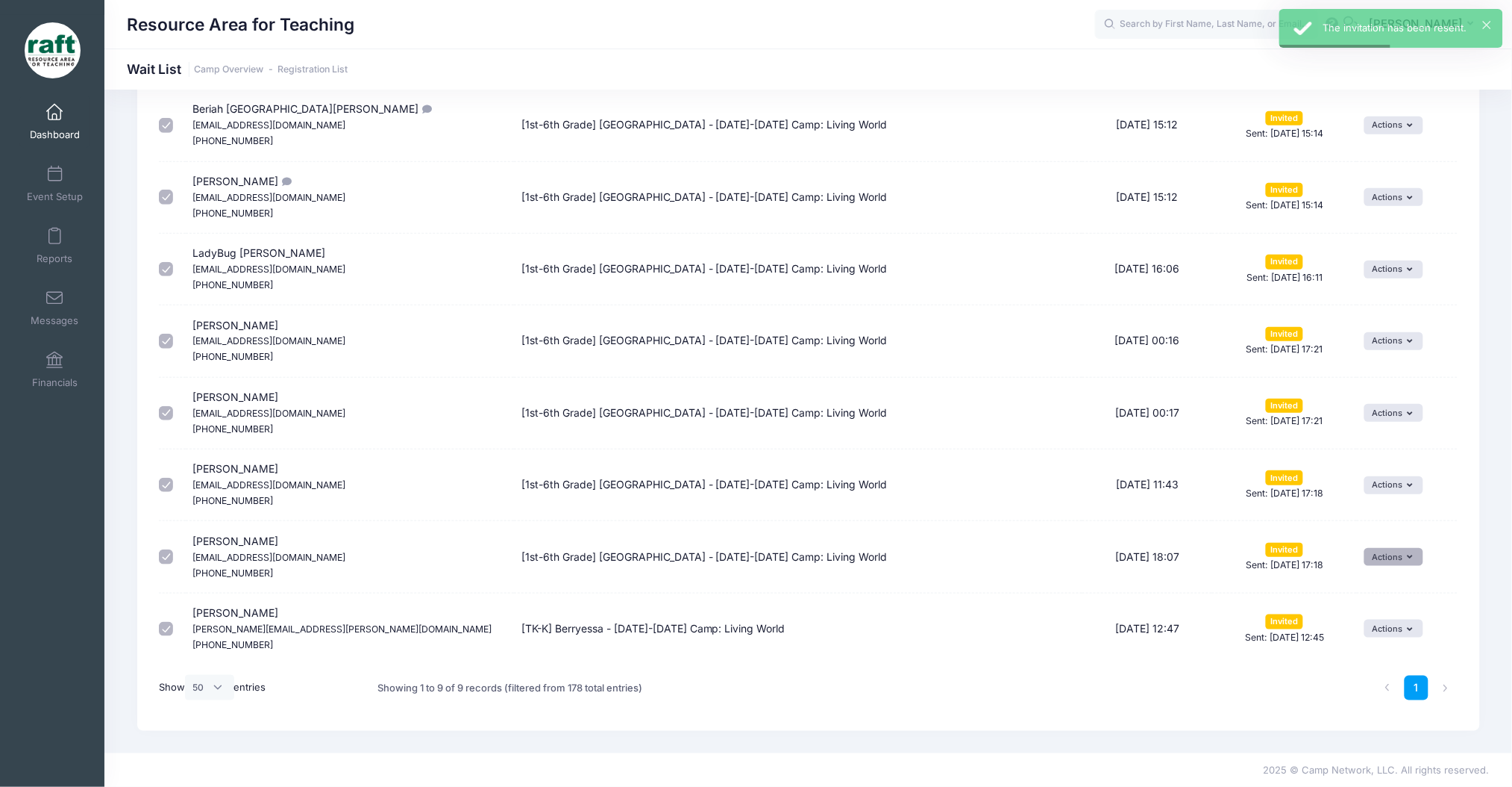
click at [1395, 548] on button "Actions" at bounding box center [1394, 556] width 59 height 18
click at [1378, 581] on link "Resend Invitation" at bounding box center [1355, 590] width 123 height 29
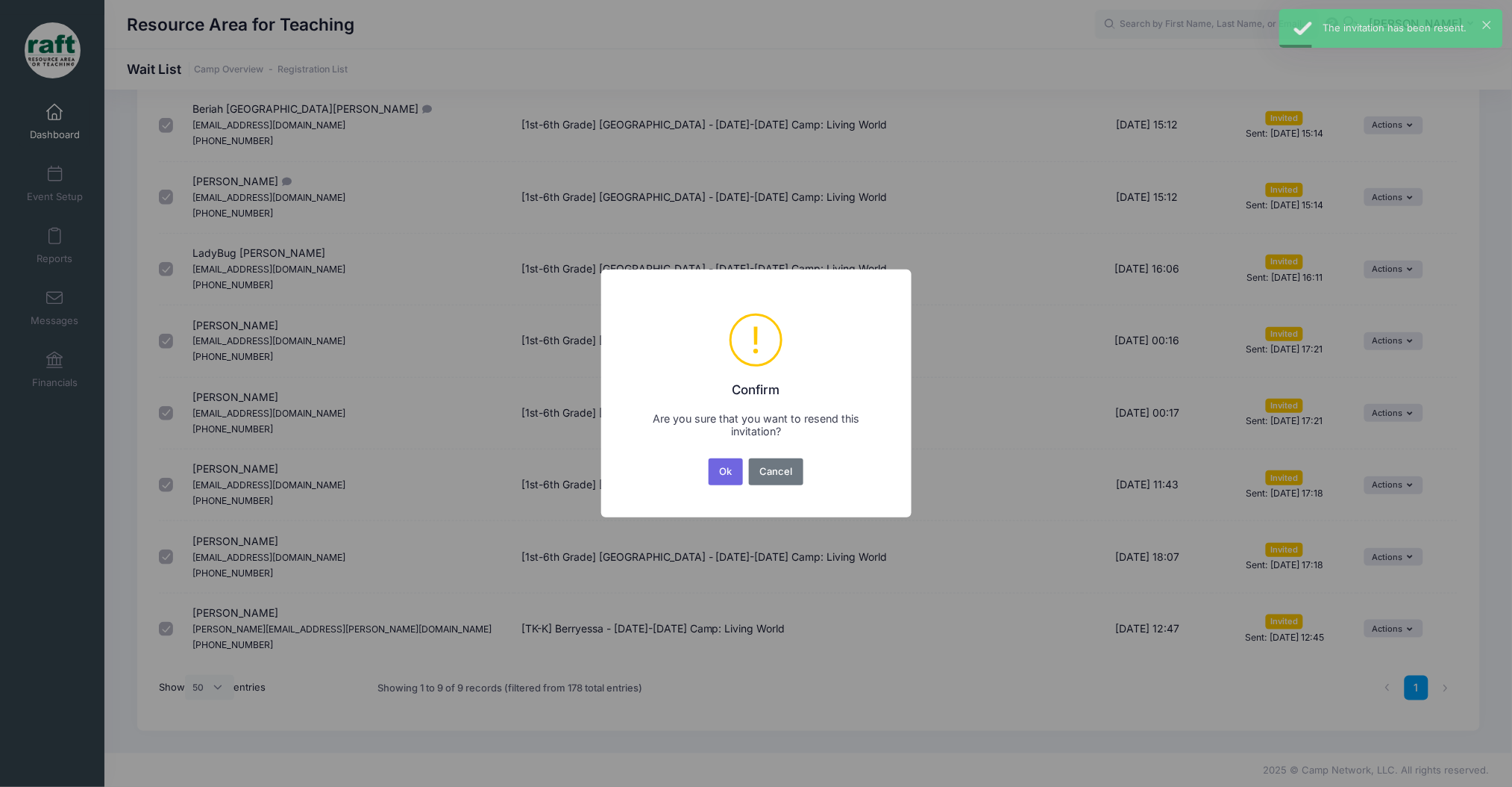
scroll to position [0, 0]
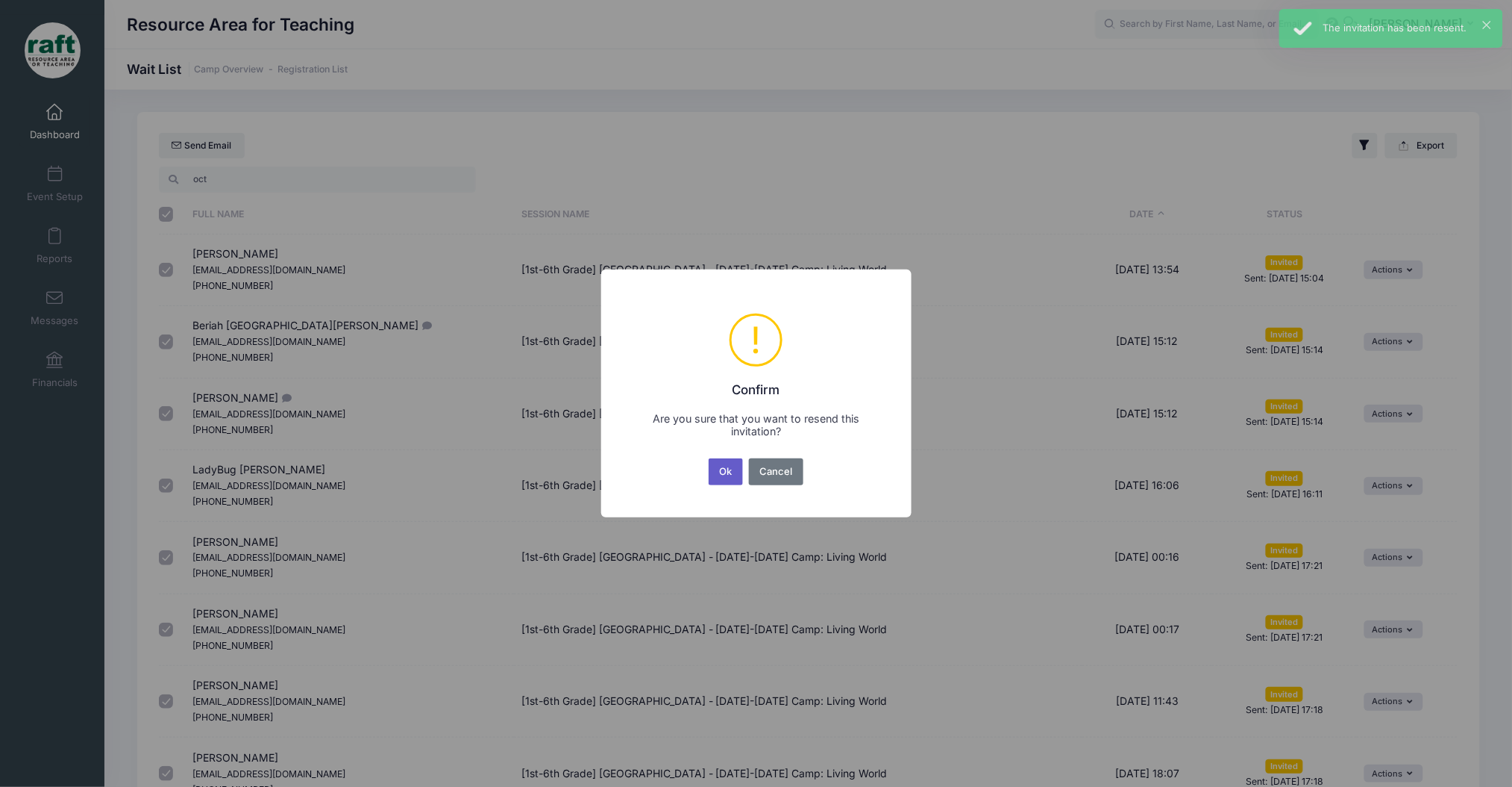
click at [721, 477] on button "Ok" at bounding box center [726, 472] width 34 height 27
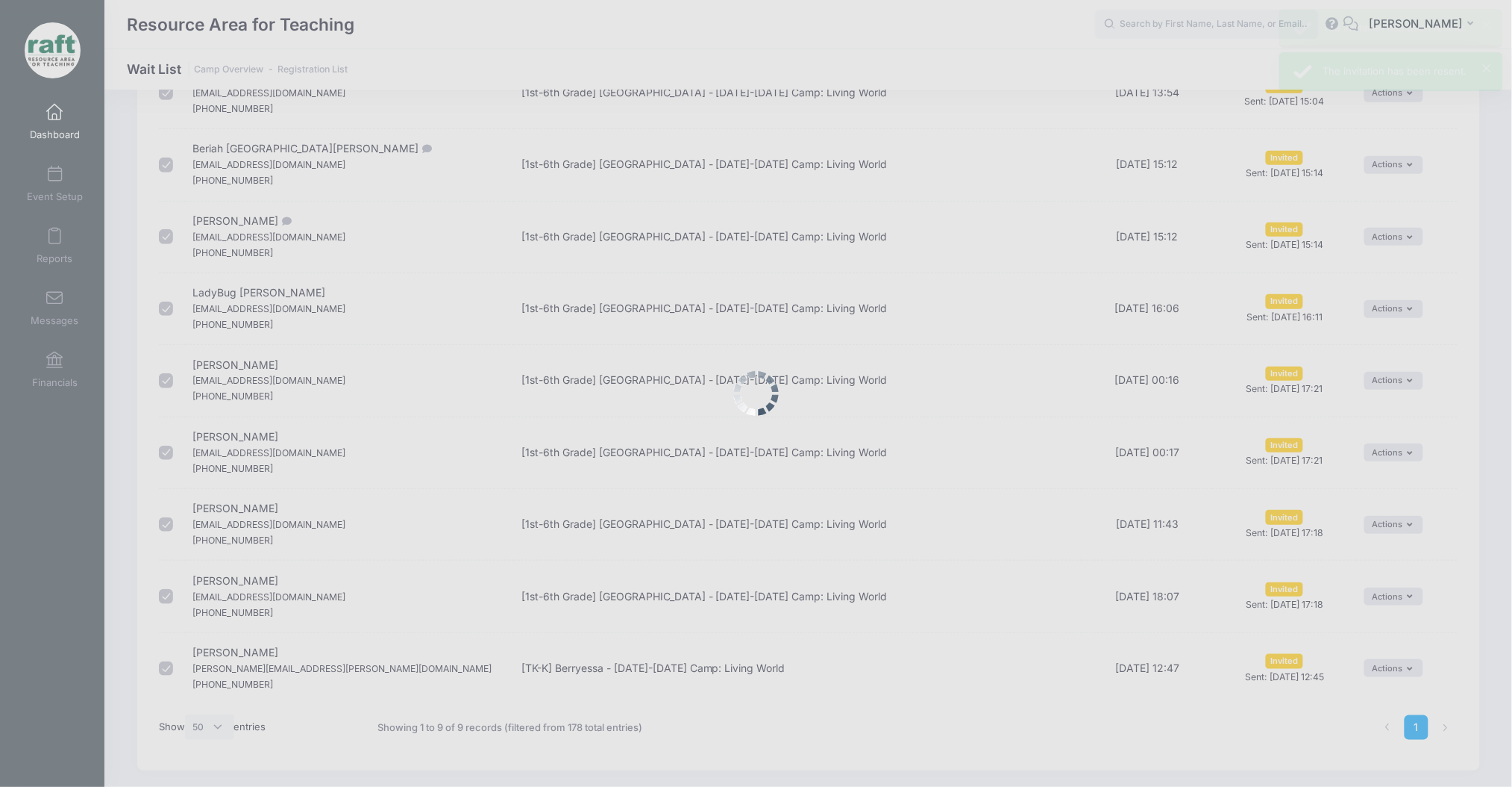
scroll to position [217, 0]
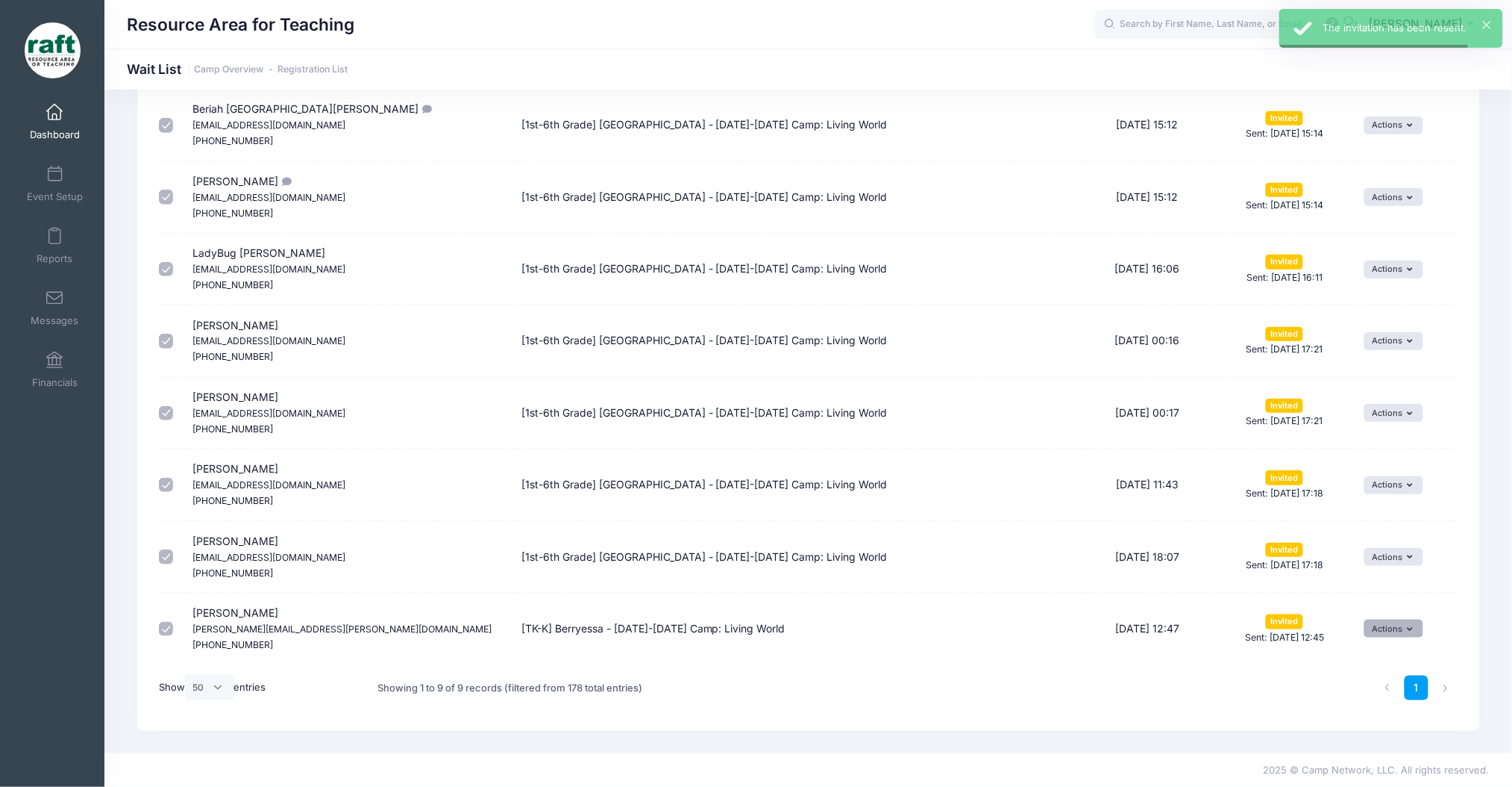
click at [1367, 626] on button "Actions" at bounding box center [1394, 628] width 59 height 18
click at [1347, 639] on div "Invite Resend Invitation Edit Expiration Uninvite" at bounding box center [1355, 690] width 137 height 105
click at [1357, 658] on link "Resend Invitation" at bounding box center [1355, 662] width 123 height 29
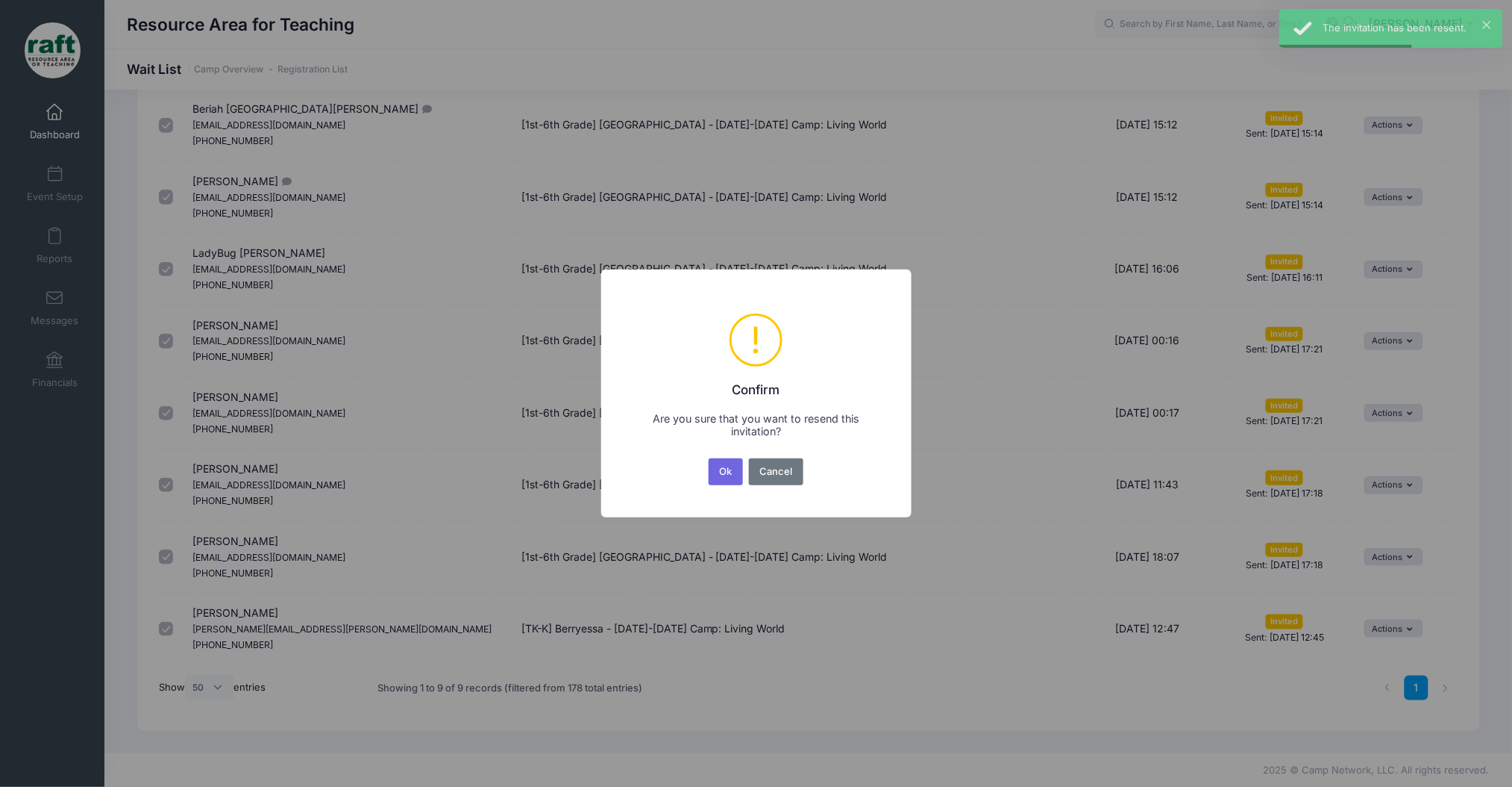
scroll to position [0, 0]
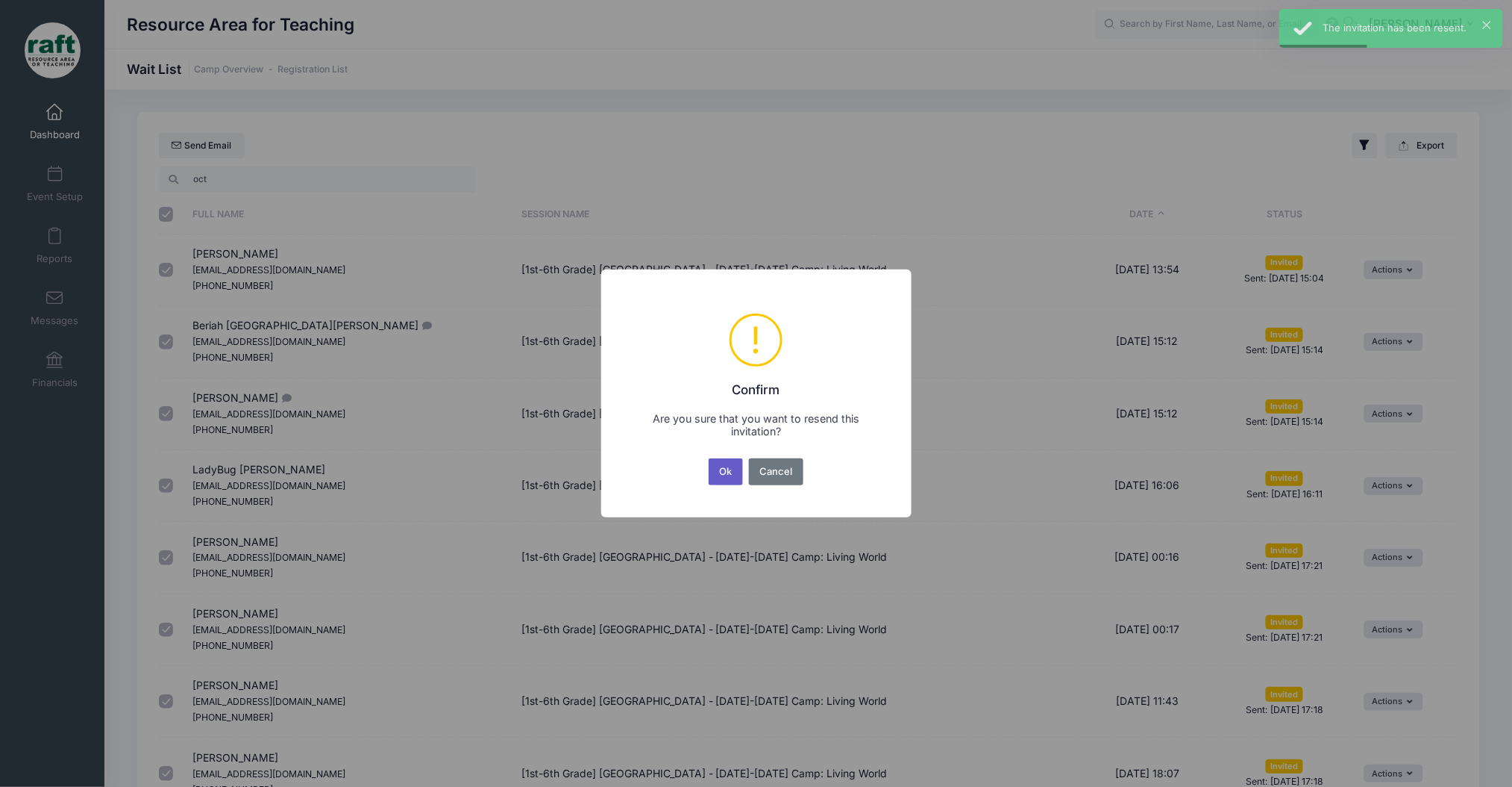
click at [736, 471] on button "Ok" at bounding box center [726, 472] width 34 height 27
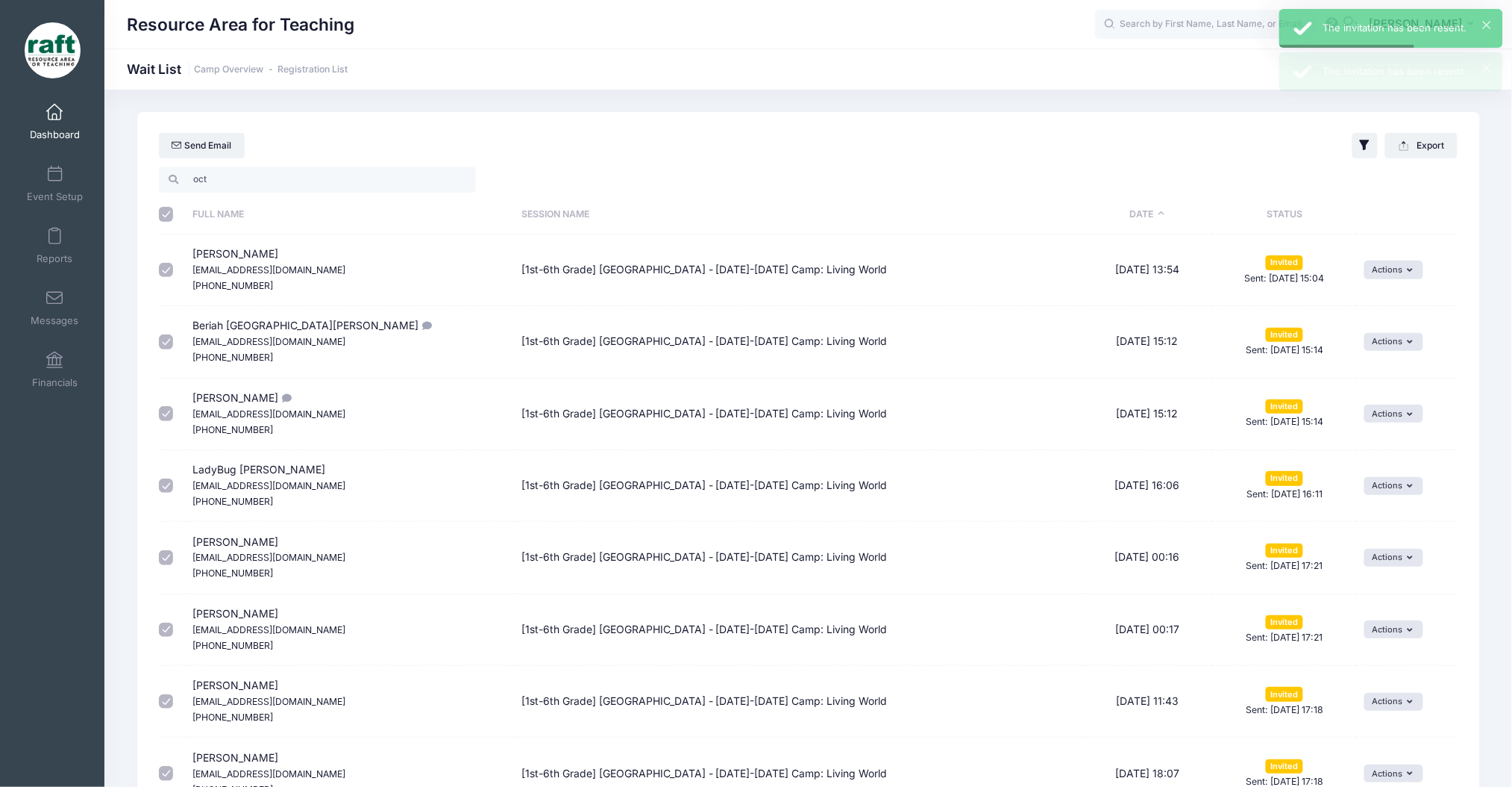
click at [50, 130] on span "Dashboard" at bounding box center [54, 134] width 50 height 12
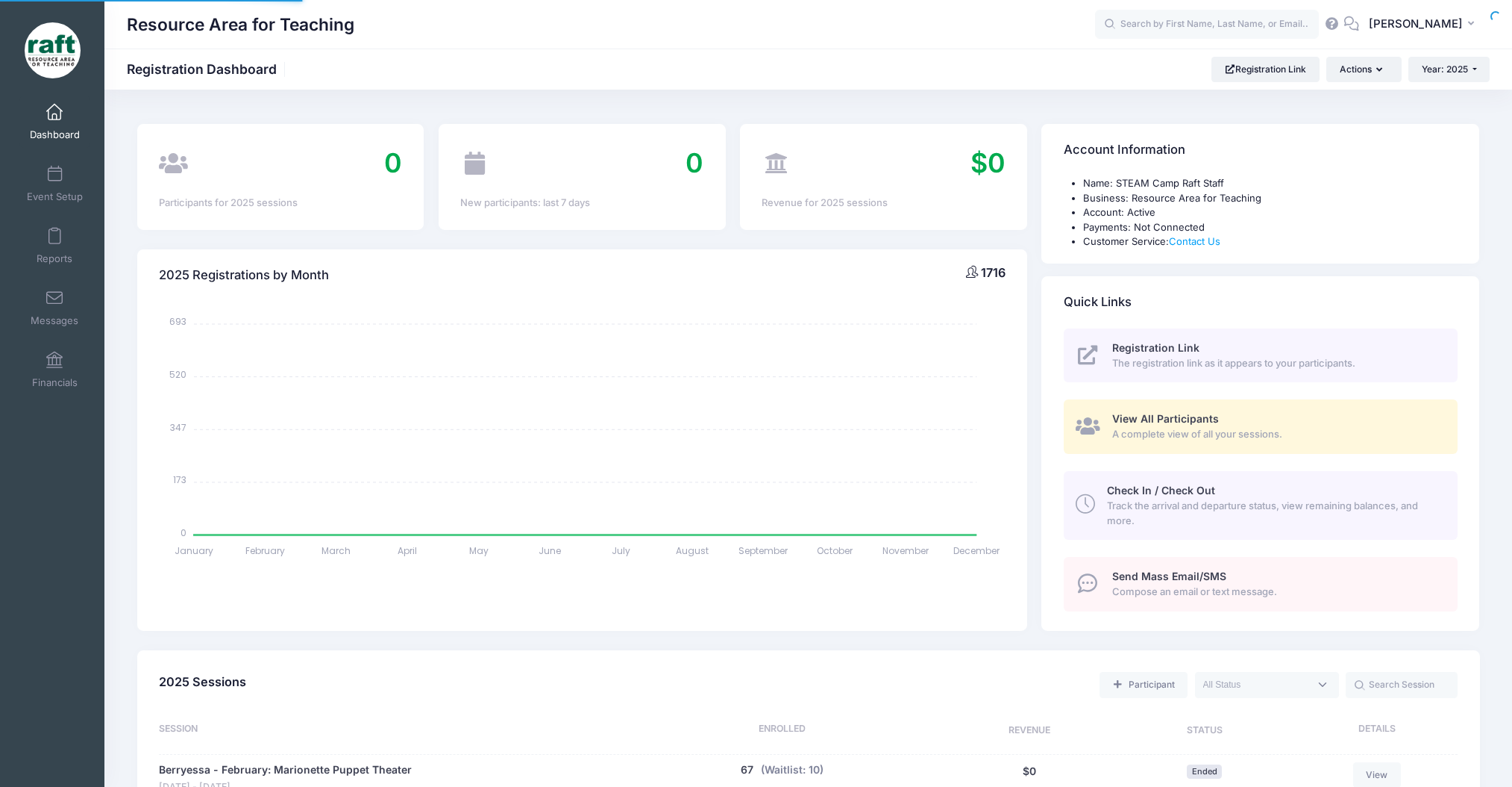
select select
